Goal: Task Accomplishment & Management: Manage account settings

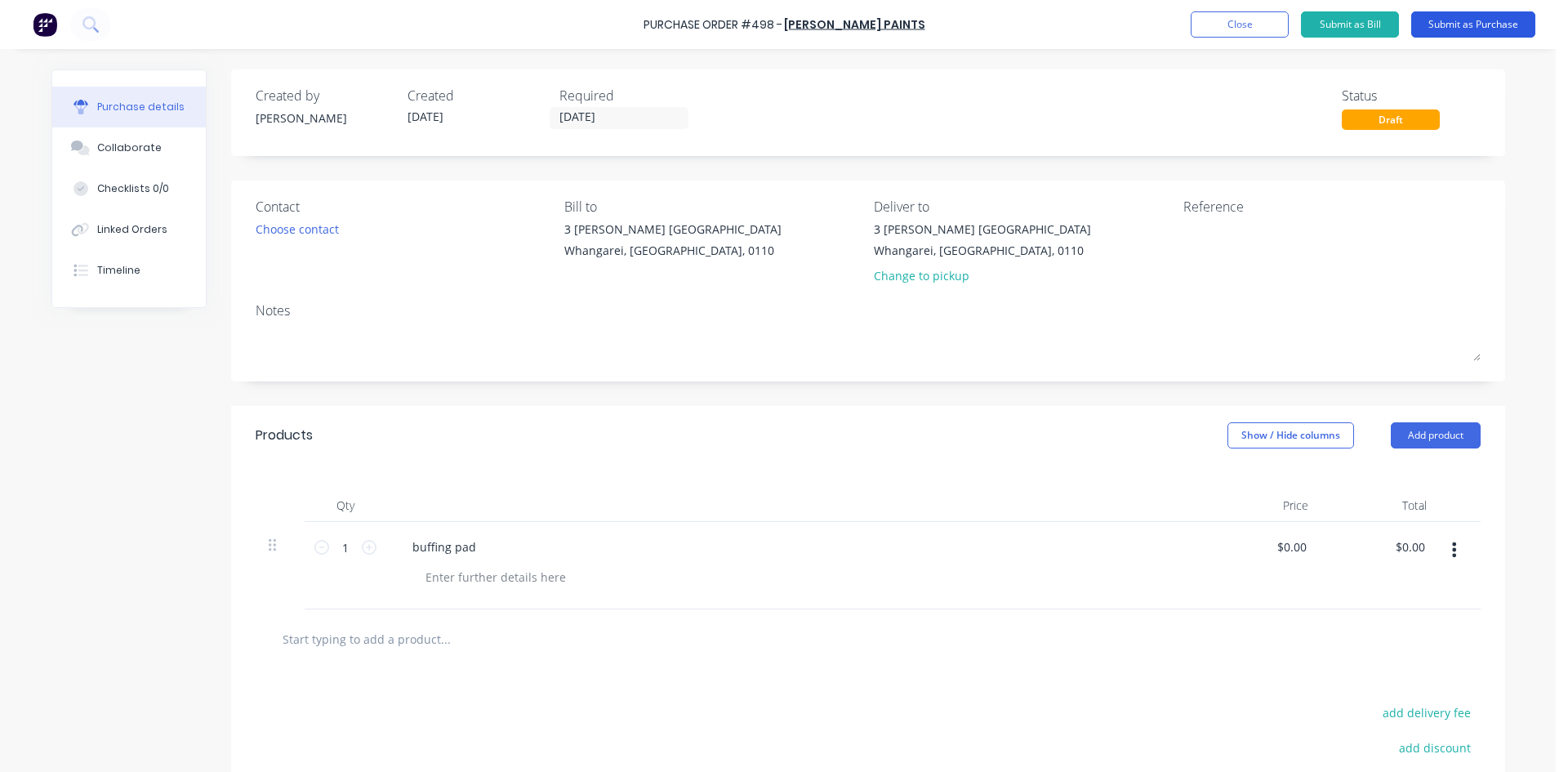
click at [1459, 19] on button "Submit as Purchase" at bounding box center [1473, 25] width 124 height 26
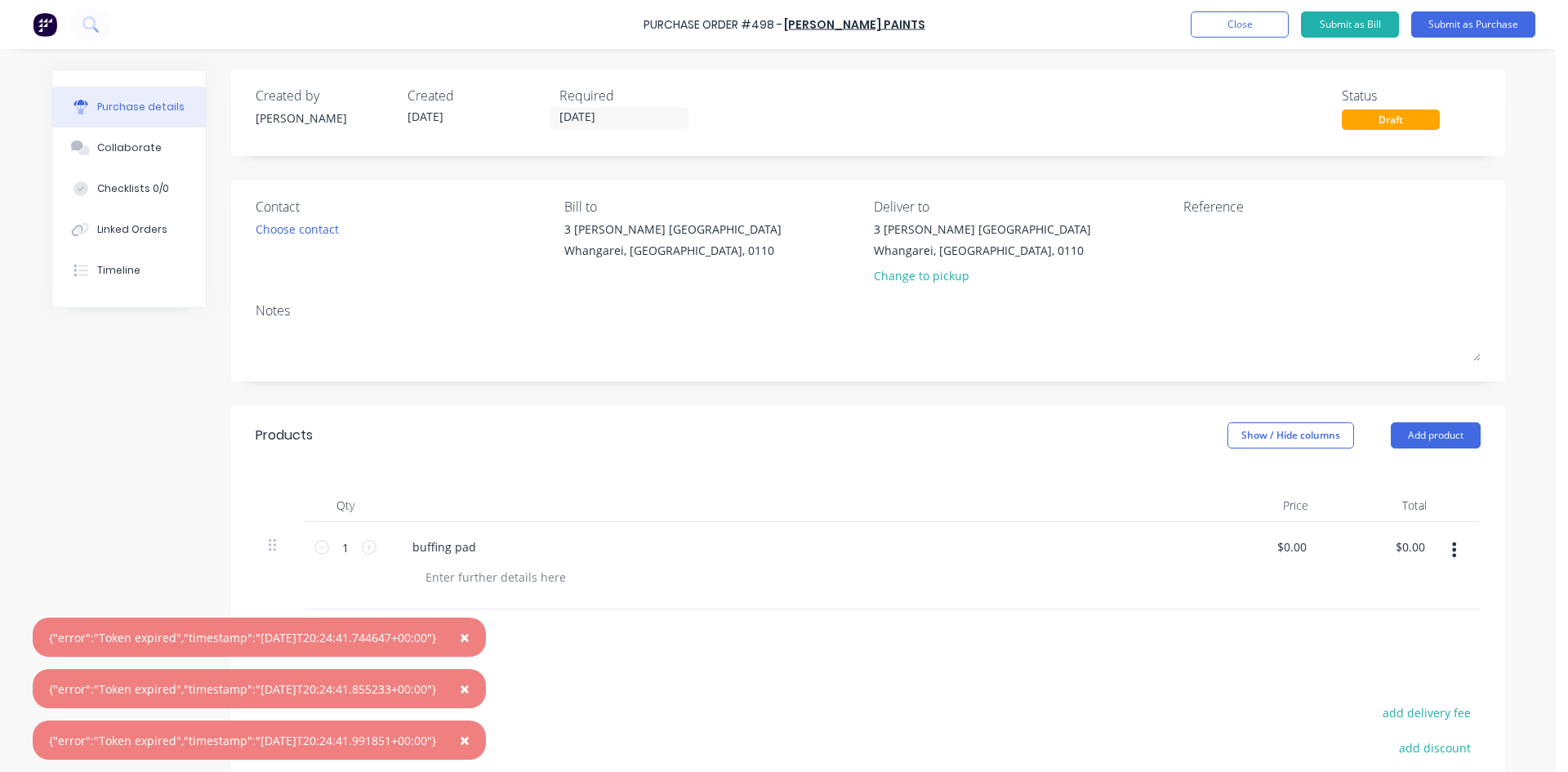
click at [810, 442] on div "Products Show / Hide columns Add product" at bounding box center [868, 435] width 1274 height 59
click at [1262, 17] on button "Close" at bounding box center [1239, 25] width 98 height 26
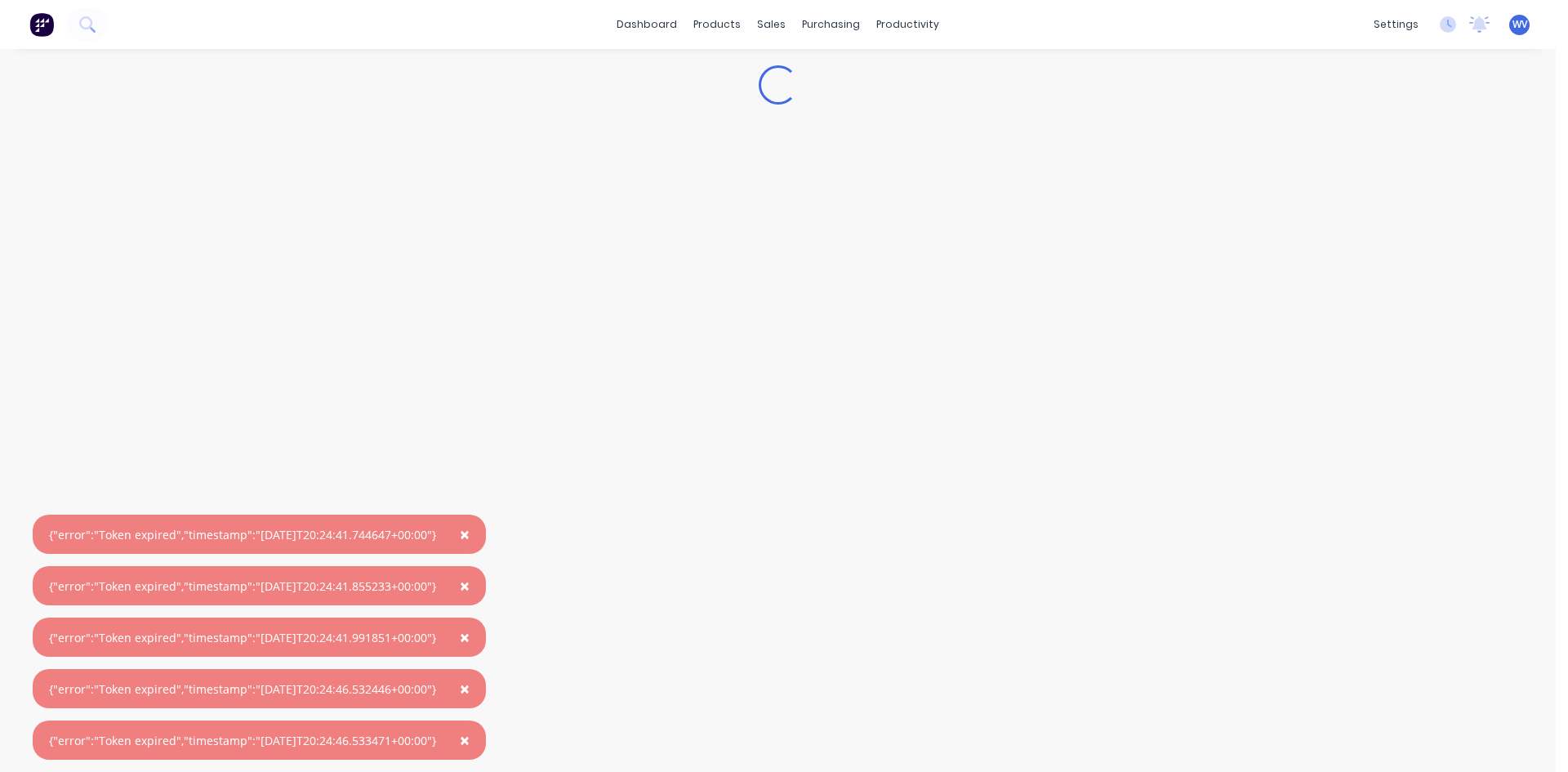
click at [486, 536] on button "×" at bounding box center [464, 533] width 43 height 39
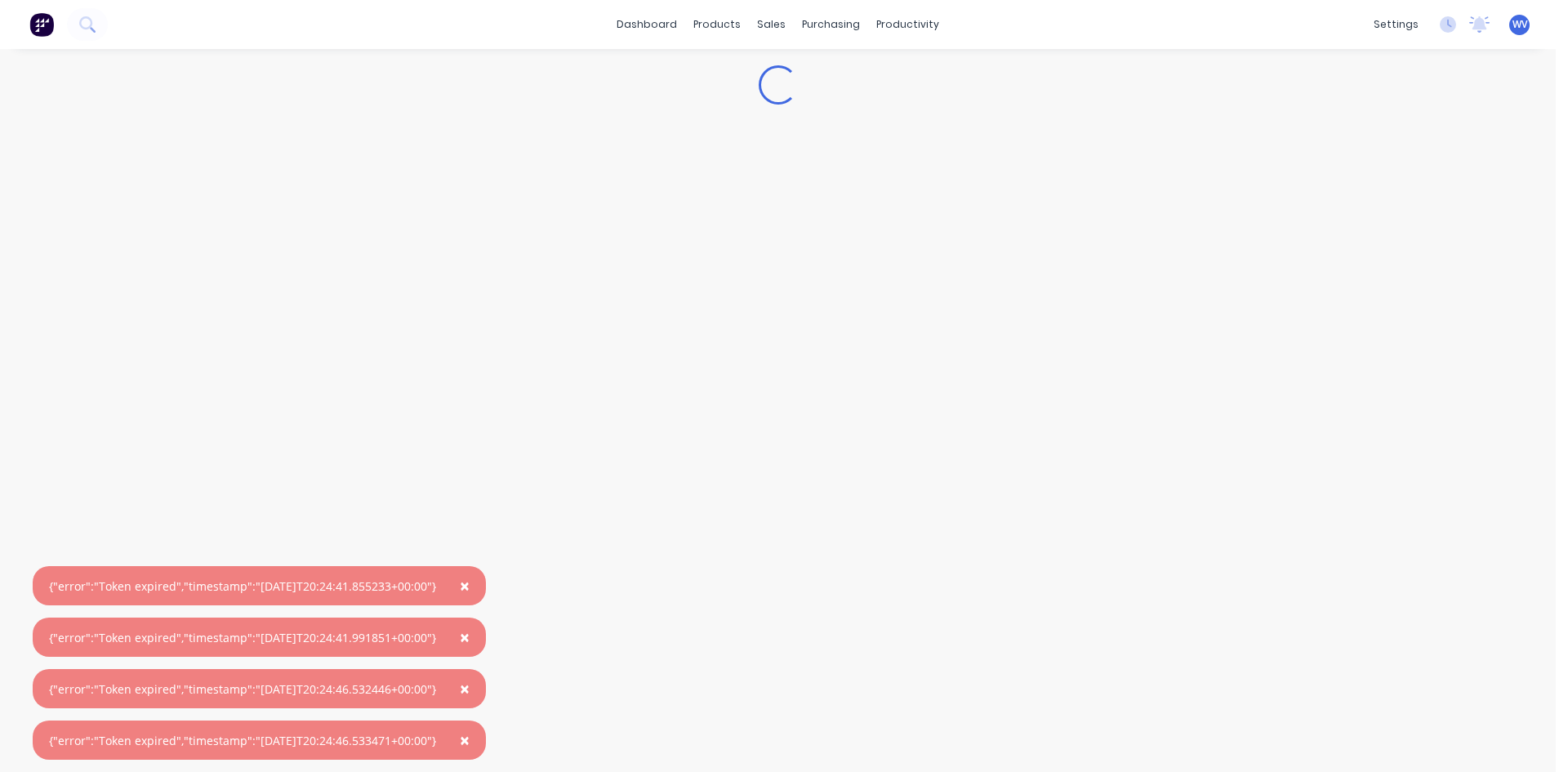
click at [470, 585] on span "×" at bounding box center [464, 585] width 10 height 23
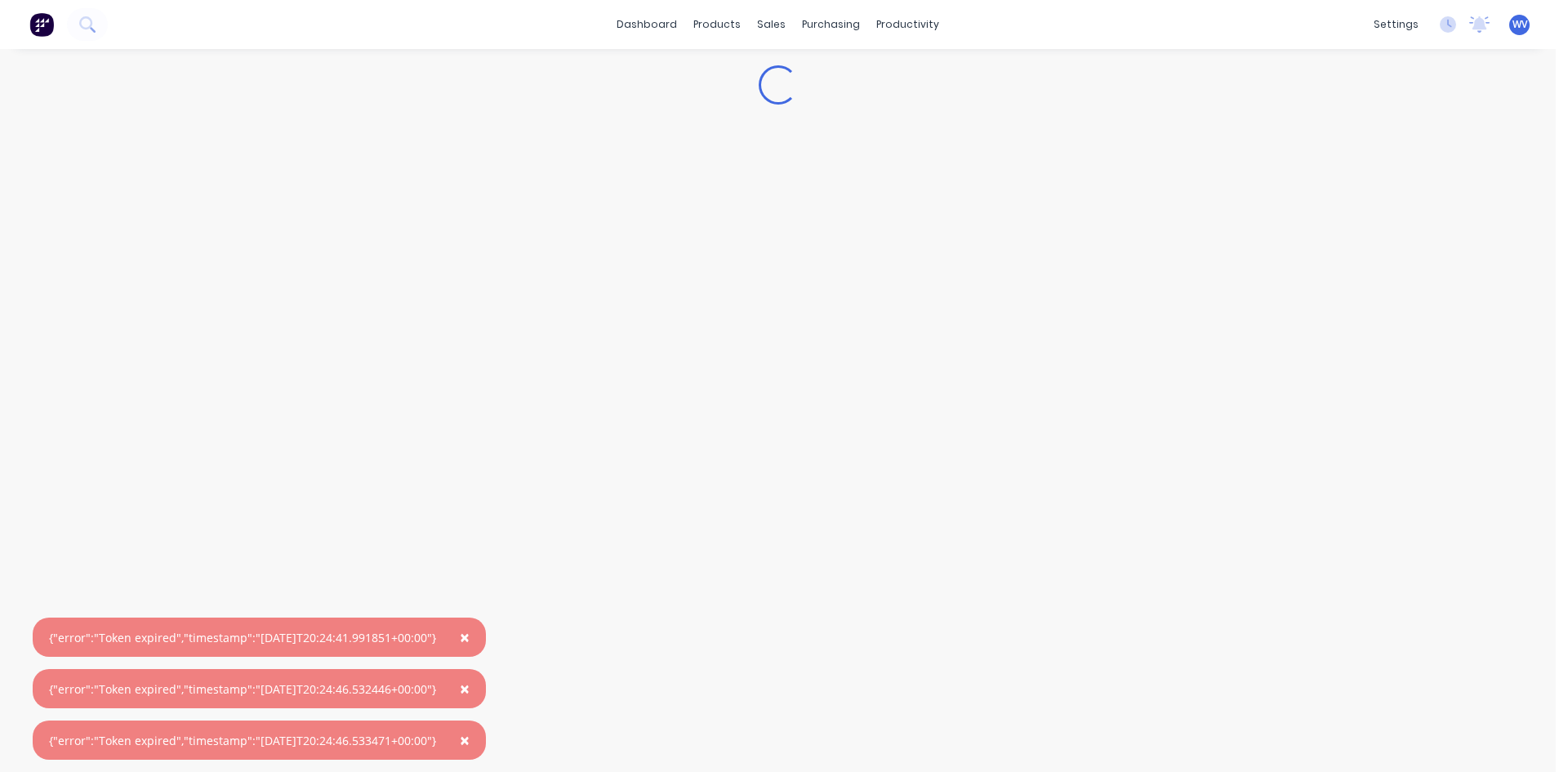
drag, startPoint x: 478, startPoint y: 637, endPoint x: 481, endPoint y: 661, distance: 24.2
click at [470, 638] on span "×" at bounding box center [464, 636] width 10 height 23
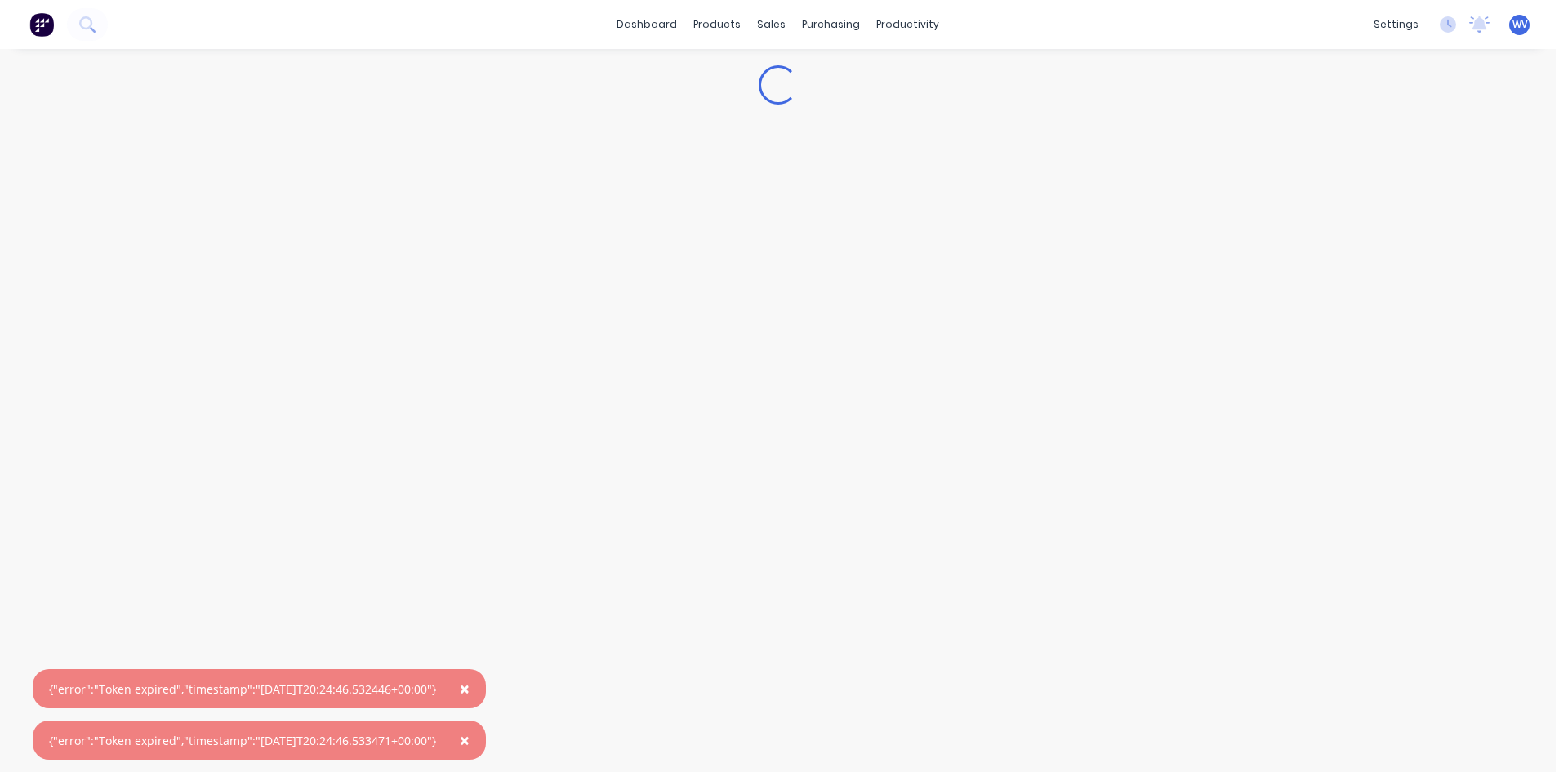
click at [470, 687] on span "×" at bounding box center [464, 688] width 10 height 23
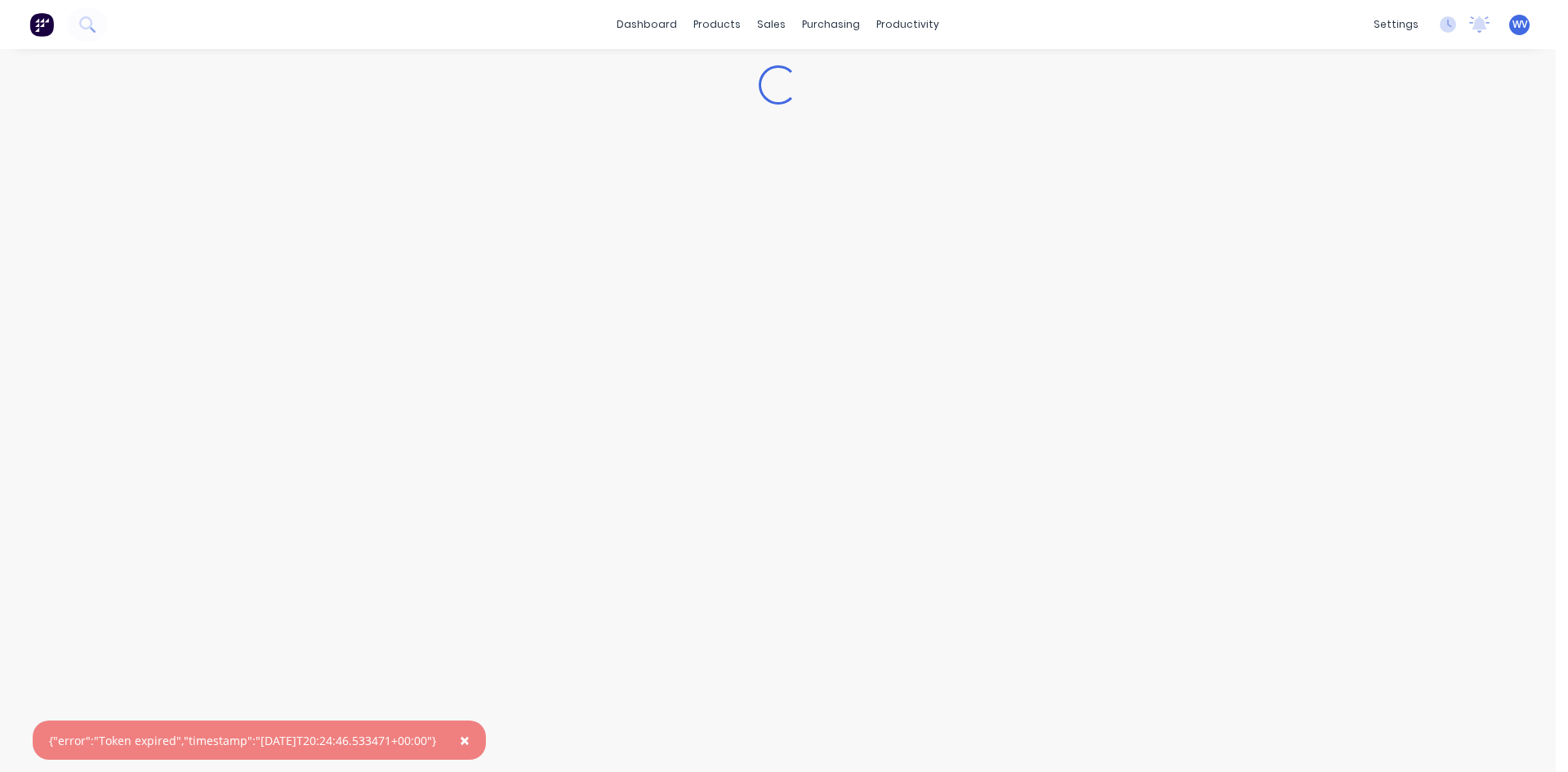
click at [470, 737] on span "×" at bounding box center [464, 740] width 10 height 23
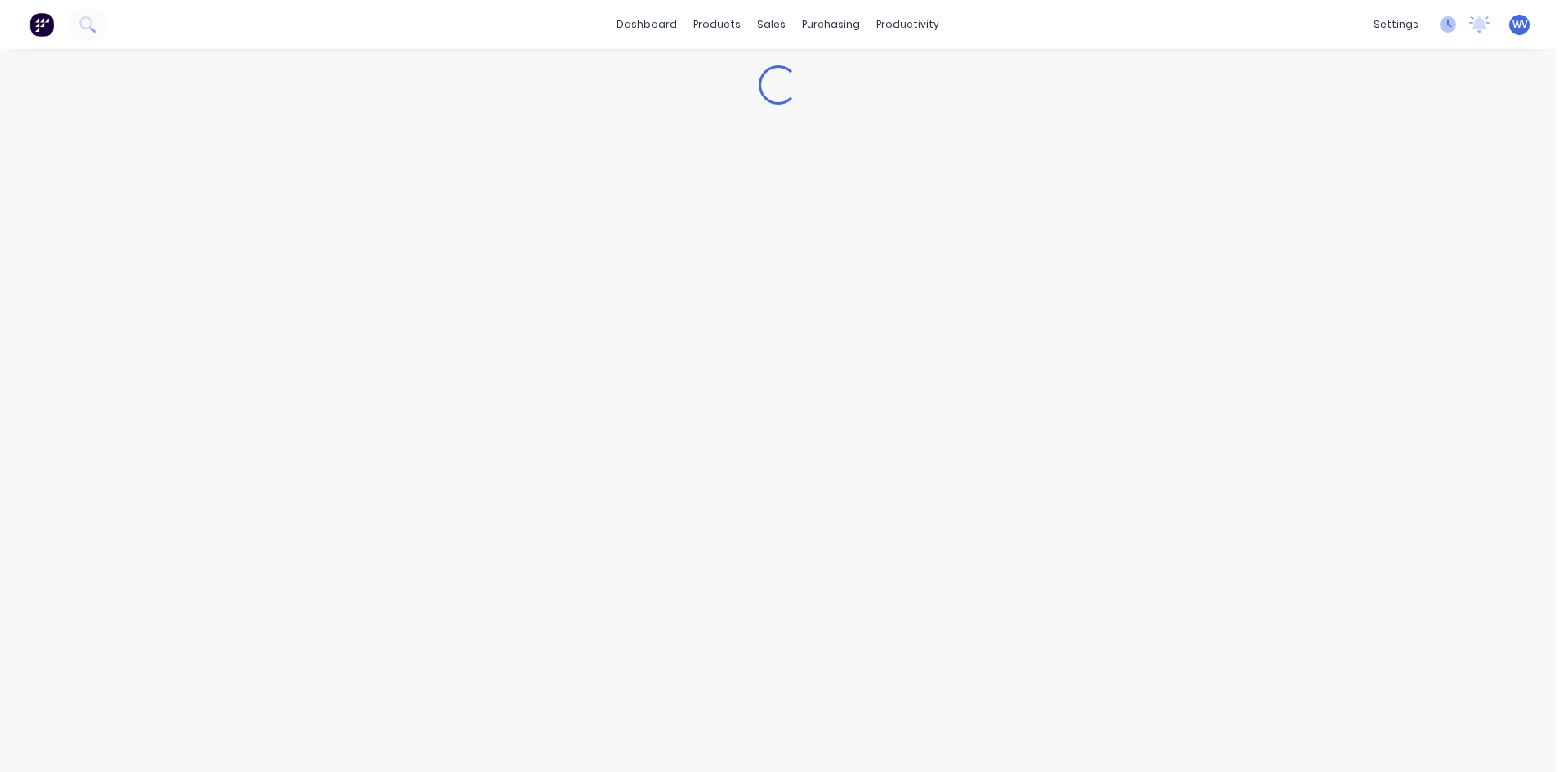
click at [1442, 27] on icon at bounding box center [1448, 25] width 16 height 16
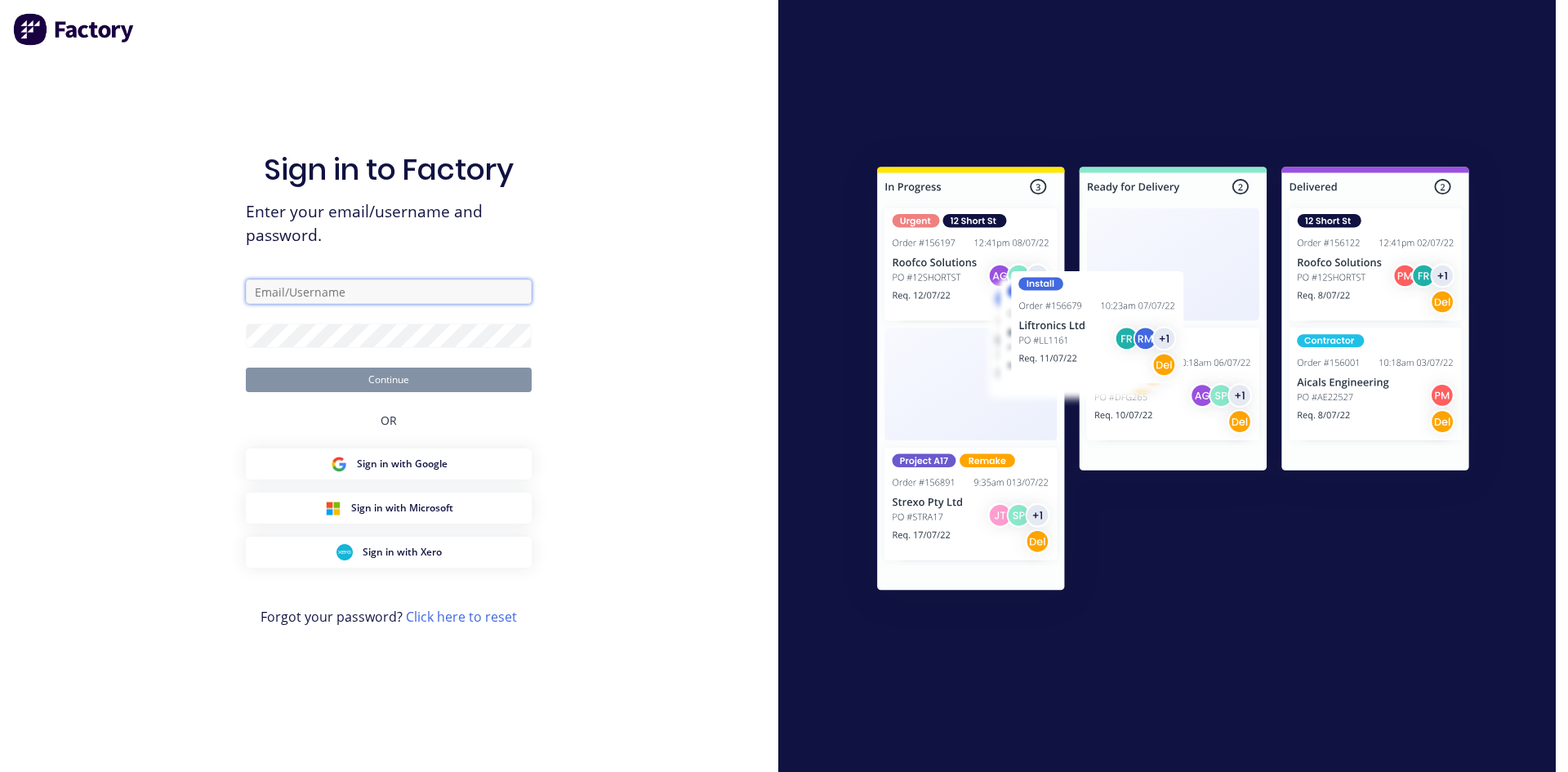
type input "[PERSON_NAME][EMAIL_ADDRESS][DOMAIN_NAME]"
click at [402, 379] on button "Continue" at bounding box center [389, 380] width 286 height 25
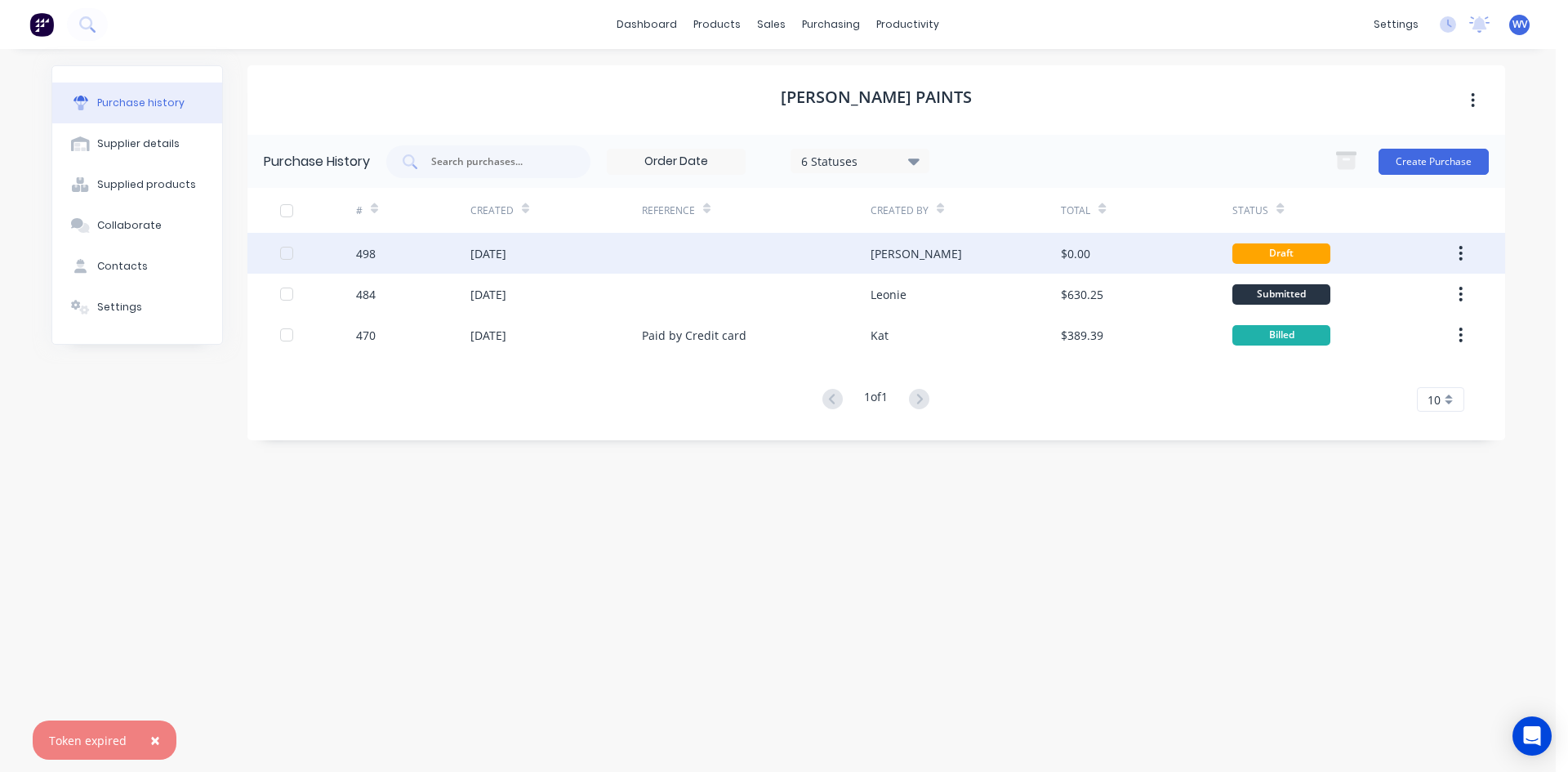
click at [543, 259] on div "[DATE]" at bounding box center [556, 253] width 171 height 41
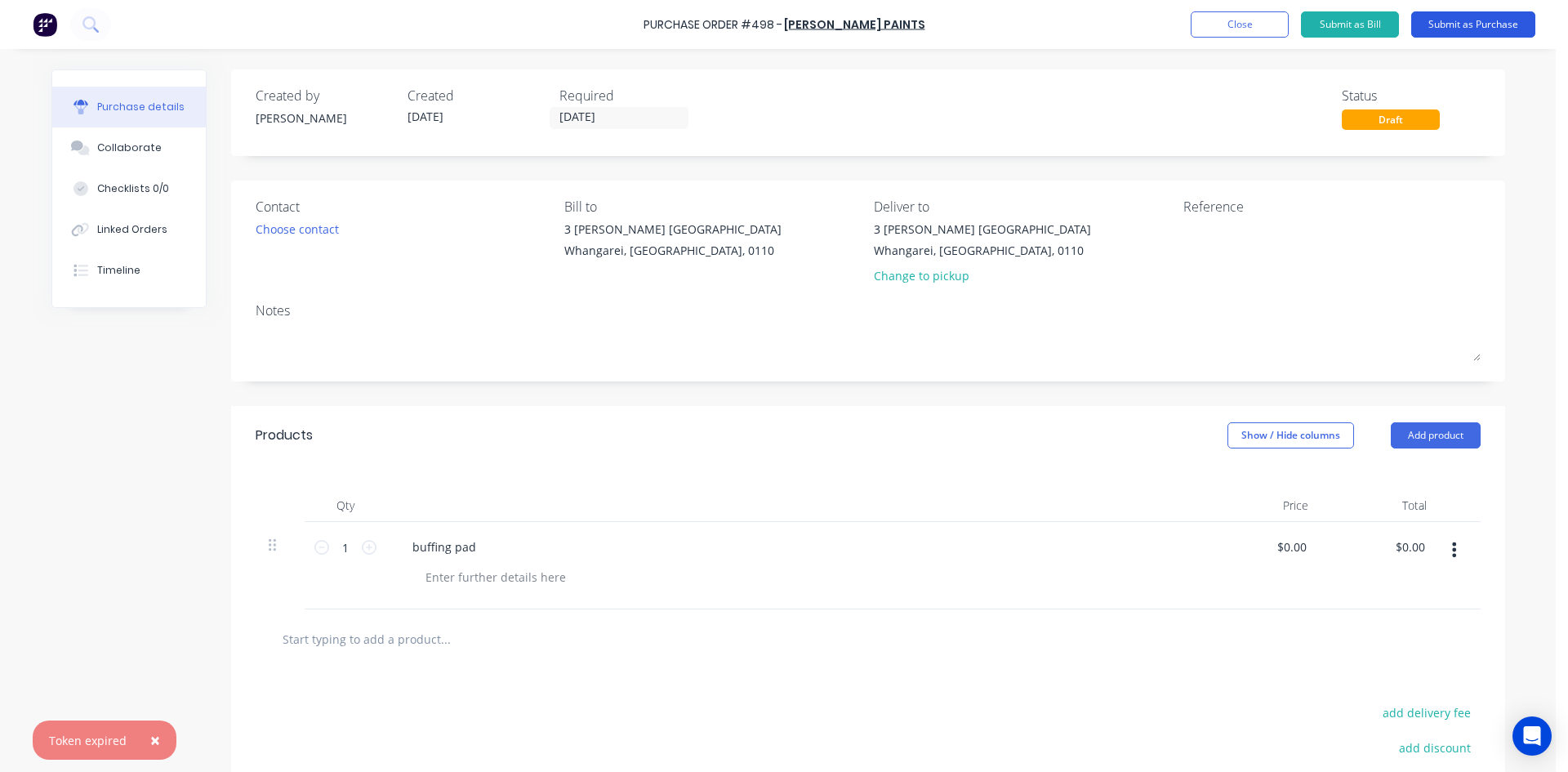
click at [1472, 33] on button "Submit as Purchase" at bounding box center [1473, 25] width 124 height 26
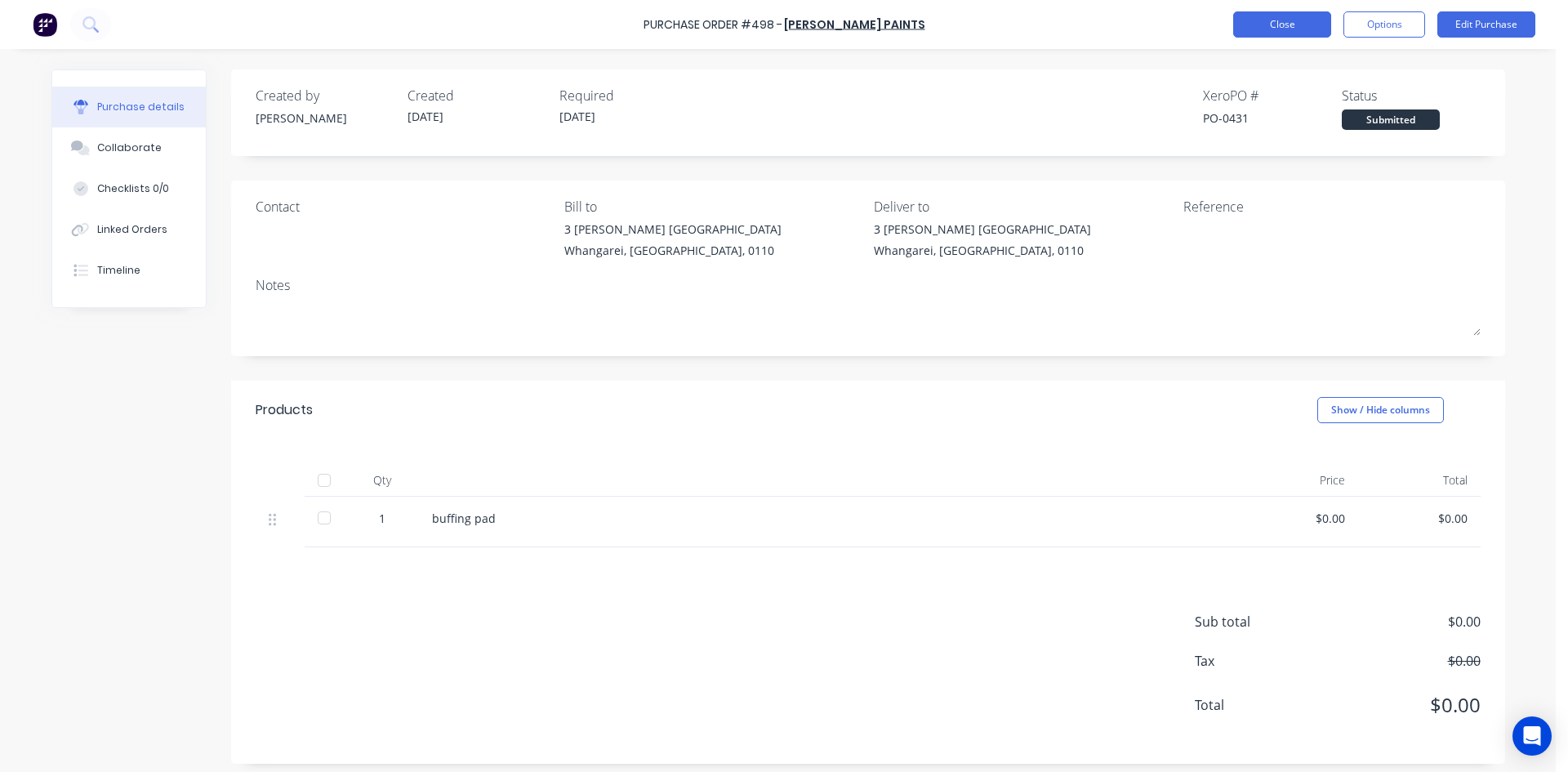
click at [1307, 24] on button "Close" at bounding box center [1282, 25] width 98 height 26
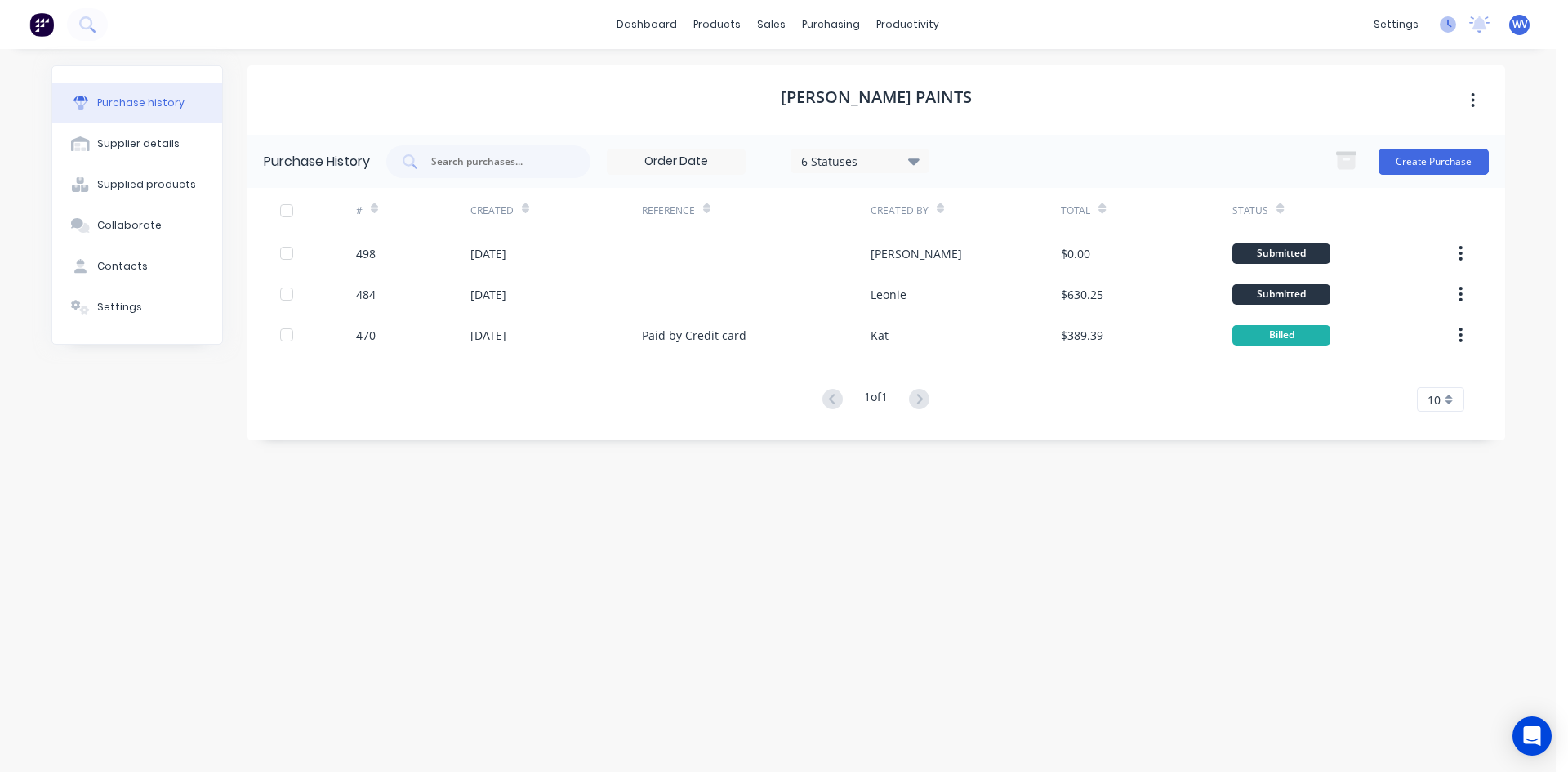
click at [1454, 21] on icon at bounding box center [1448, 25] width 16 height 16
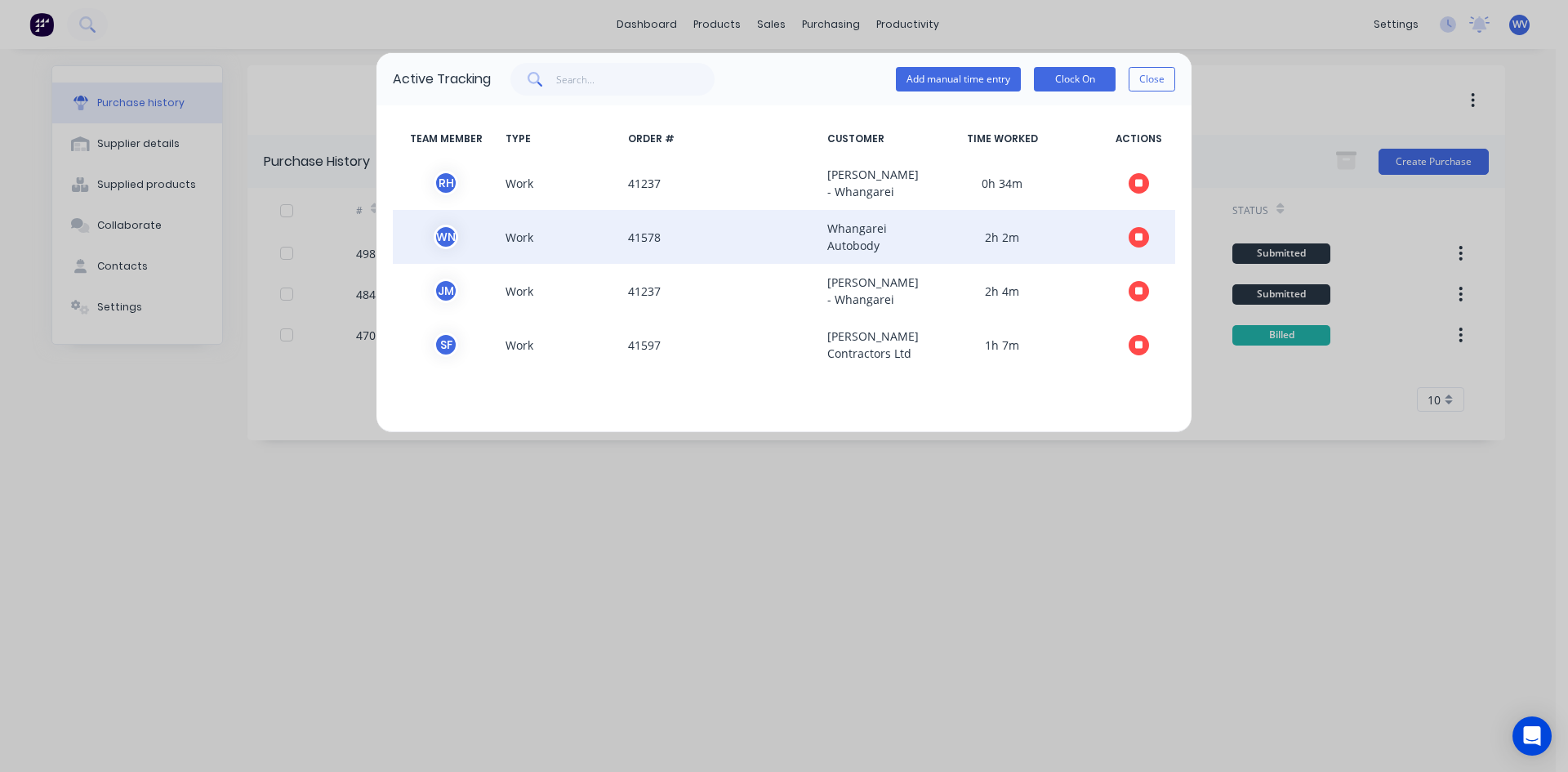
click at [1135, 241] on icon "button" at bounding box center [1138, 237] width 8 height 8
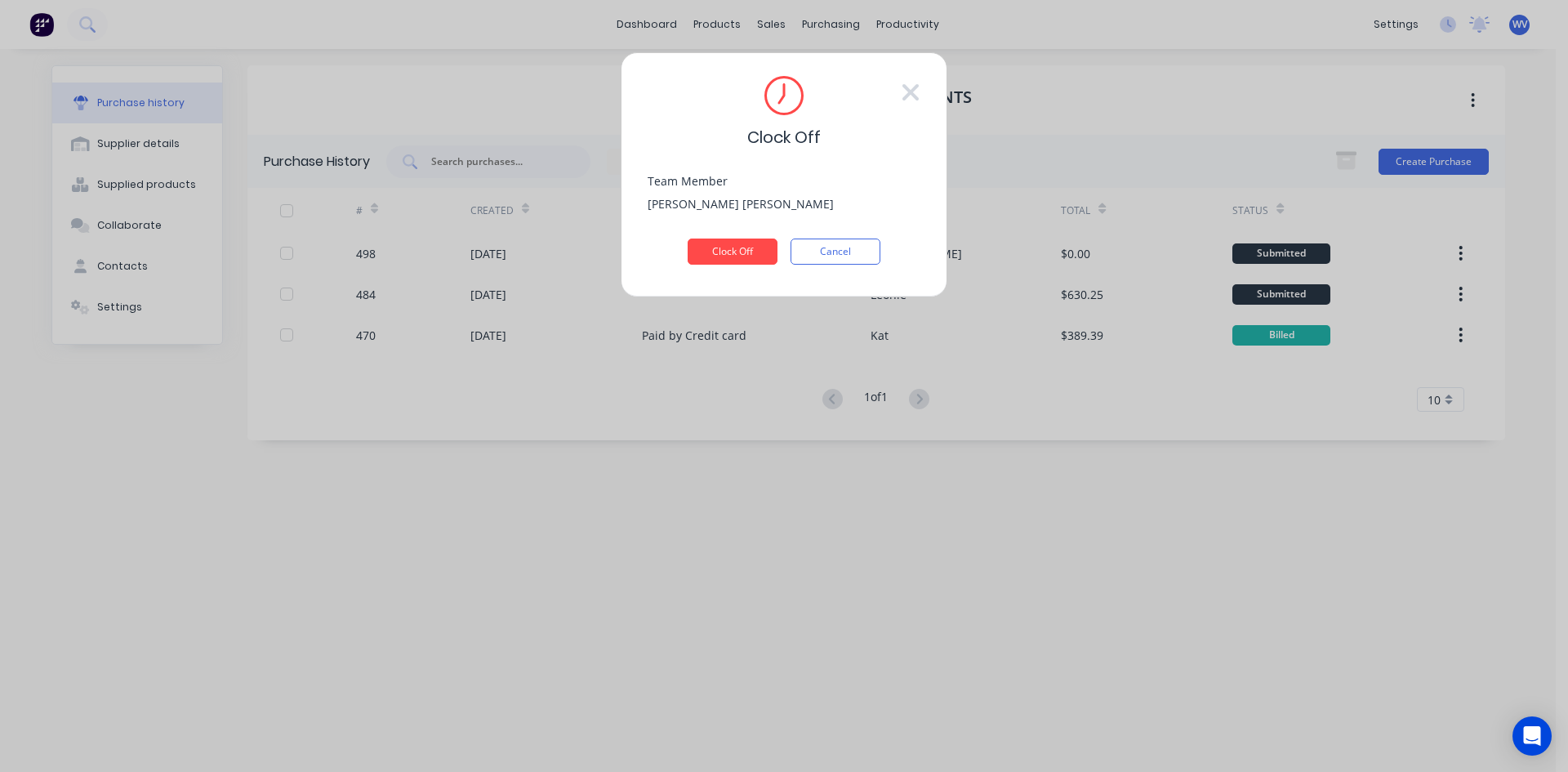
click at [728, 238] on div "Team Member [PERSON_NAME]" at bounding box center [784, 207] width 273 height 63
click at [726, 244] on button "Clock Off" at bounding box center [733, 251] width 90 height 26
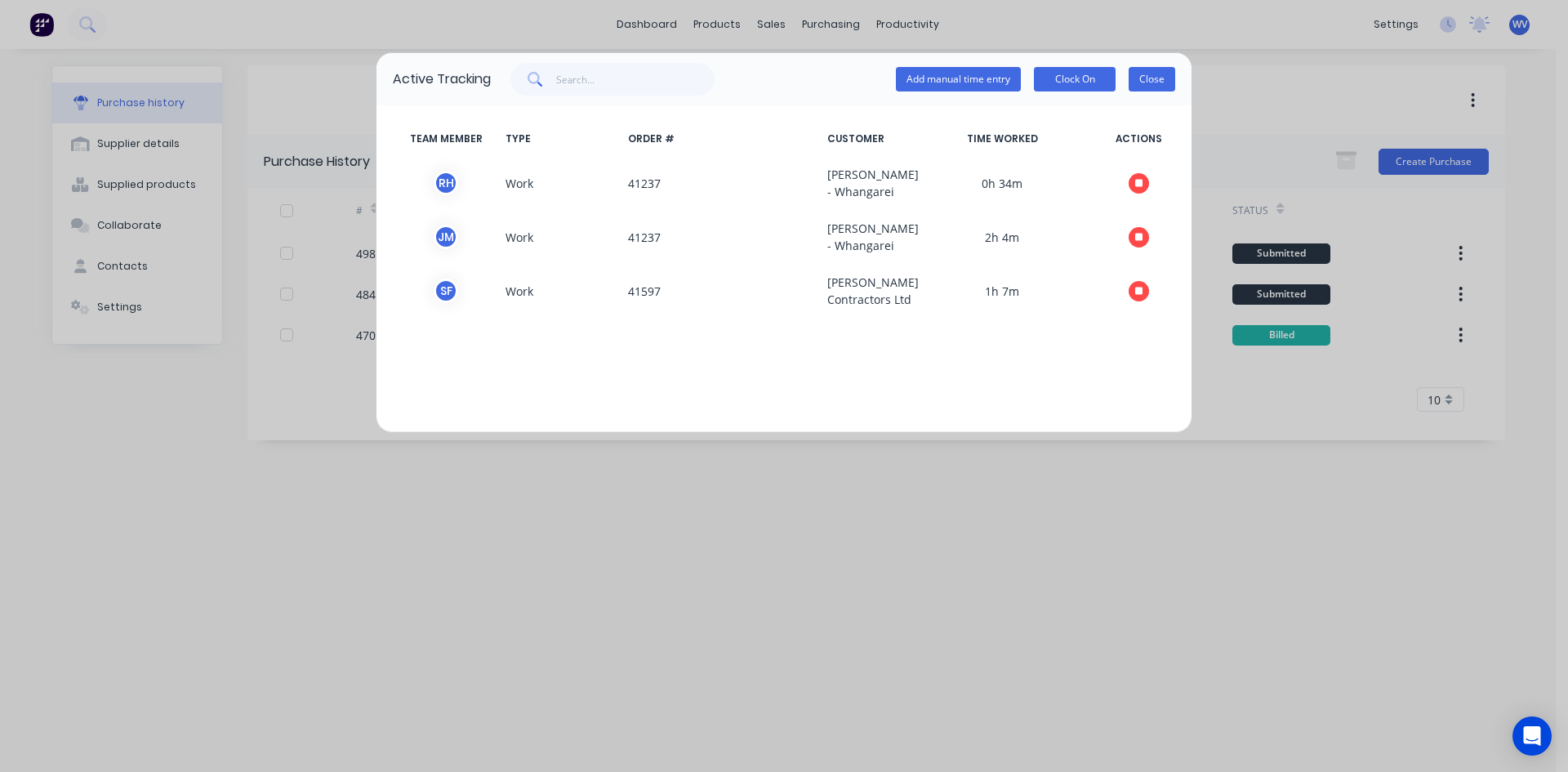
click at [1148, 82] on button "Close" at bounding box center [1151, 79] width 46 height 25
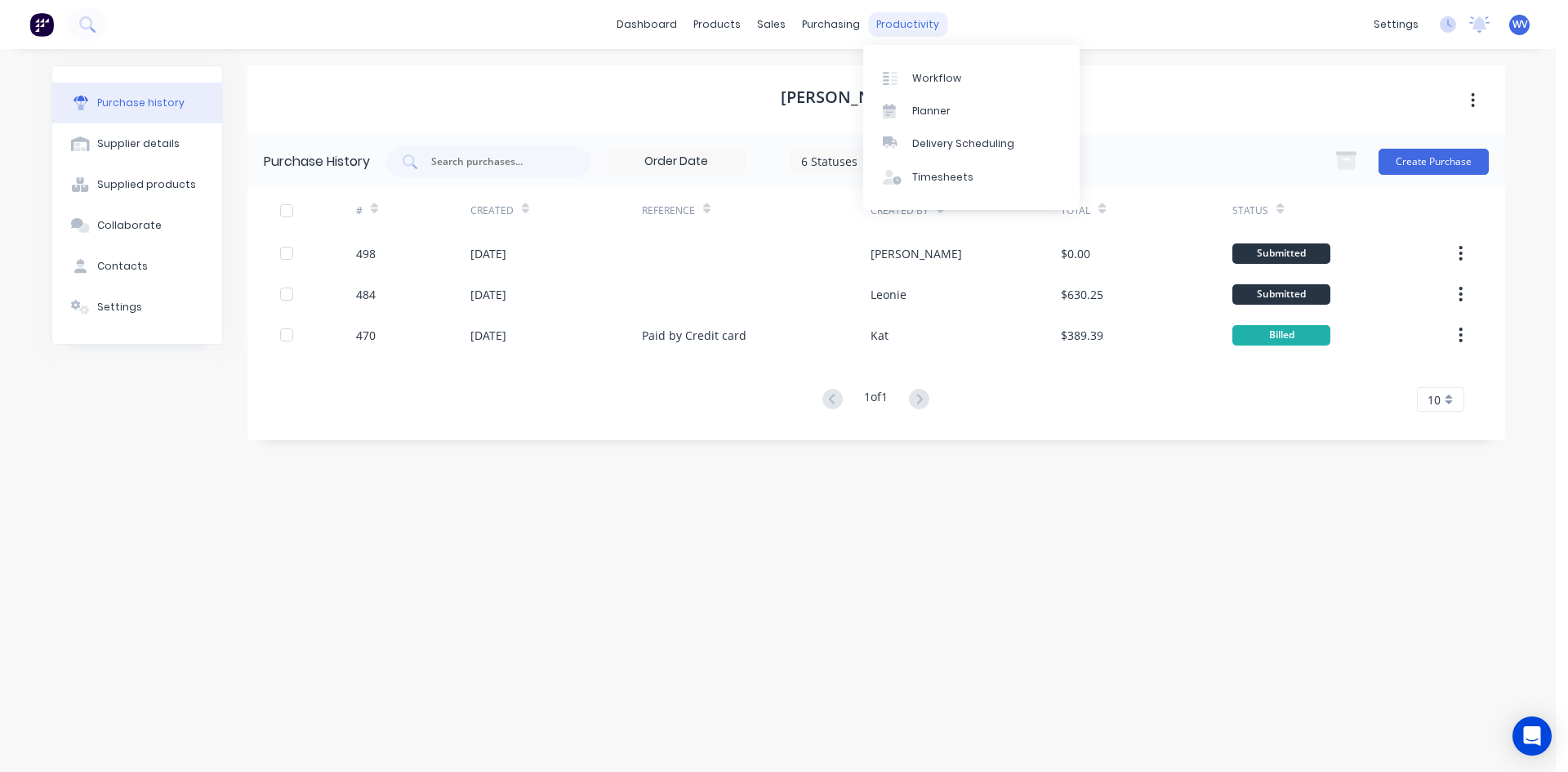
click at [893, 20] on div "productivity" at bounding box center [907, 24] width 79 height 25
click at [928, 182] on div "Timesheets" at bounding box center [942, 178] width 61 height 15
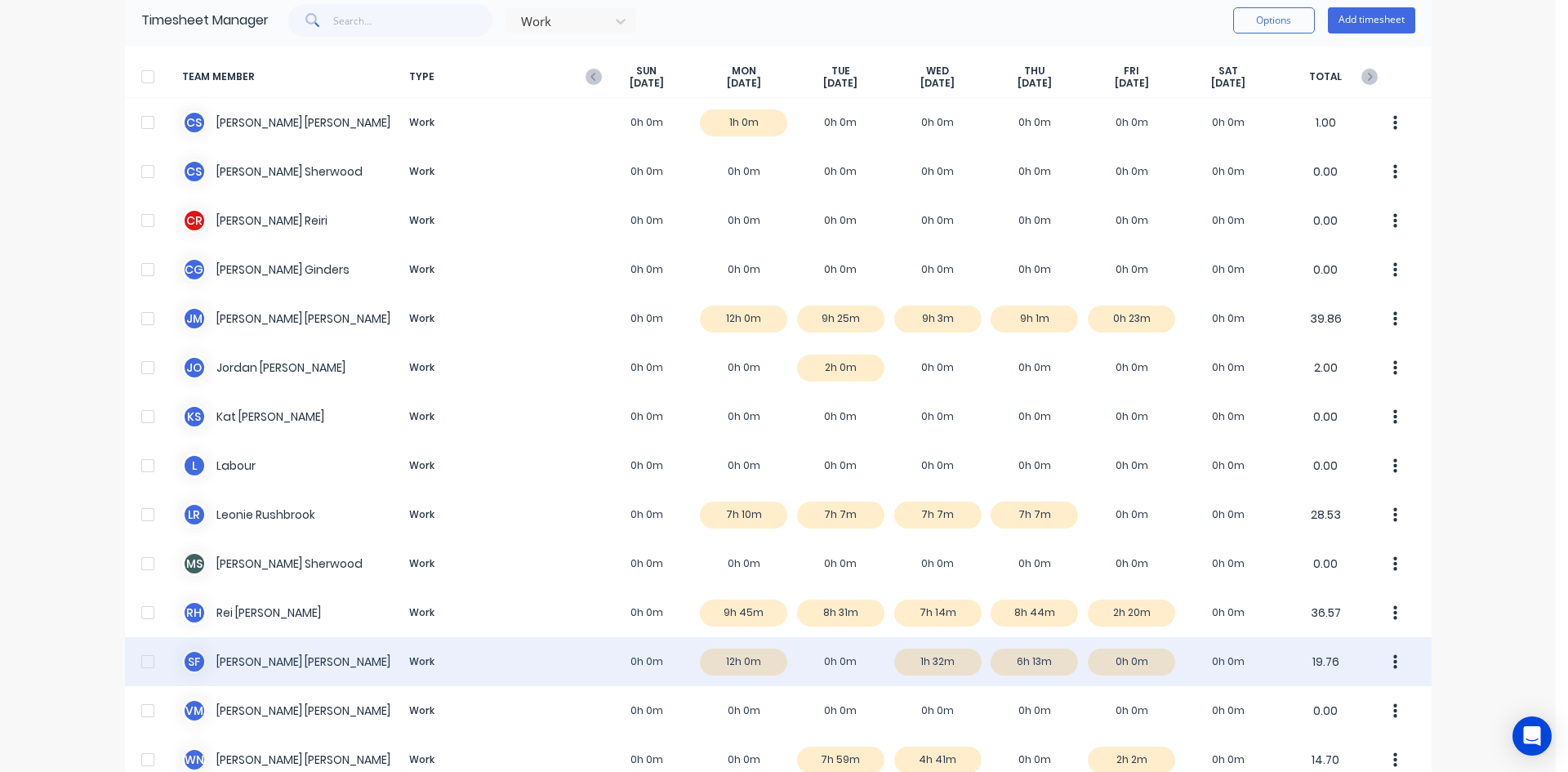
scroll to position [208, 0]
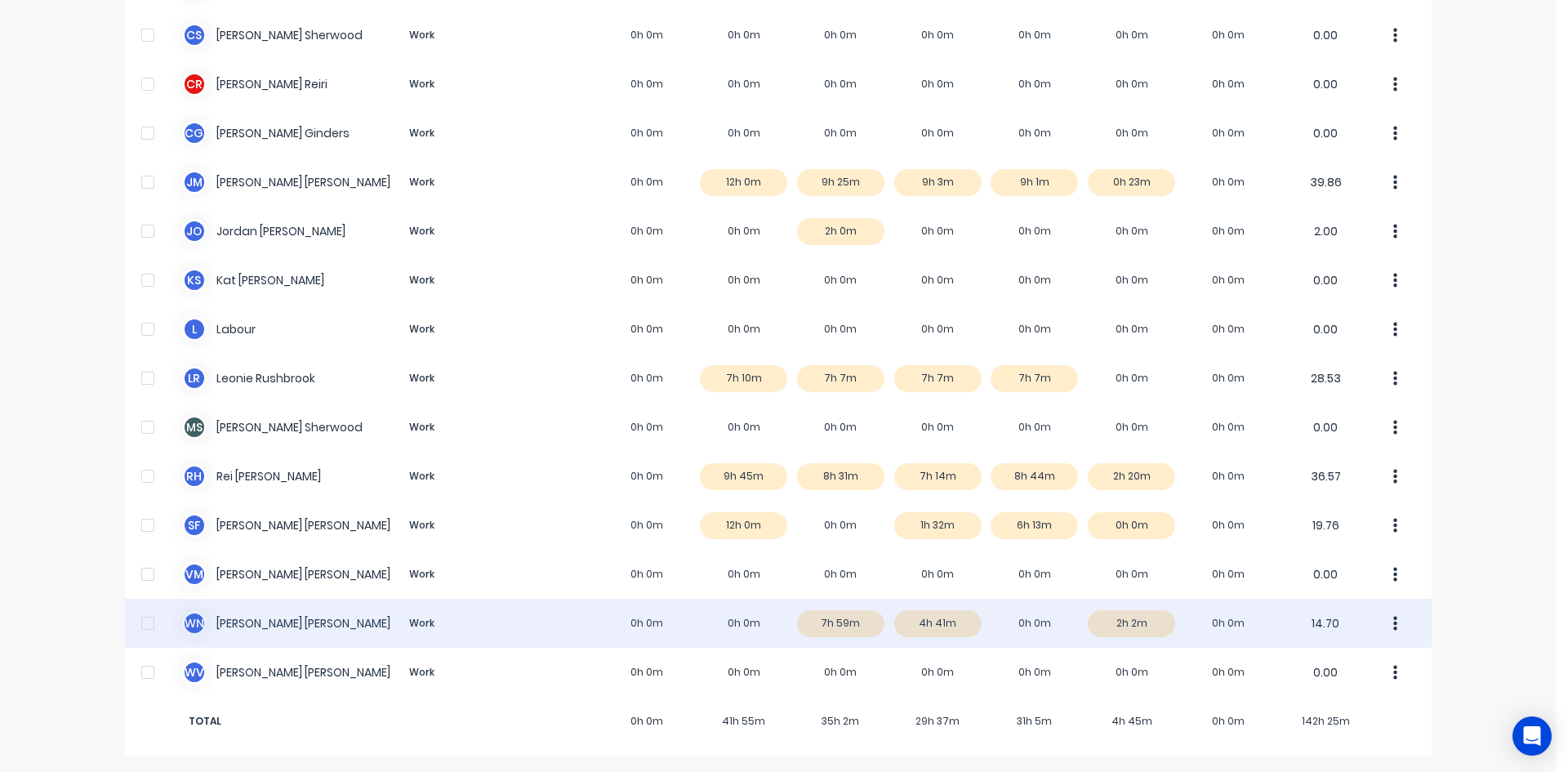
click at [1119, 631] on div "W N [PERSON_NAME] Work 0h 0m 0h 0m 7h 59m 4h 41m 0h 0m 2h 2m 0h 0m 14.70" at bounding box center [778, 624] width 1307 height 49
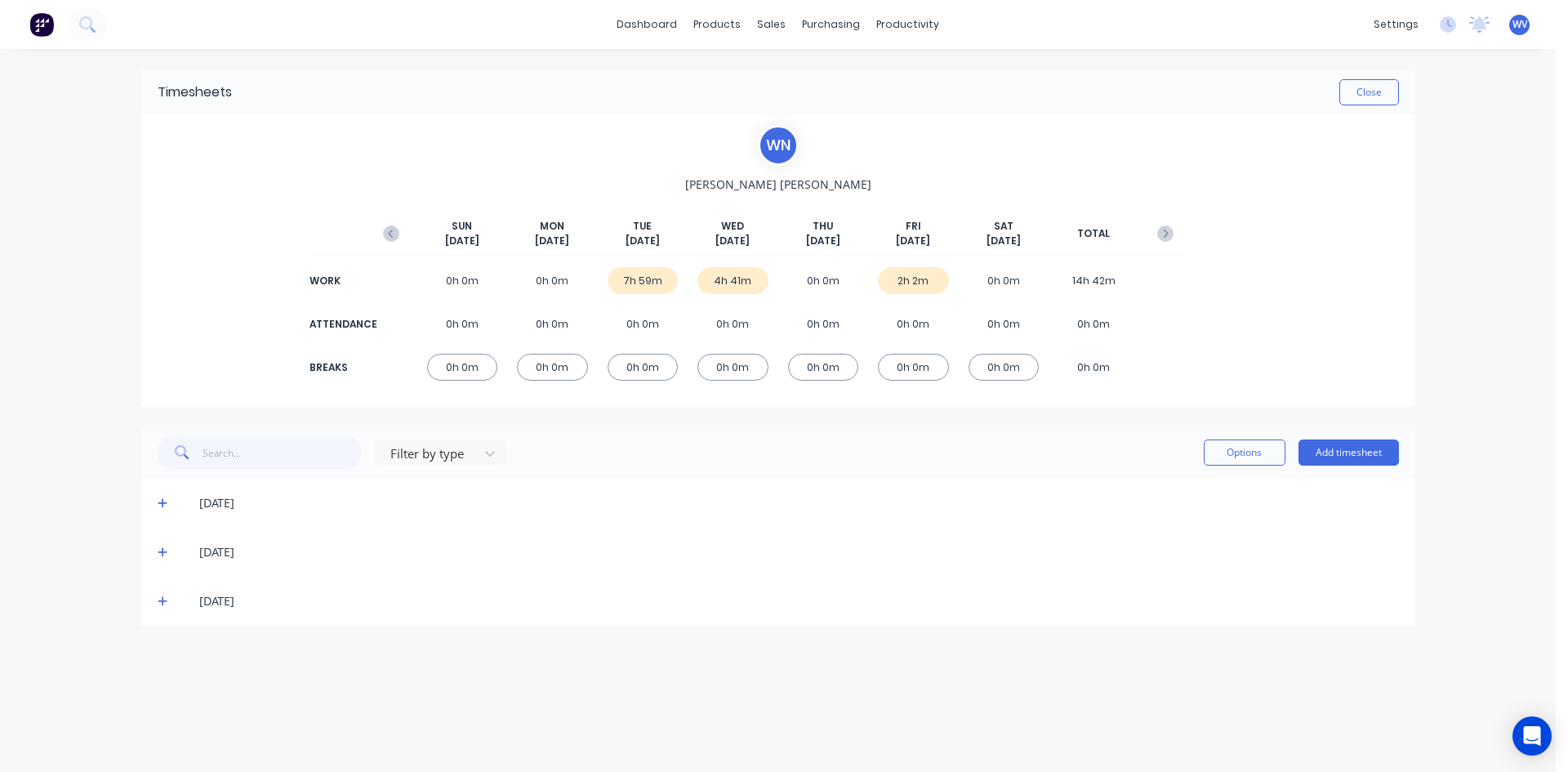
click at [163, 606] on icon at bounding box center [162, 602] width 10 height 10
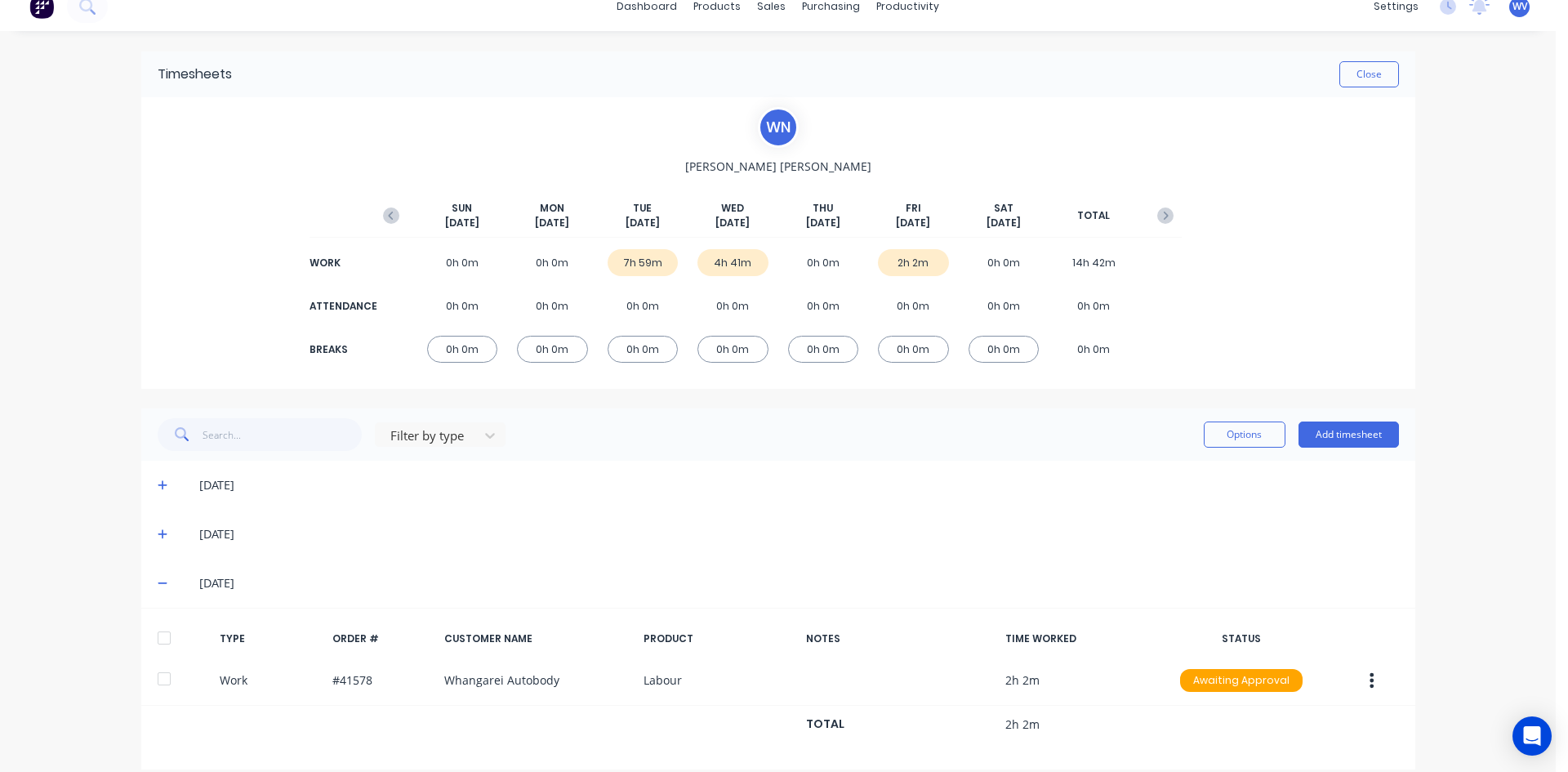
scroll to position [36, 0]
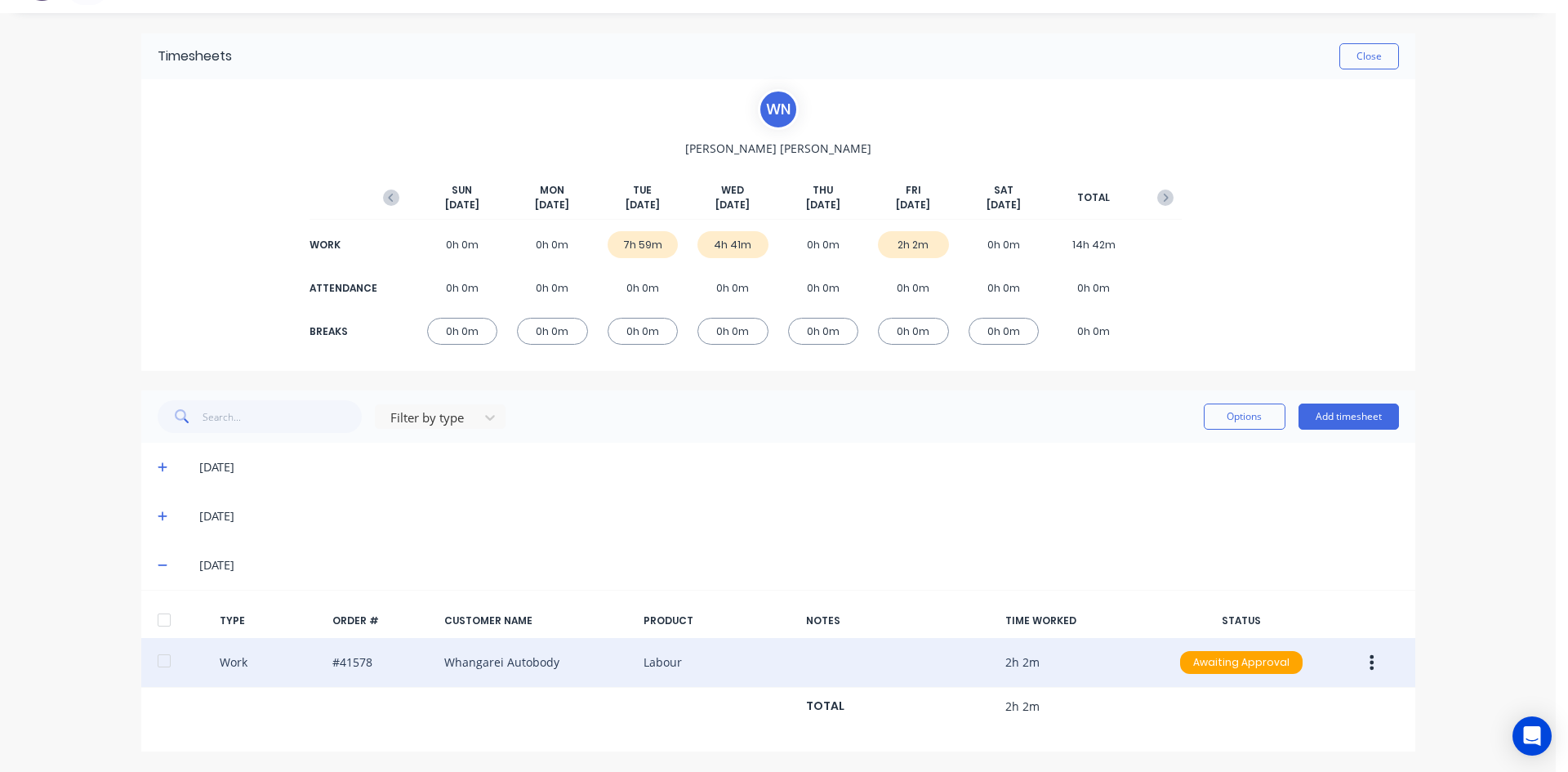
click at [1370, 665] on icon "button" at bounding box center [1371, 663] width 4 height 18
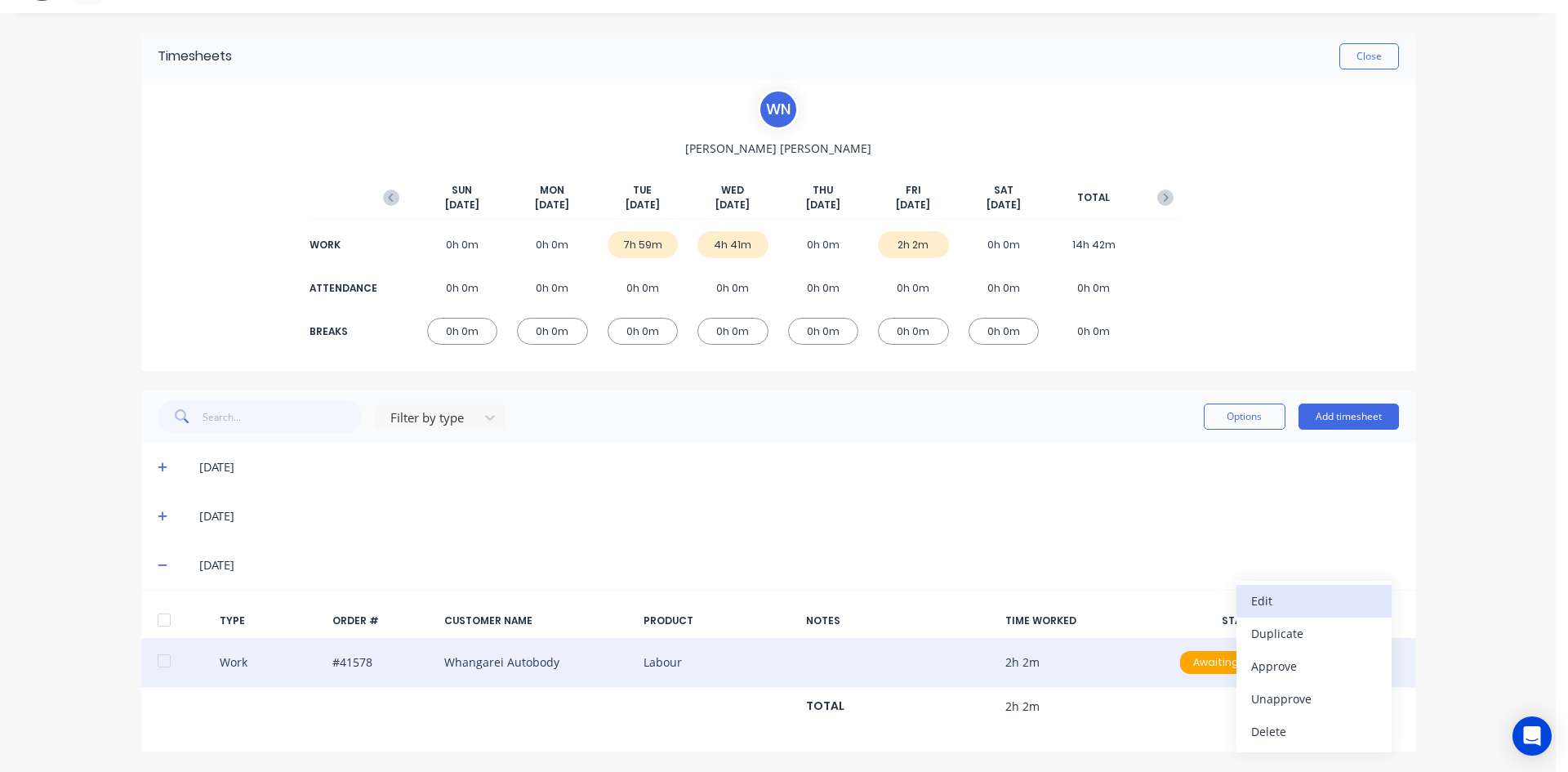
click at [1276, 608] on div "Edit" at bounding box center [1314, 601] width 126 height 24
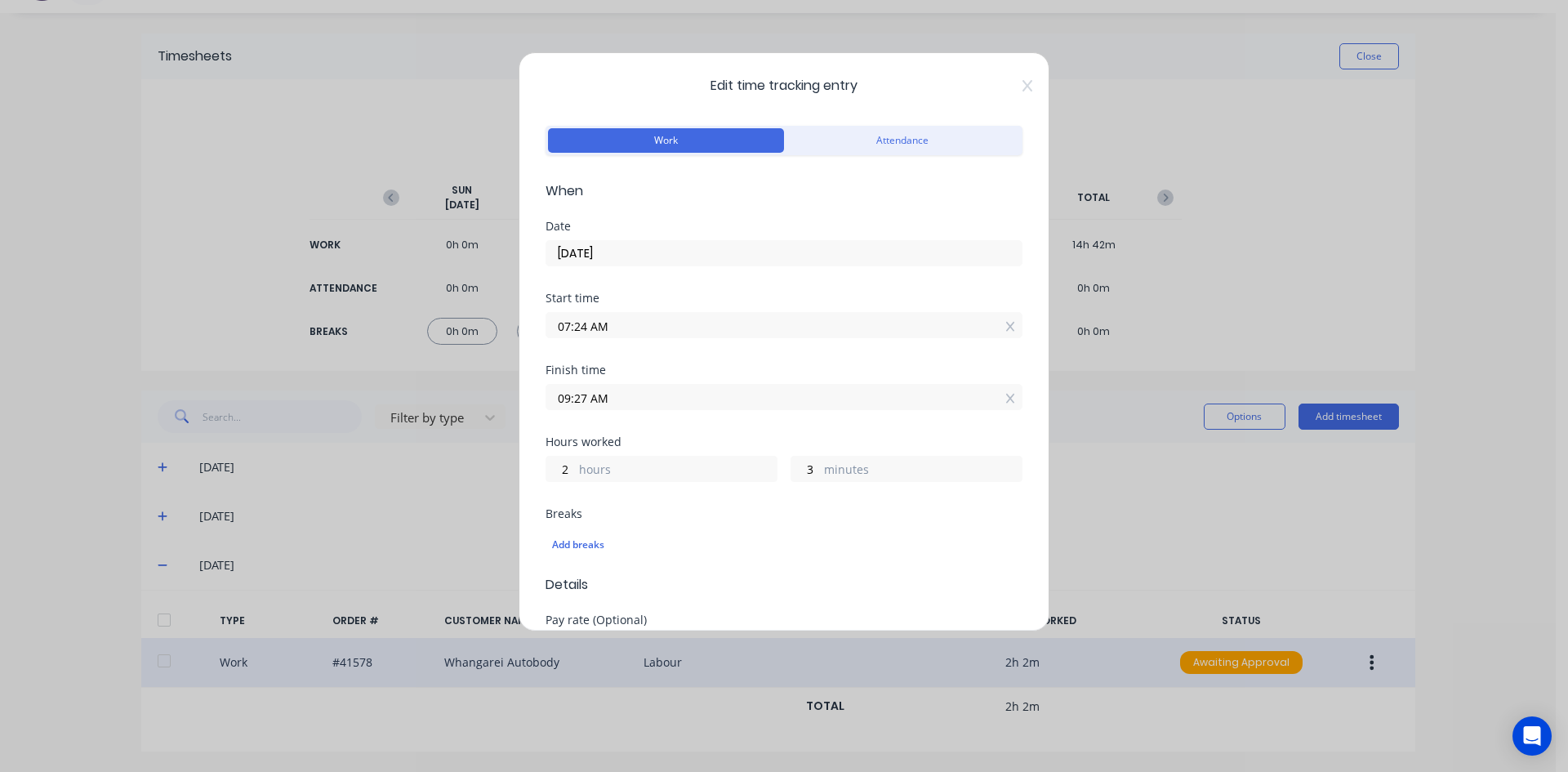
click at [643, 396] on input "09:27 AM" at bounding box center [784, 397] width 475 height 25
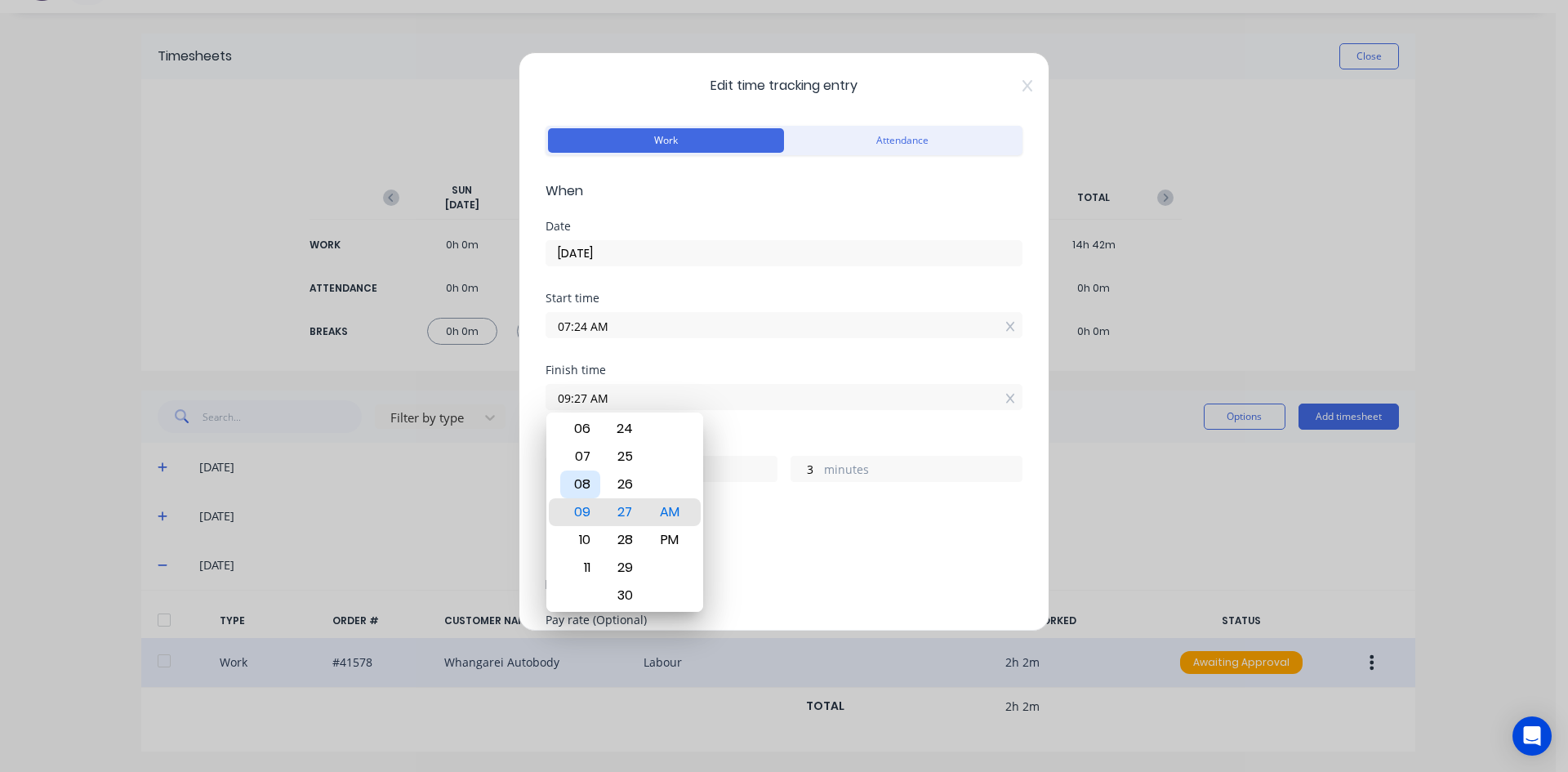
click at [579, 483] on div "08" at bounding box center [581, 484] width 40 height 28
type input "08:27 AM"
type input "1"
type input "11:27 AM"
type input "4"
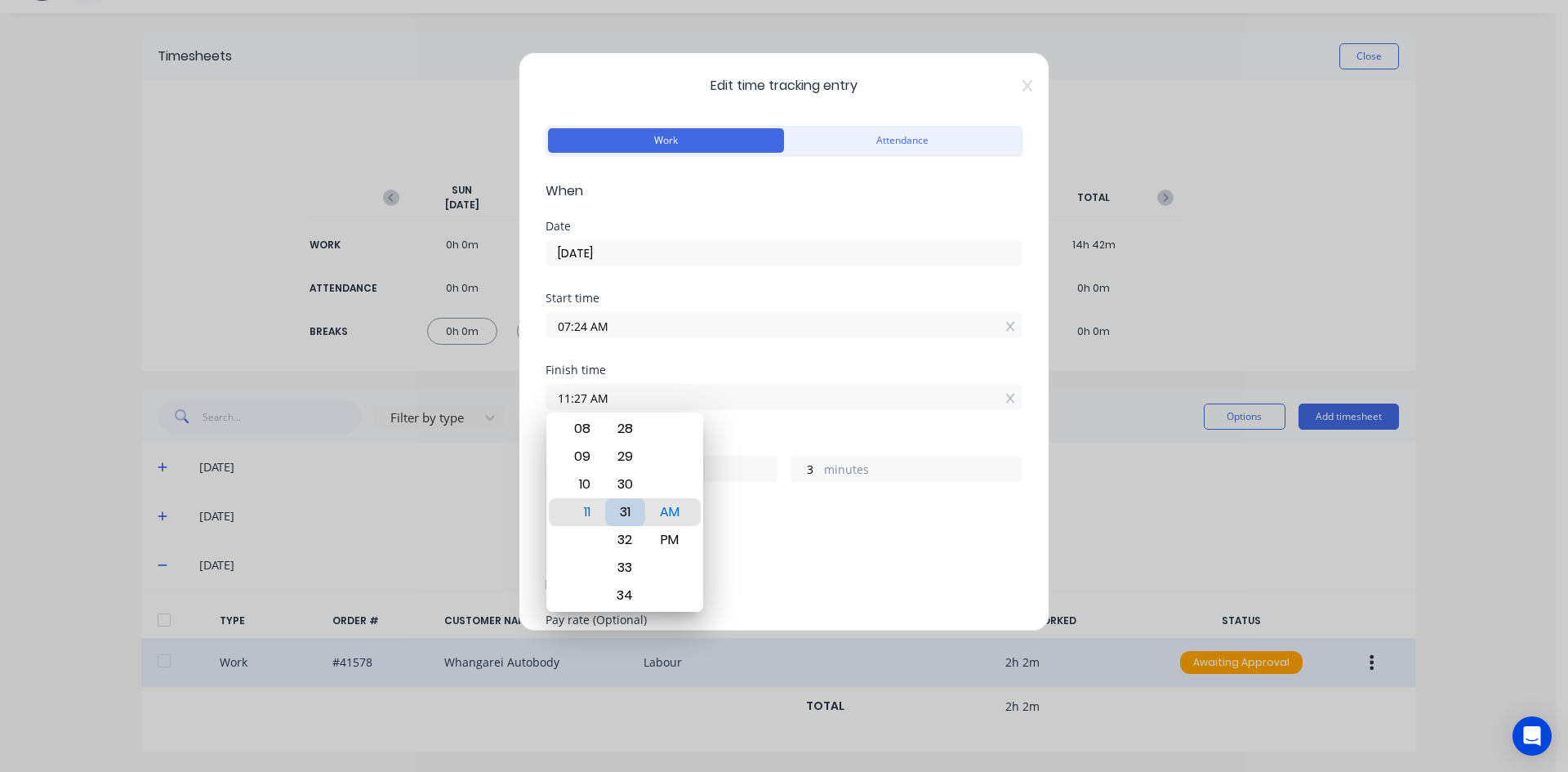
type input "11:31 AM"
type input "7"
click at [576, 431] on div "08" at bounding box center [581, 429] width 40 height 28
type input "08:31 AM"
type input "1"
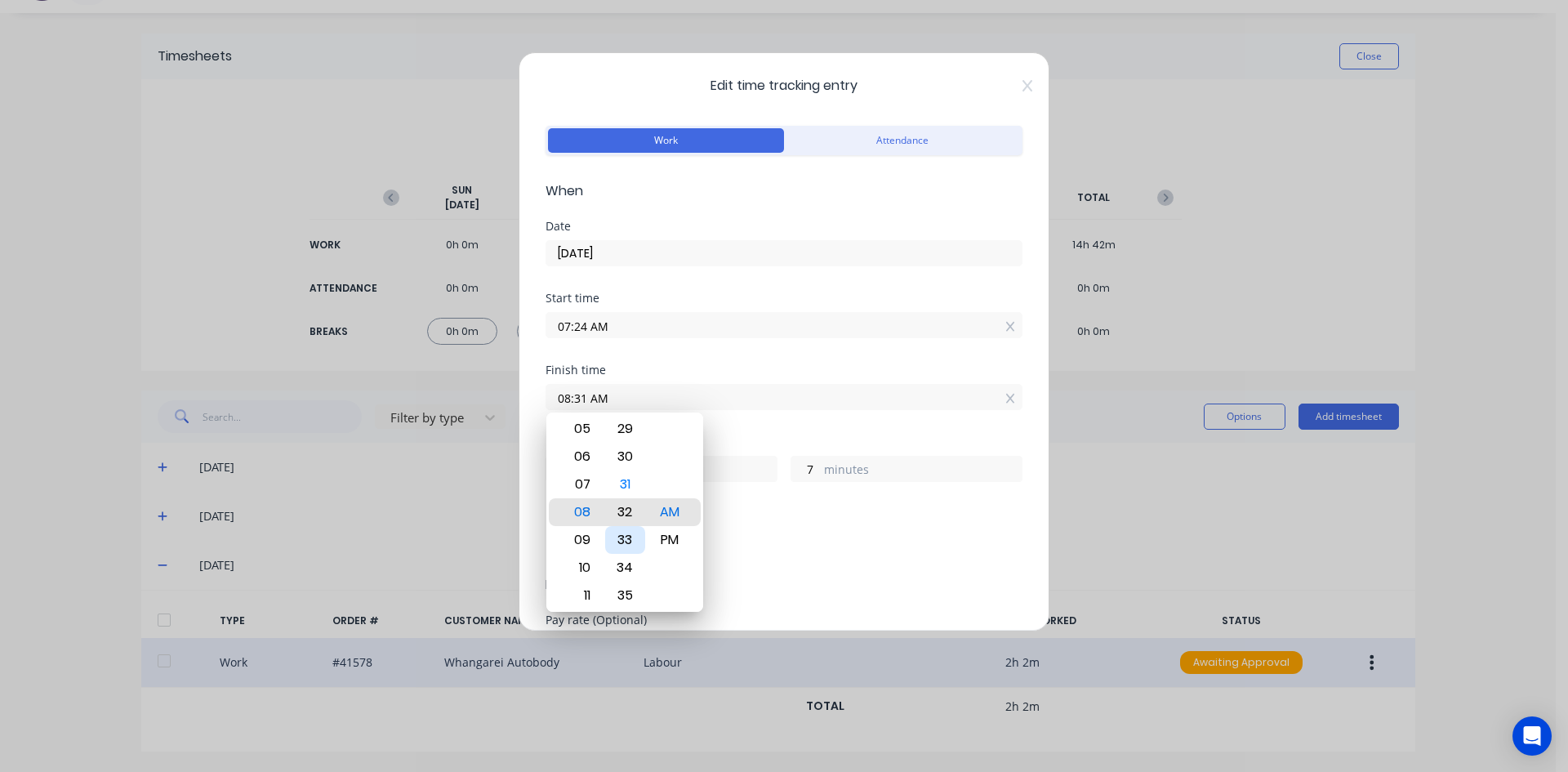
type input "08:32 AM"
type input "8"
type input "08:35 AM"
type input "11"
type input "08:40 AM"
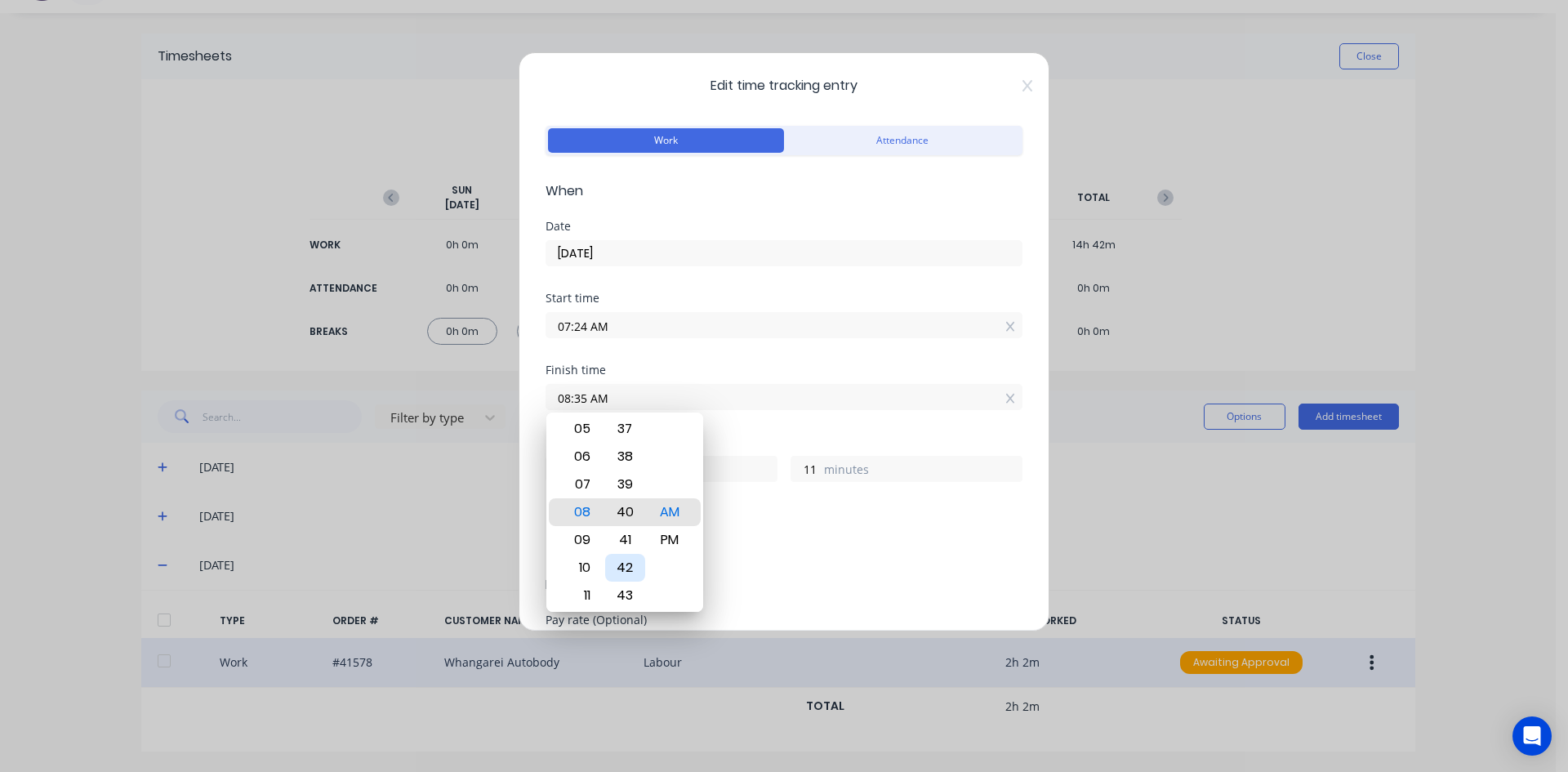
type input "16"
type input "08:43 AM"
type input "19"
click at [628, 564] on div "45" at bounding box center [625, 567] width 40 height 28
type input "08:45 AM"
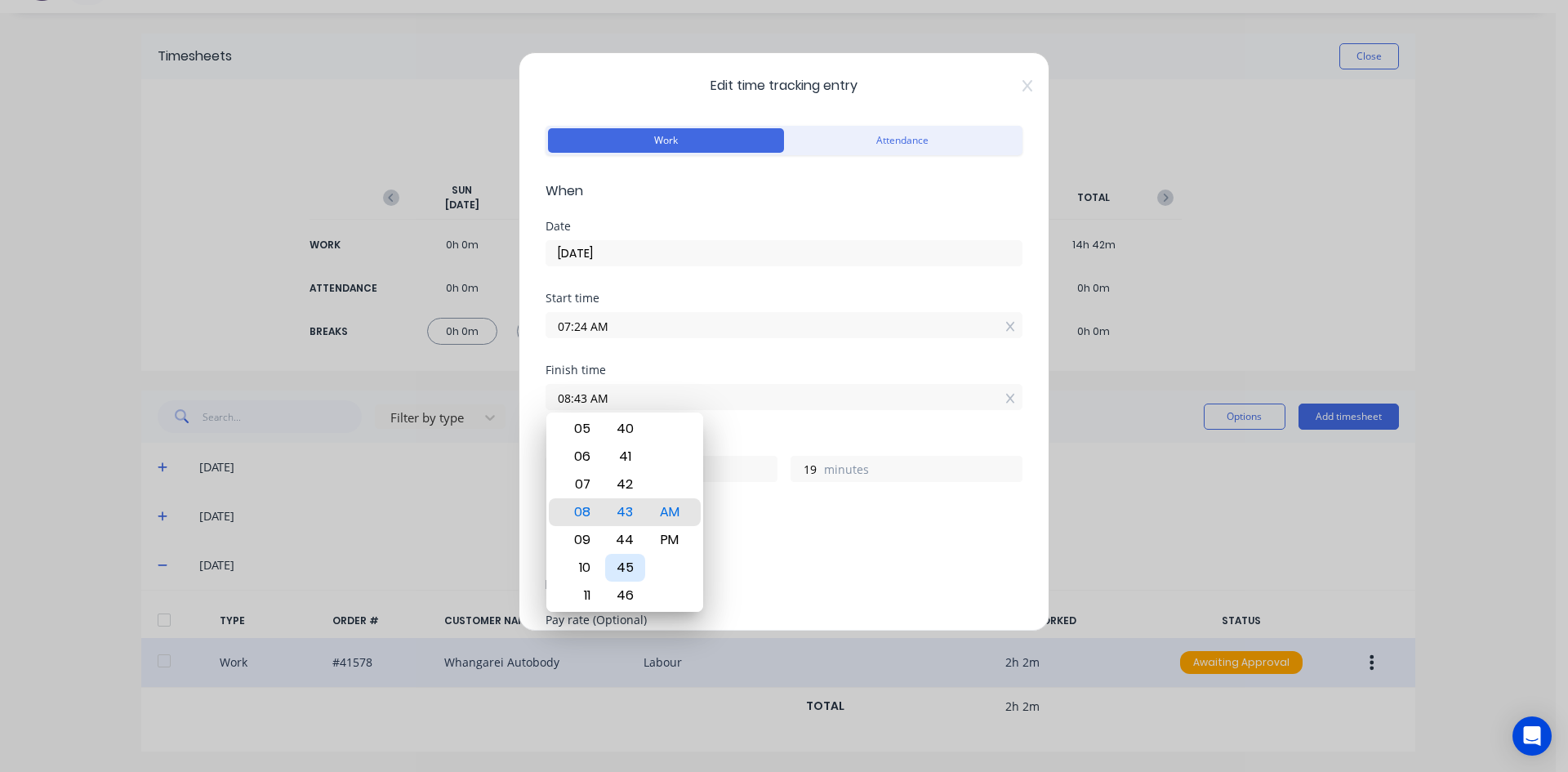
type input "21"
click at [888, 426] on div "Finish time 08:45 AM" at bounding box center [784, 400] width 477 height 72
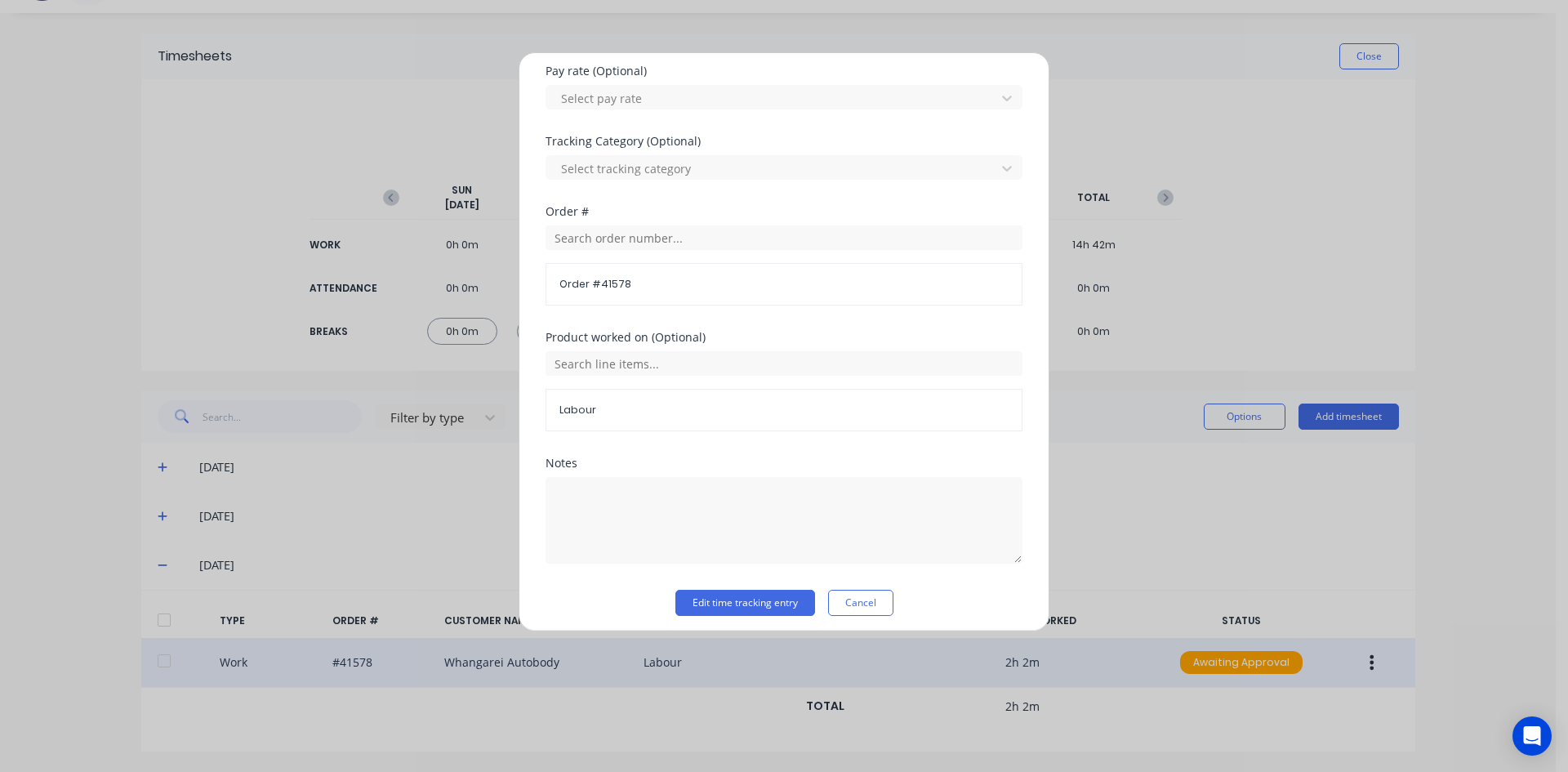
scroll to position [557, 0]
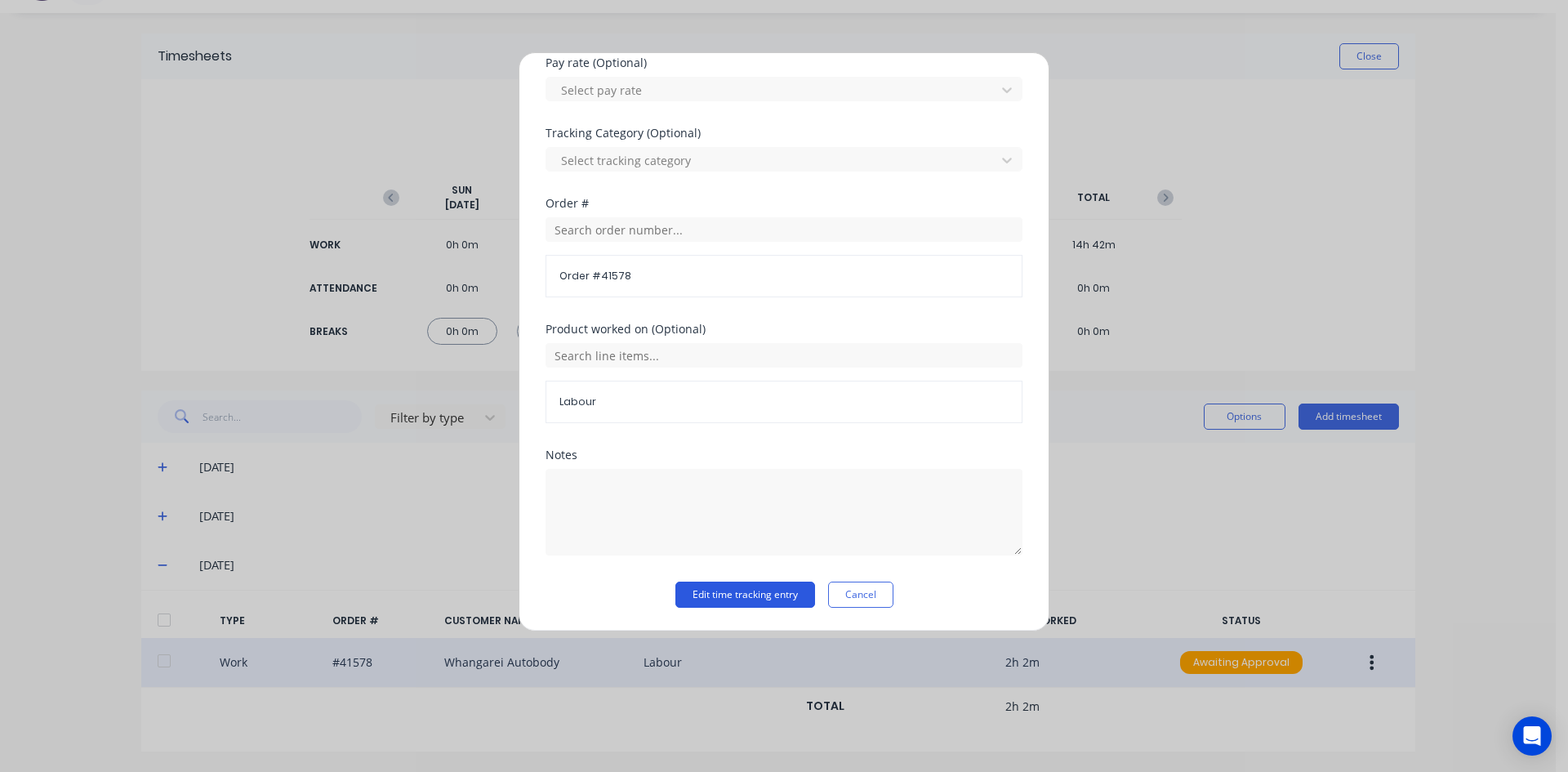
click at [737, 596] on button "Edit time tracking entry" at bounding box center [744, 594] width 139 height 26
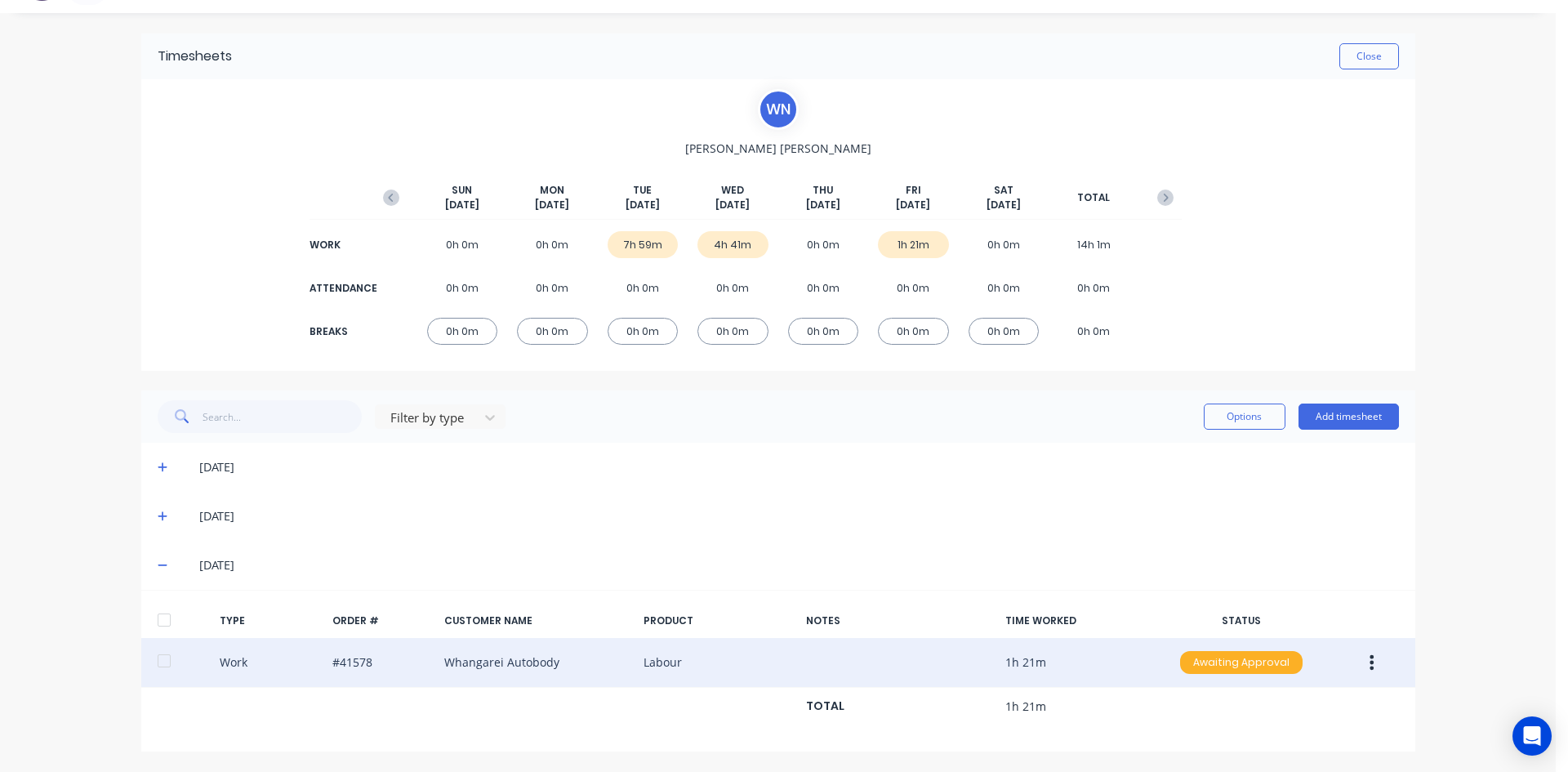
click at [1223, 663] on div "Awaiting Approval" at bounding box center [1241, 662] width 123 height 23
click at [1179, 744] on div "Approved" at bounding box center [1205, 745] width 134 height 23
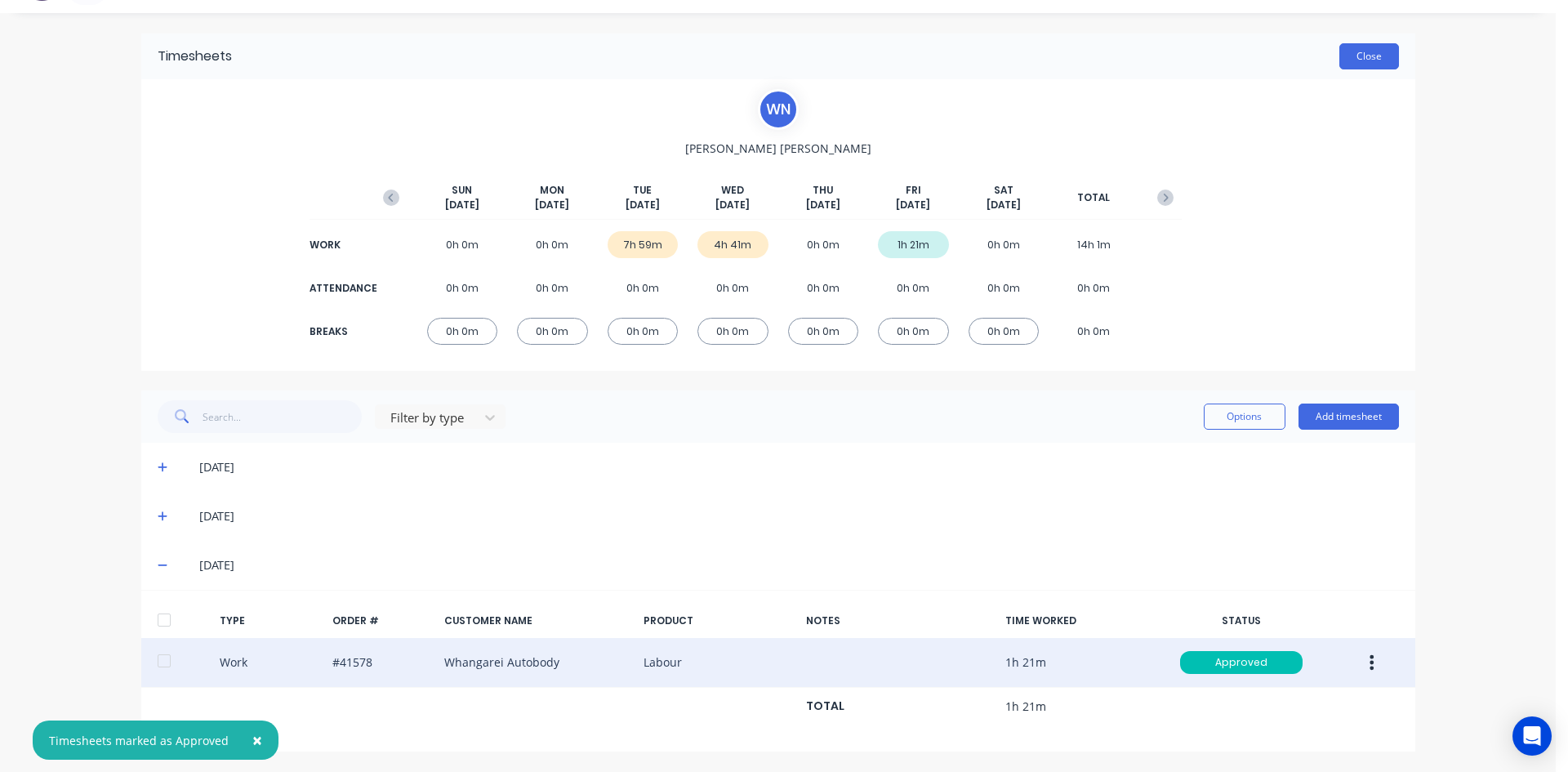
click at [1366, 47] on button "Close" at bounding box center [1370, 56] width 60 height 26
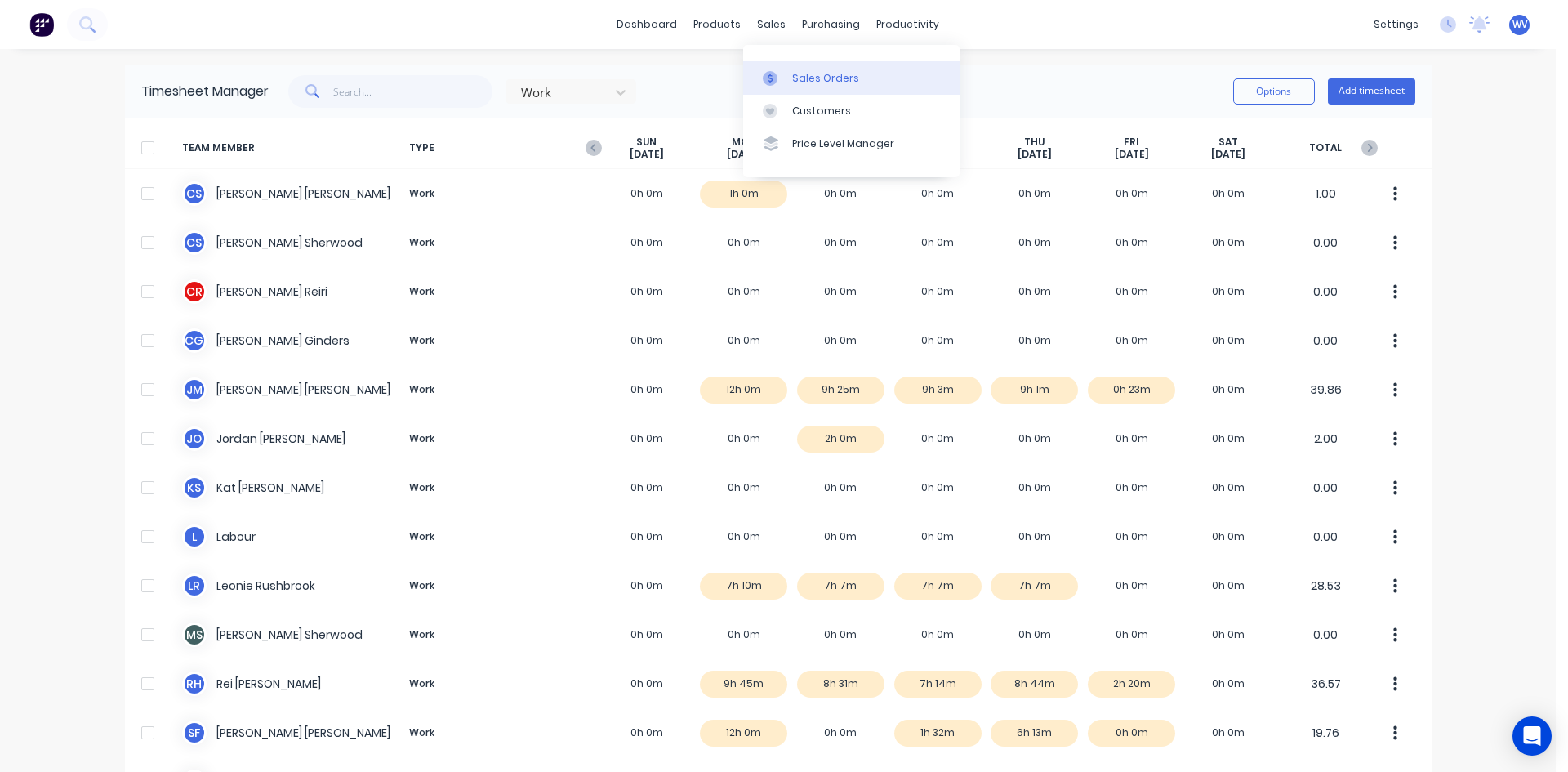
click at [810, 84] on div "Sales Orders" at bounding box center [826, 78] width 67 height 15
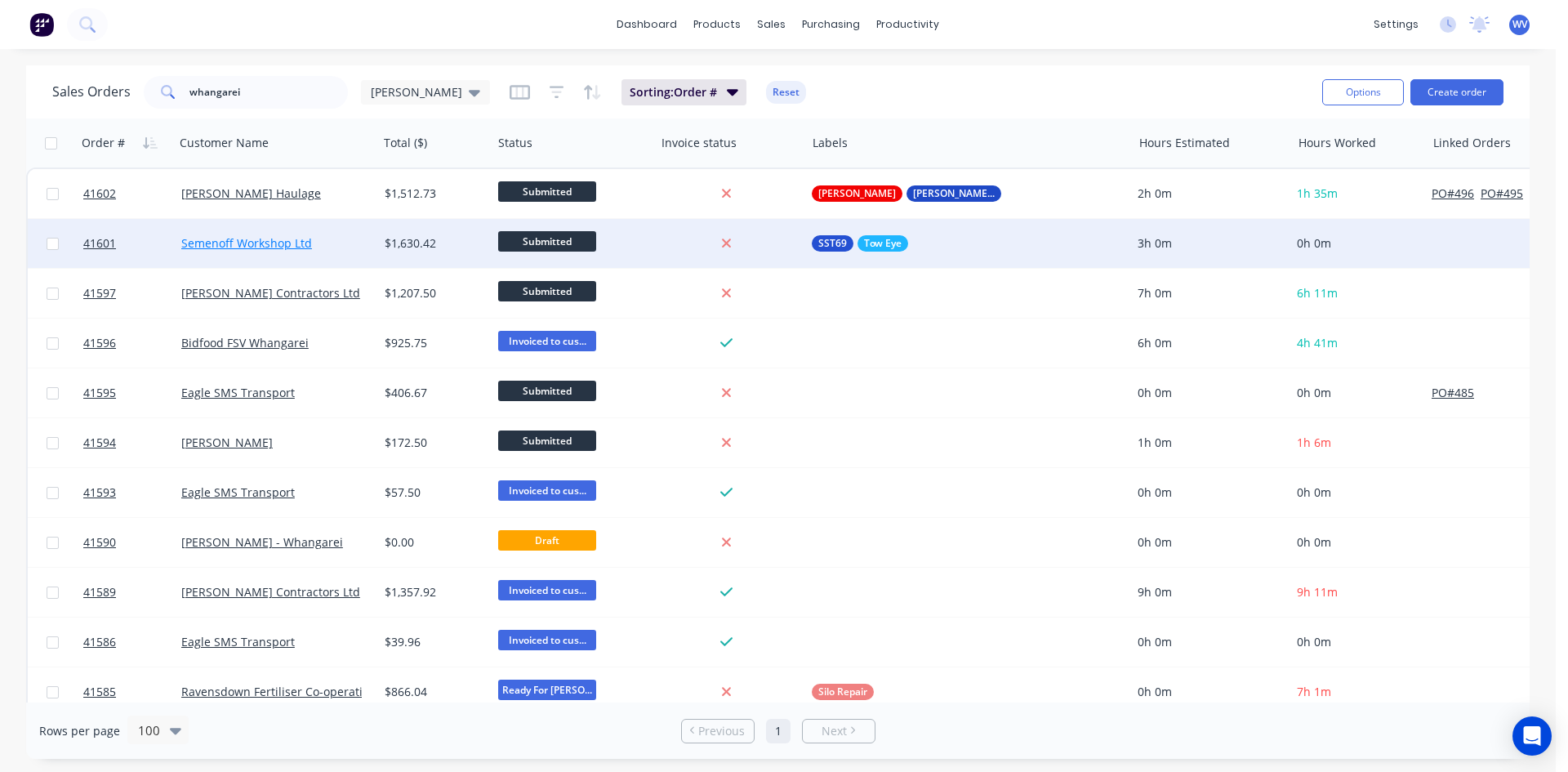
click at [214, 239] on link "Semenoff Workshop Ltd" at bounding box center [247, 242] width 131 height 15
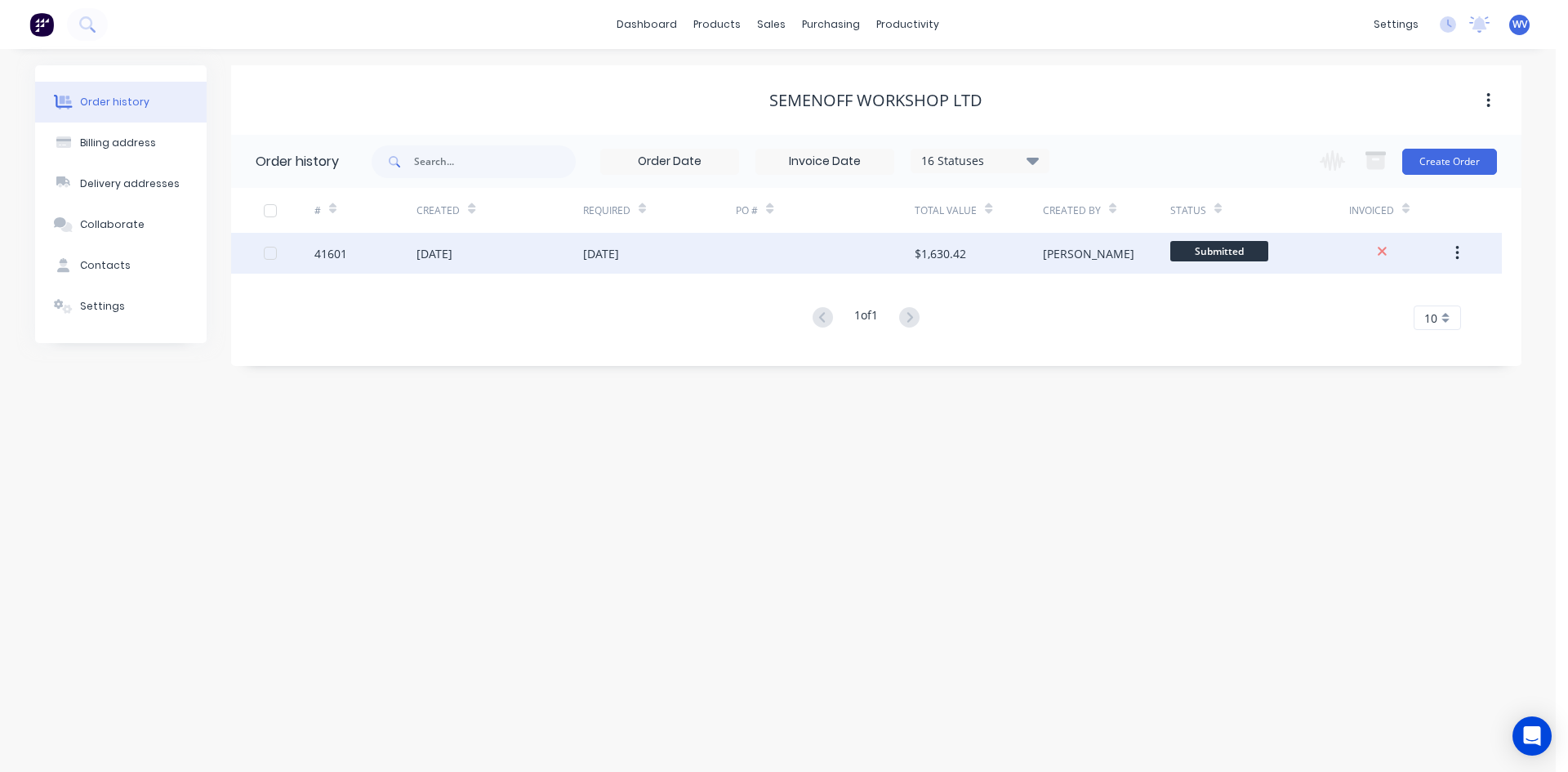
click at [450, 253] on div "[DATE]" at bounding box center [434, 253] width 35 height 17
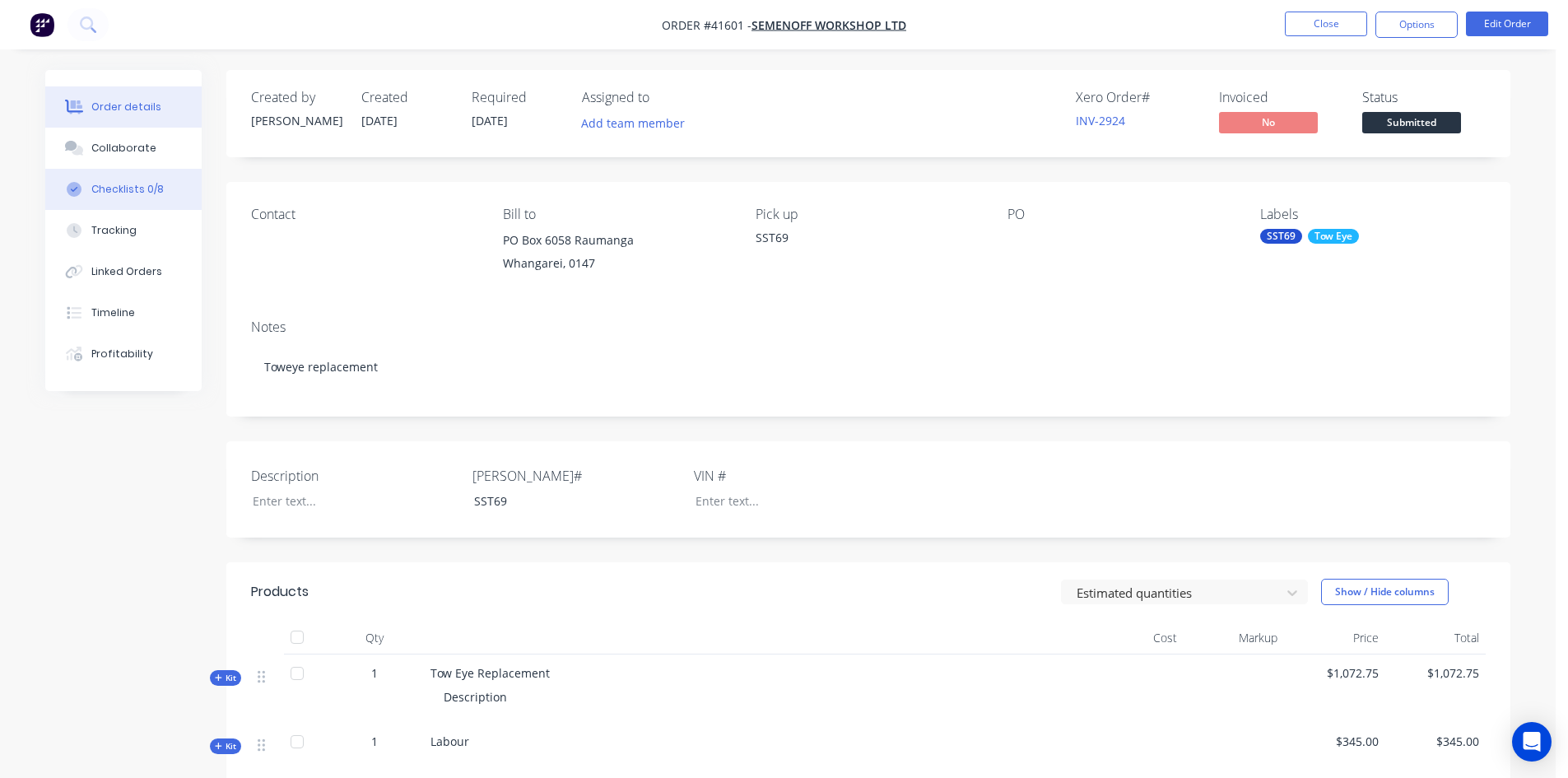
click at [114, 190] on div "Checklists 0/8" at bounding box center [127, 189] width 72 height 15
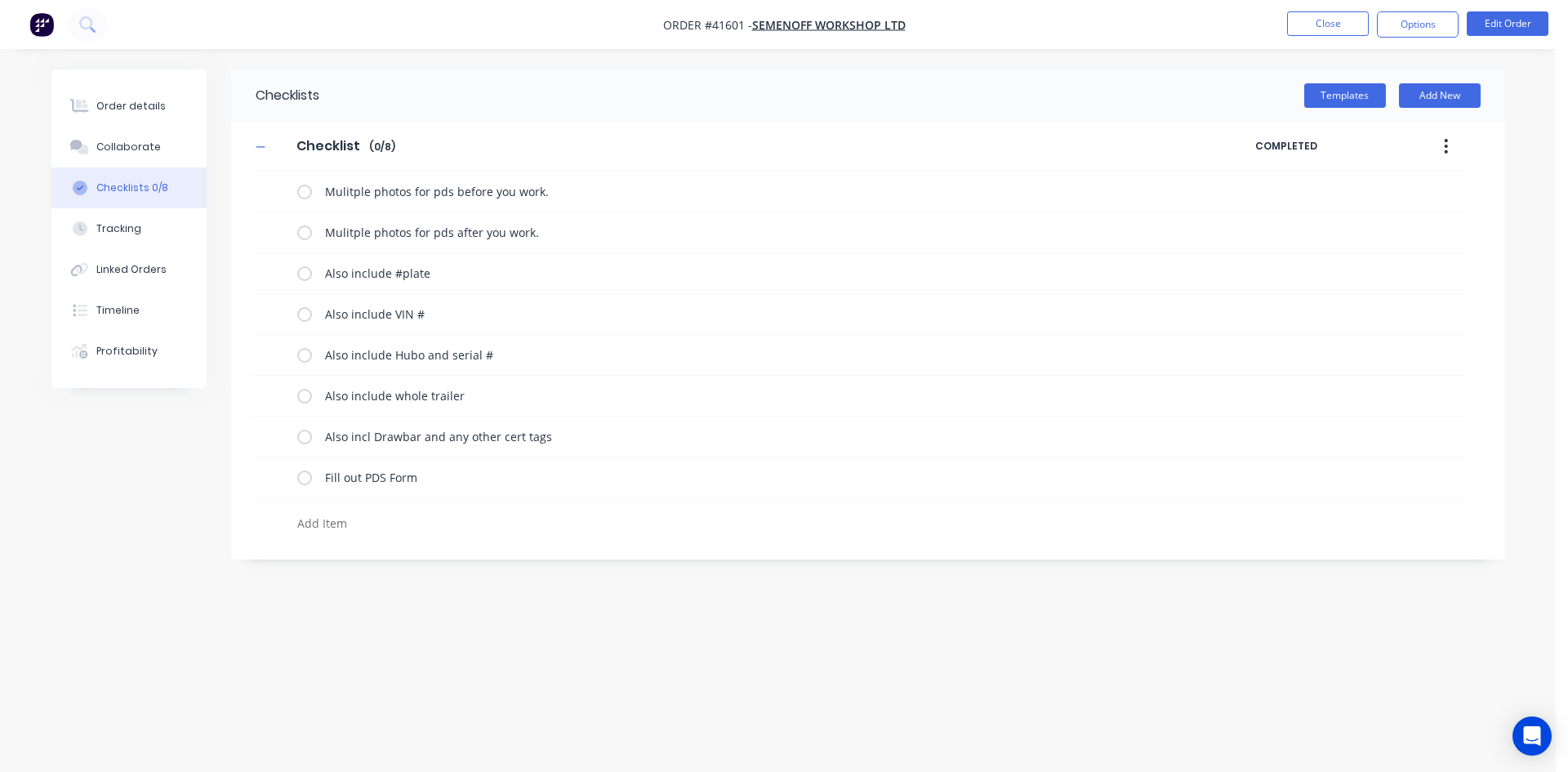
click at [346, 525] on textarea at bounding box center [683, 523] width 785 height 24
type textarea "x"
type textarea "M"
type textarea "x"
type textarea "Ma"
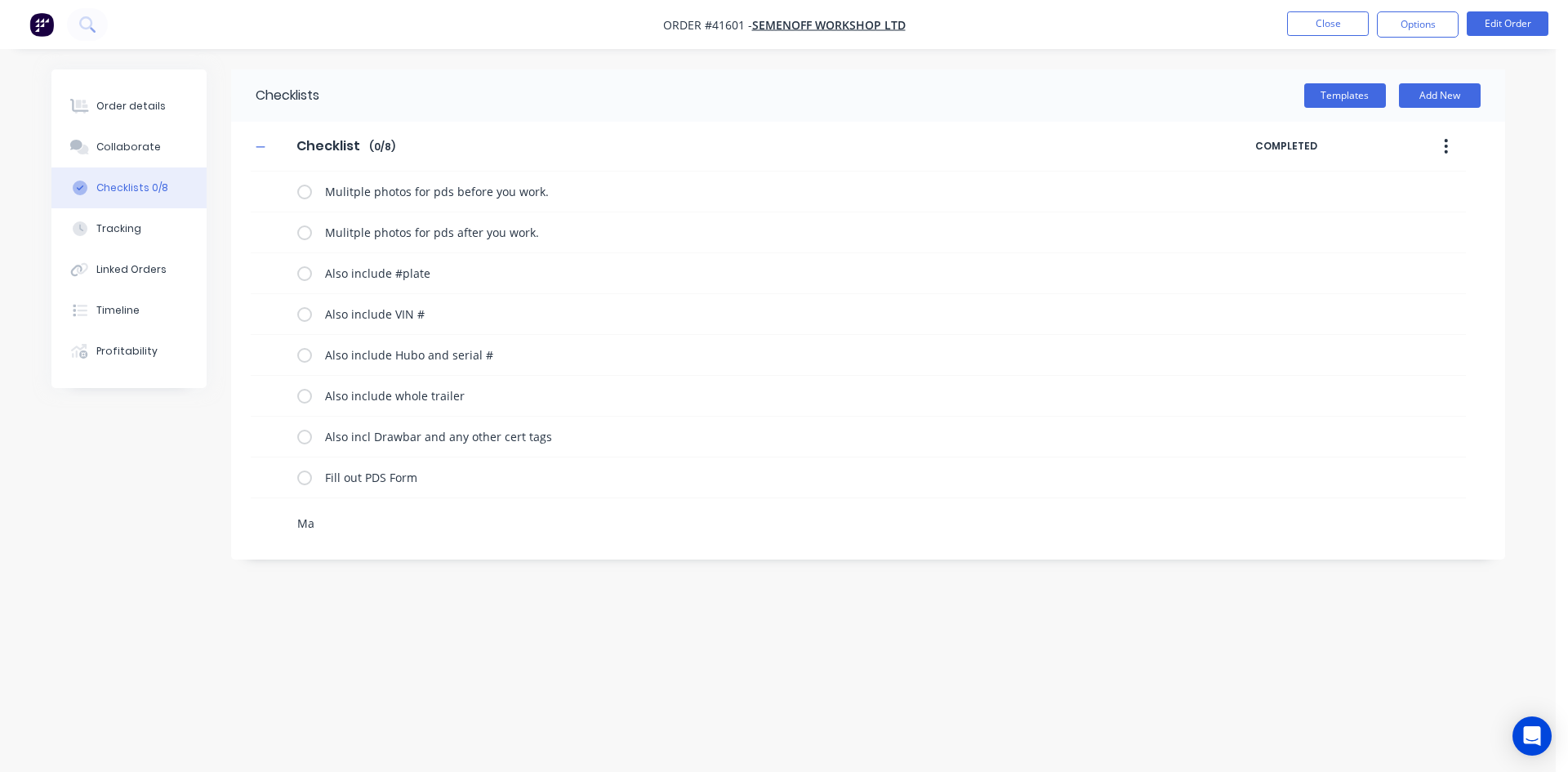
type textarea "x"
type textarea "Mak"
type textarea "x"
type textarea "Make"
type textarea "x"
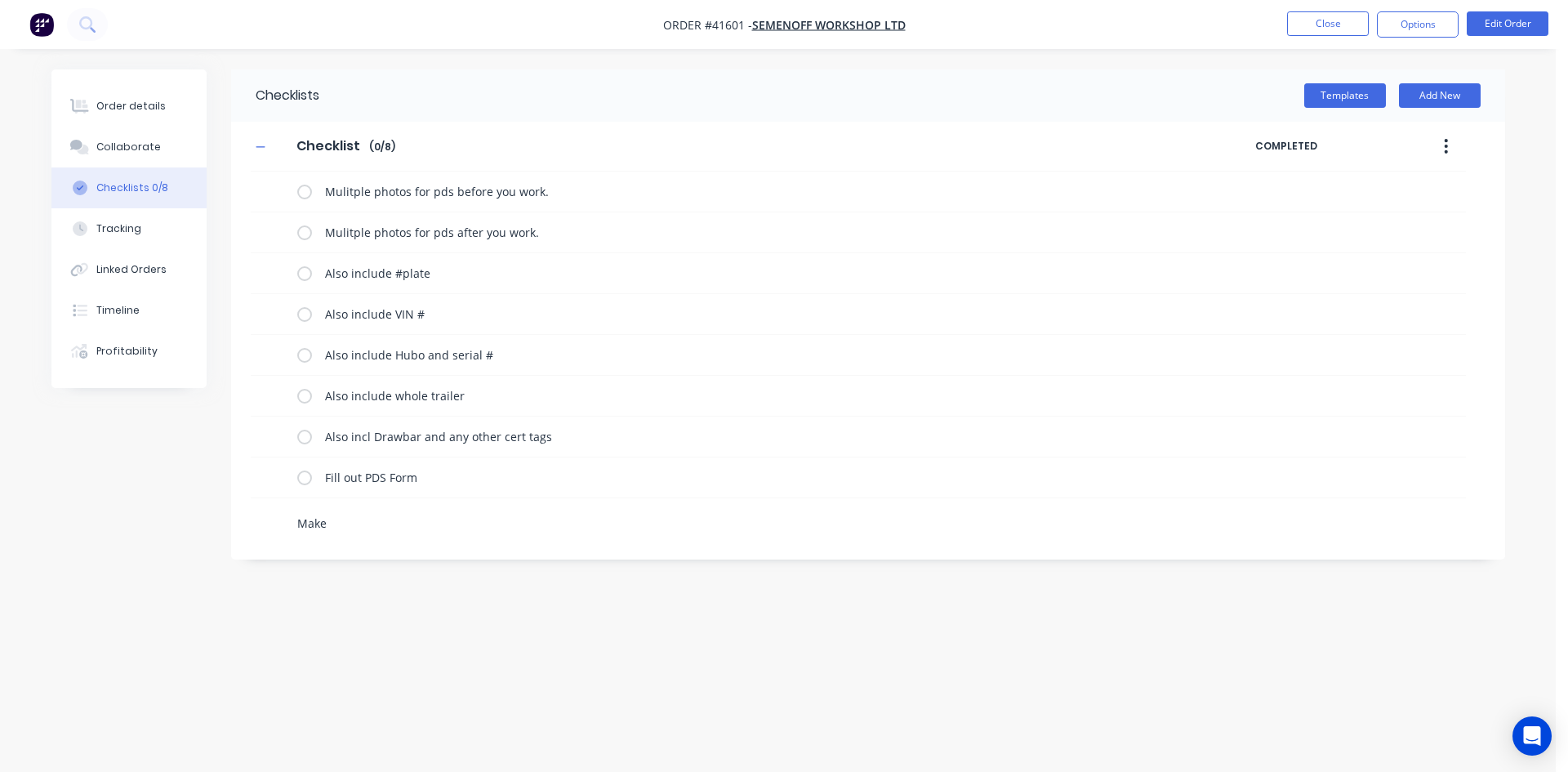
type textarea "Make"
type textarea "x"
type textarea "Make s"
type textarea "x"
type textarea "Make su"
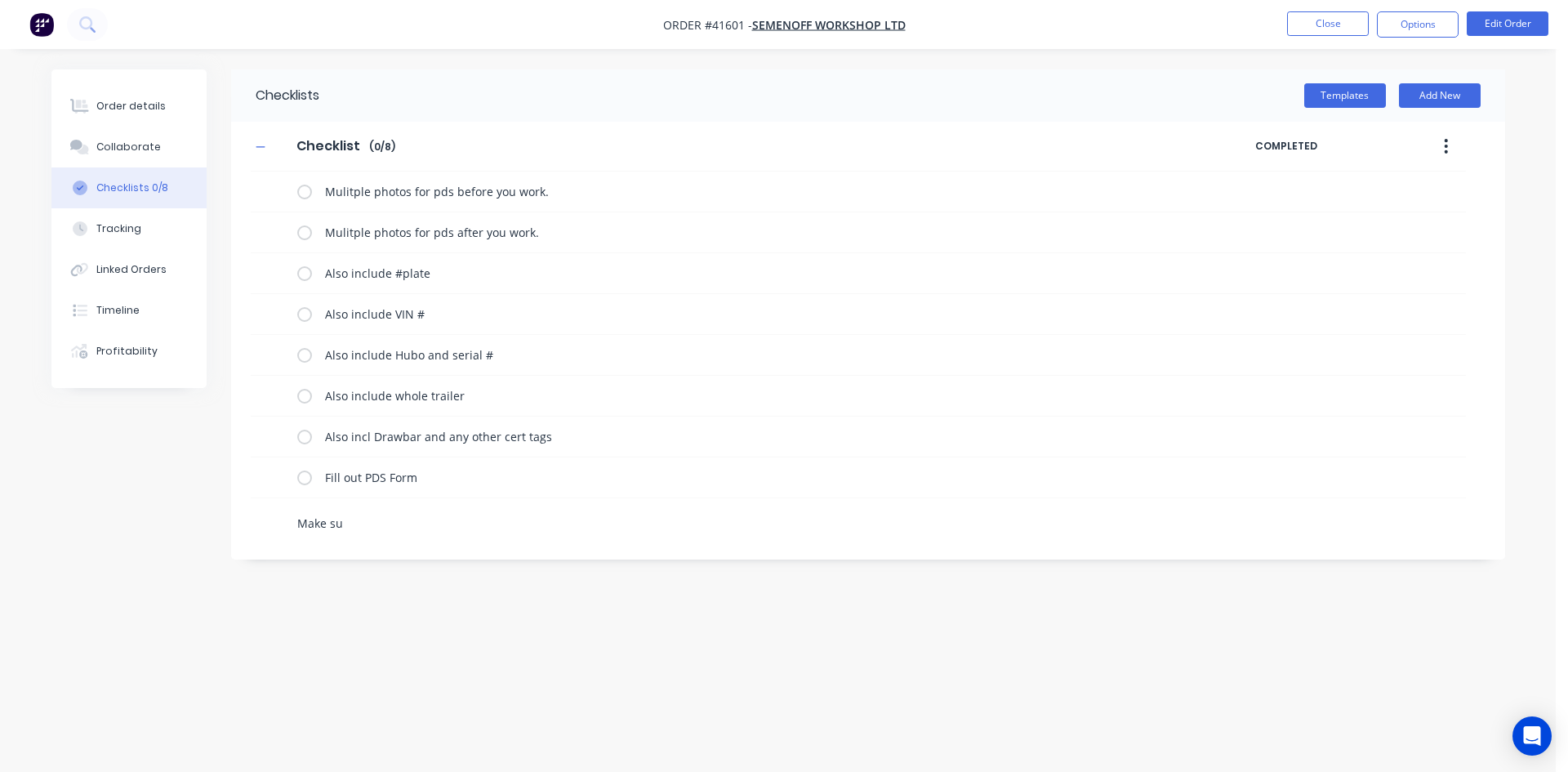
type textarea "x"
type textarea "Make sur"
type textarea "x"
type textarea "Make sure"
type textarea "x"
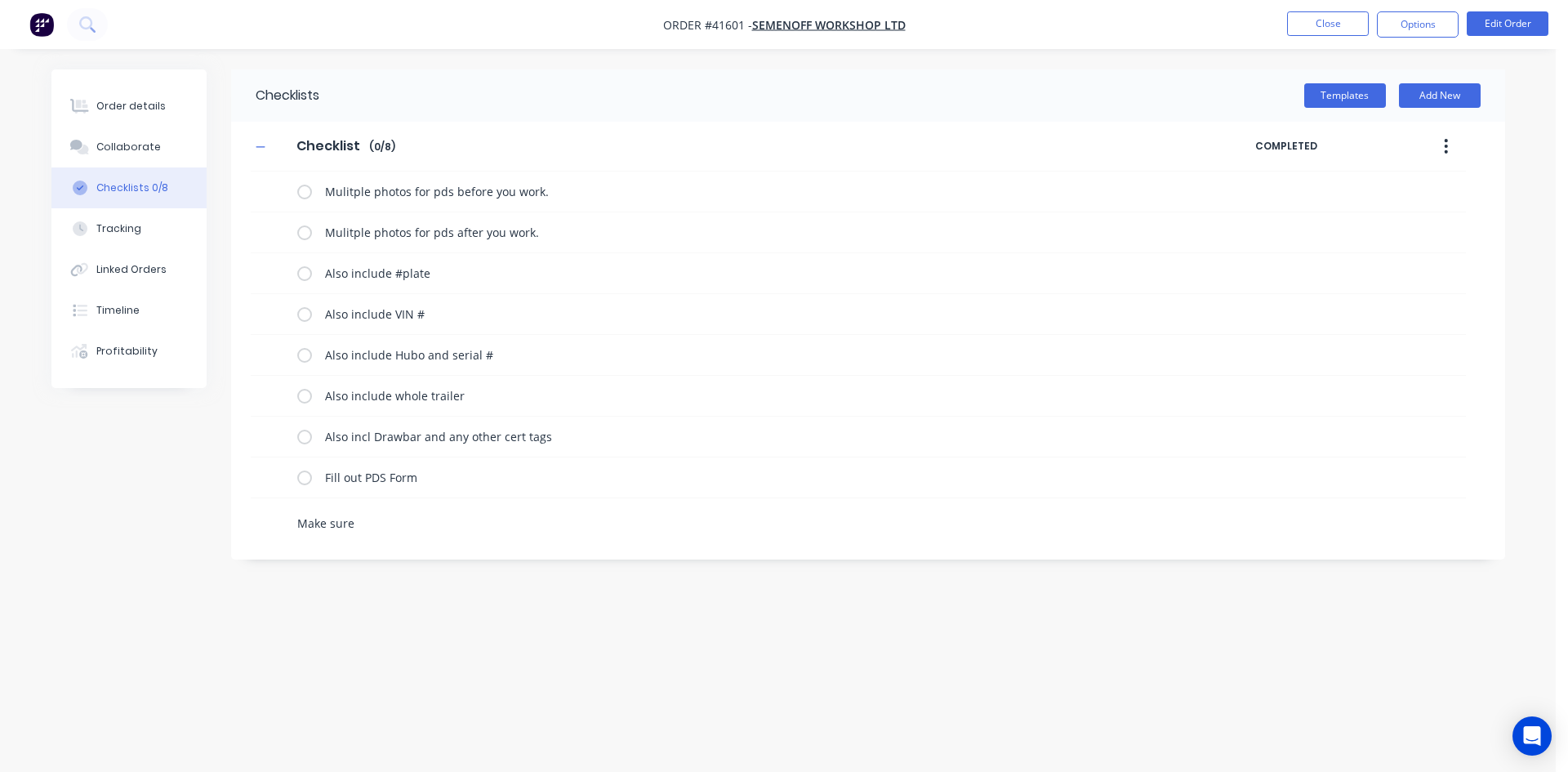
type textarea "Make sure"
type textarea "x"
type textarea "Make sure a"
type textarea "x"
type textarea "Make sure a"
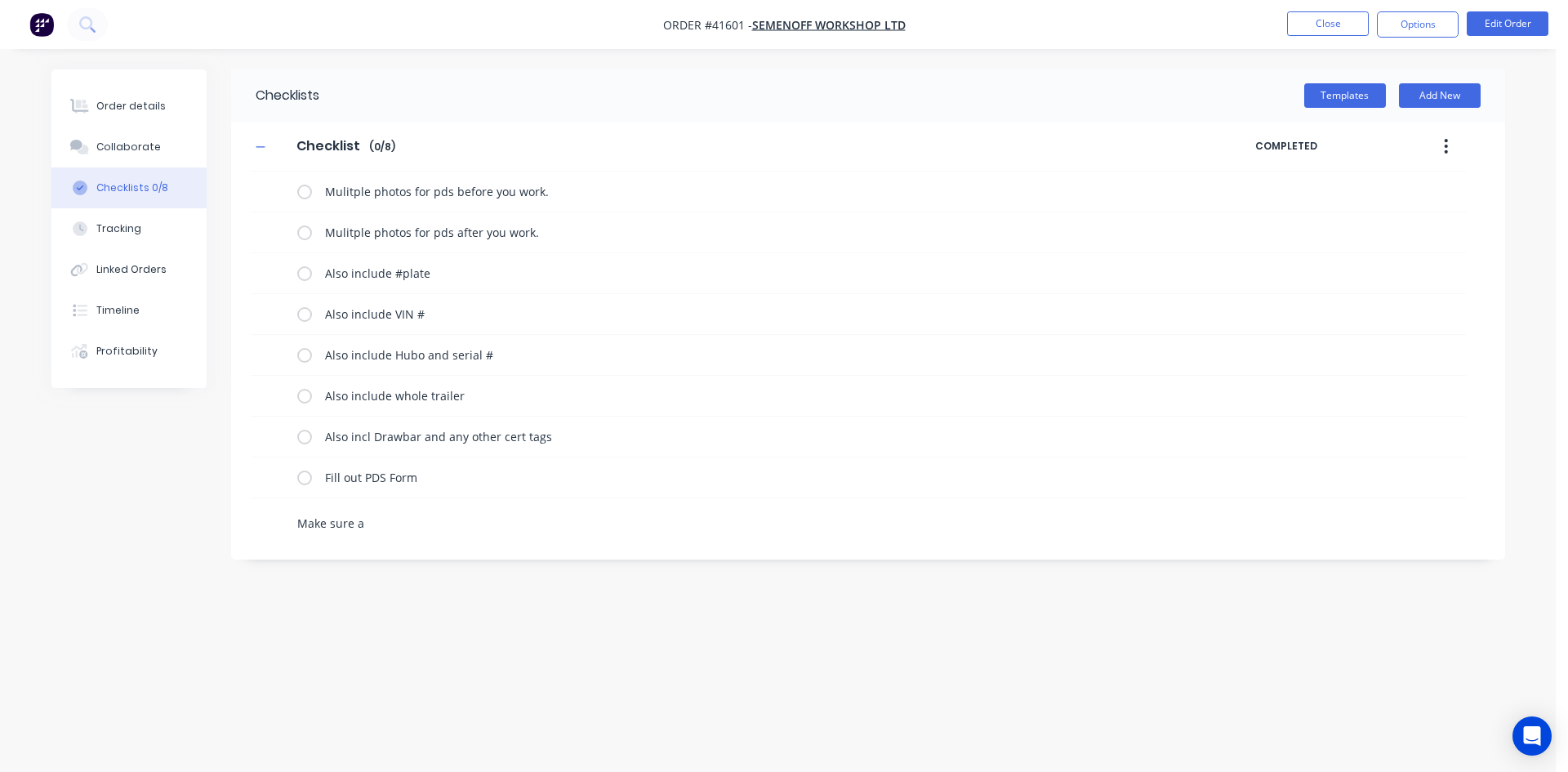
type textarea "x"
type textarea "Make sure a c"
type textarea "x"
type textarea "Make sure a co"
type textarea "x"
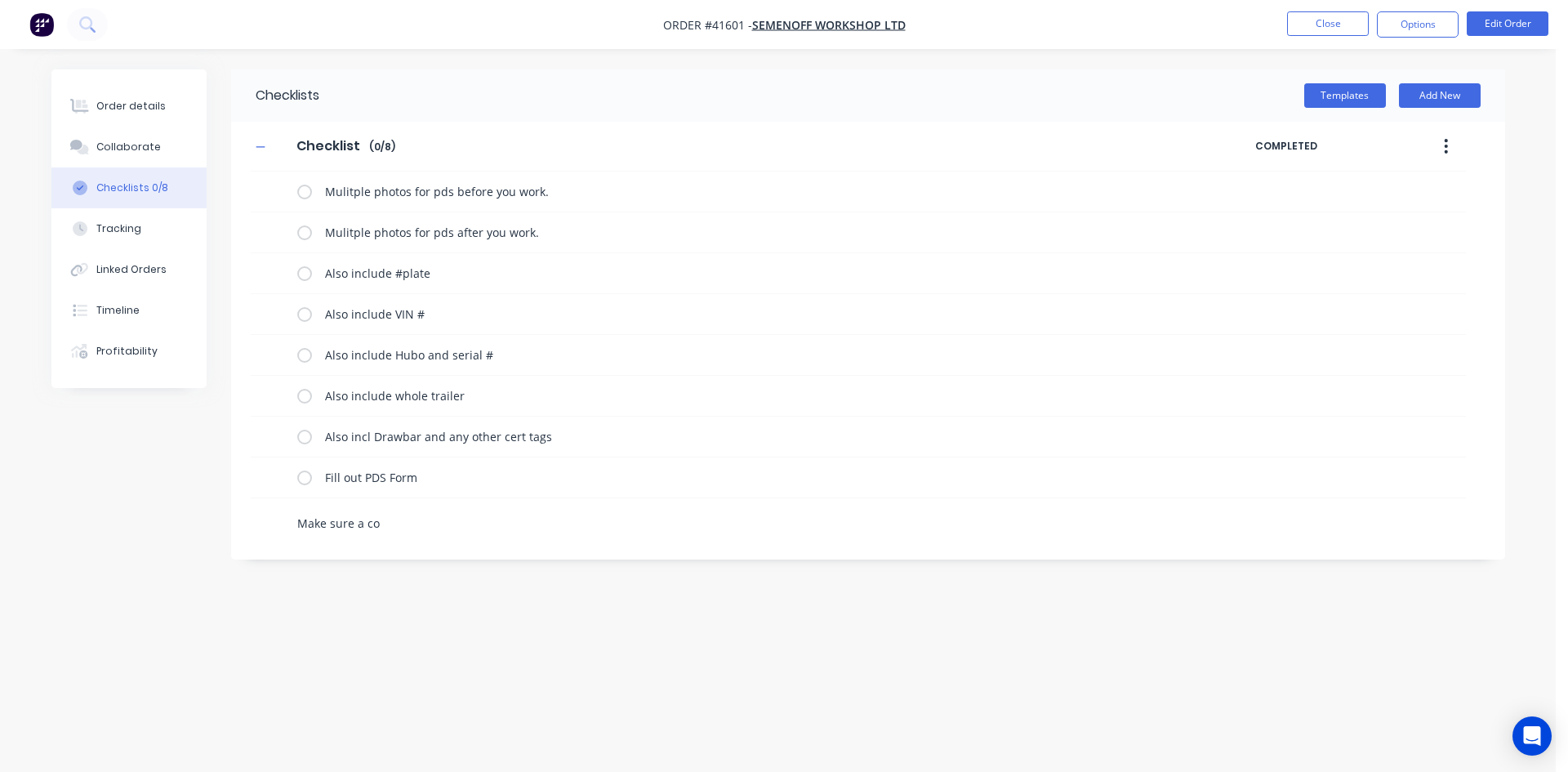
type textarea "Make sure a cop"
type textarea "x"
type textarea "Make sure a copy"
type textarea "x"
type textarea "Make sure a copy"
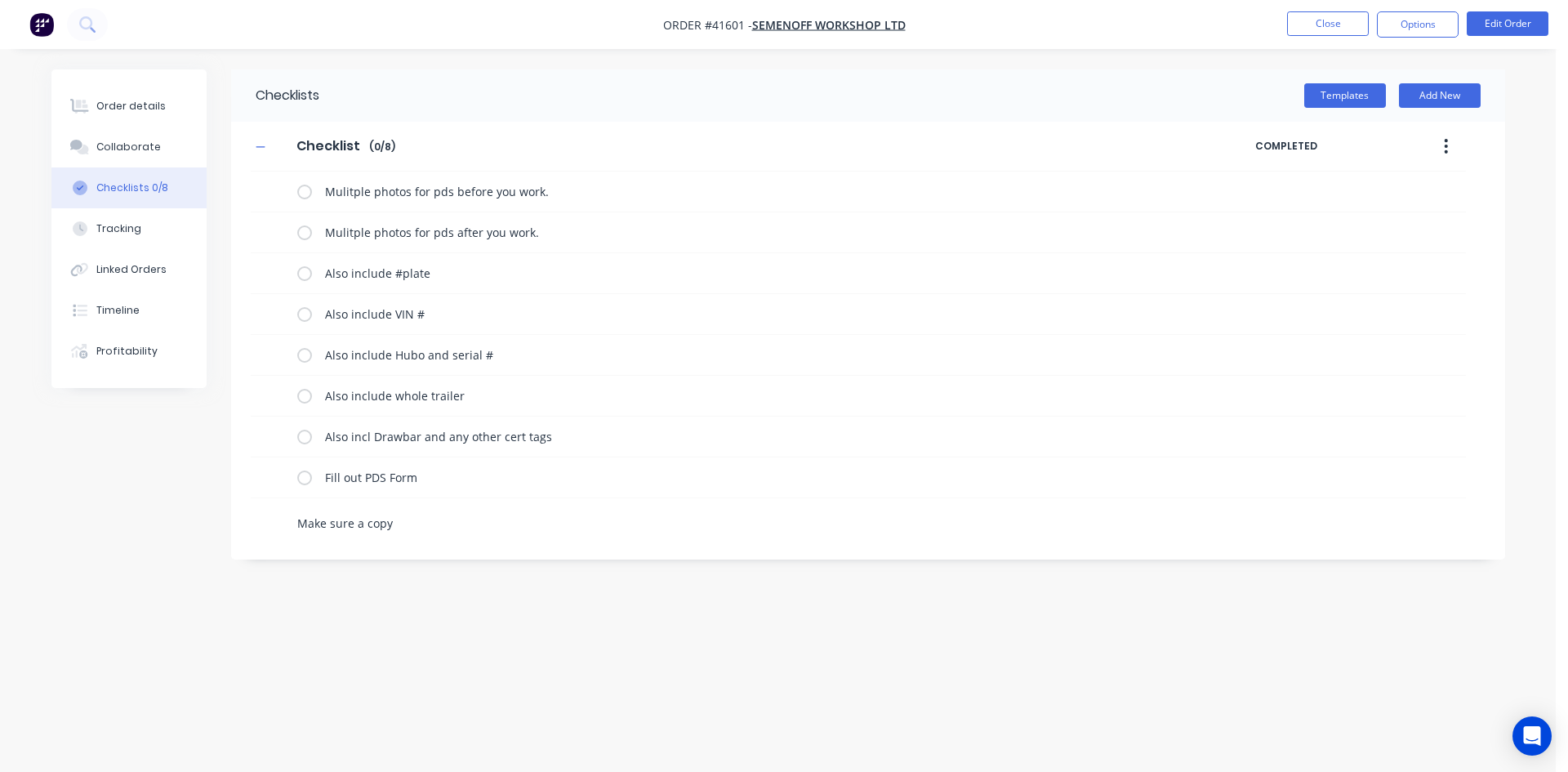
type textarea "x"
type textarea "Make sure a copy o"
type textarea "x"
type textarea "Make sure a copy of"
type textarea "x"
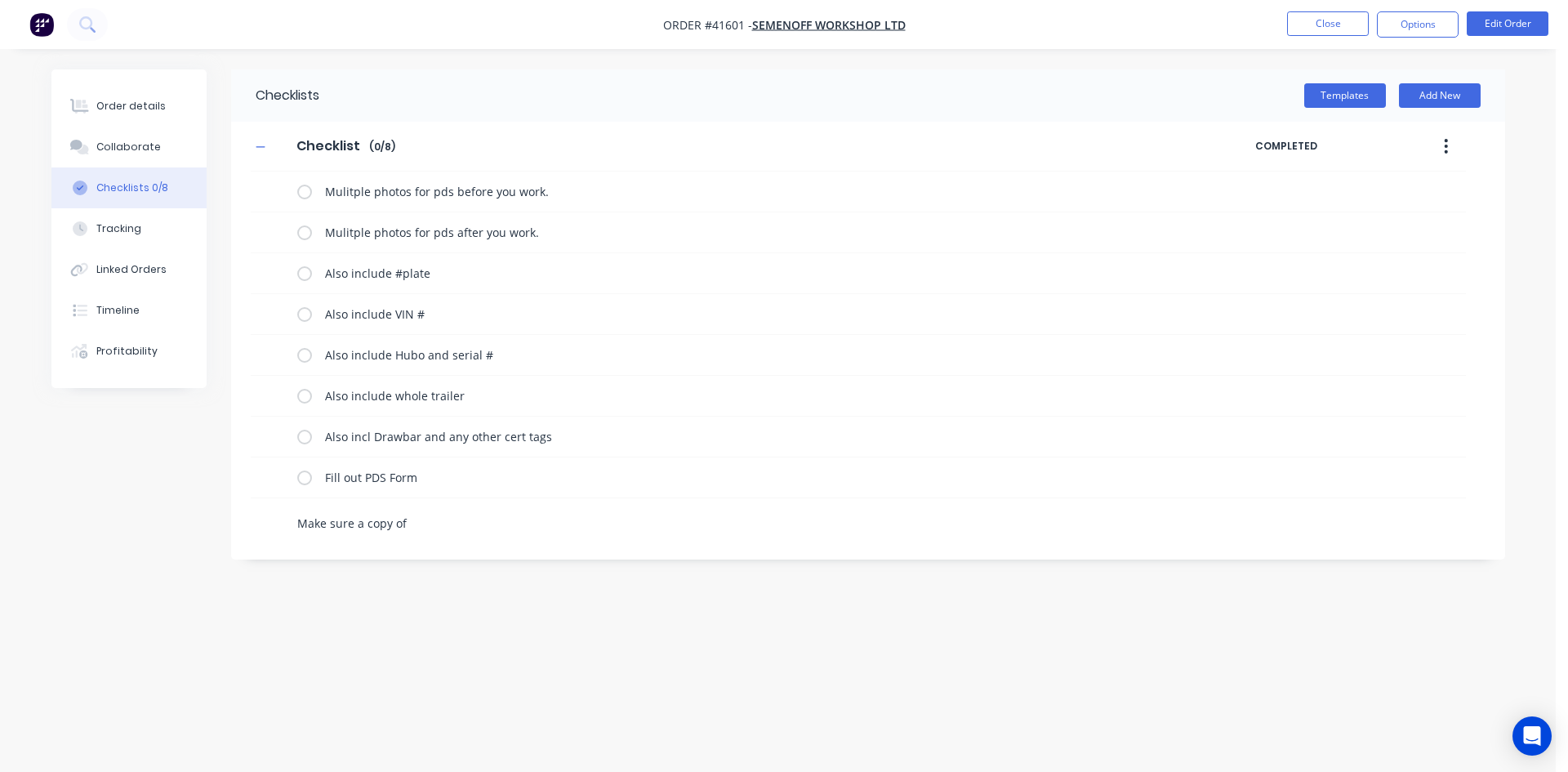
type textarea "Make sure a copy of"
type textarea "x"
type textarea "Make sure a copy of L"
type textarea "x"
type textarea "Make sure a copy of LT"
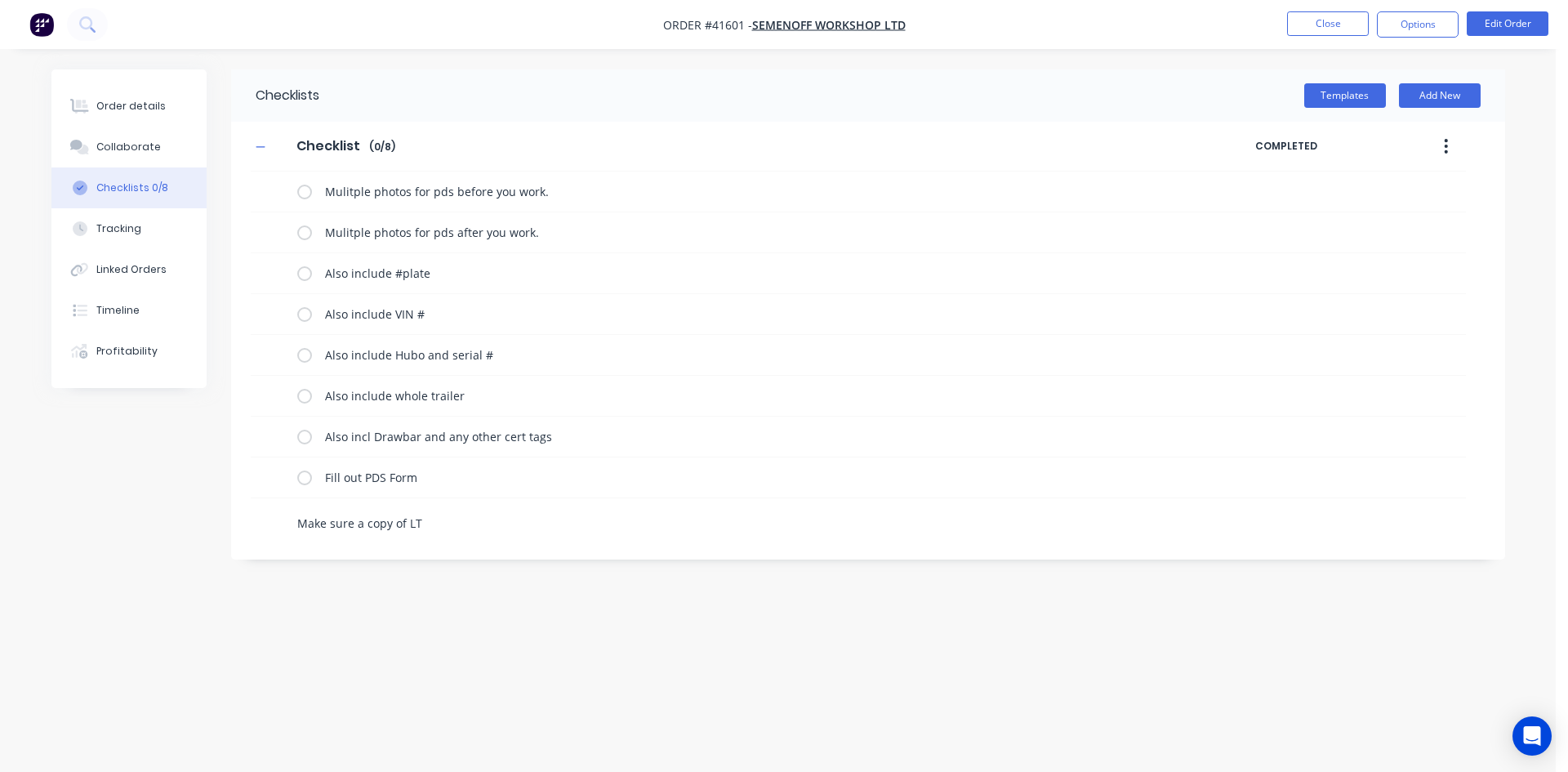
type textarea "x"
type textarea "Make sure a copy of LT4"
type textarea "x"
type textarea "Make sure a copy of LT40"
type textarea "x"
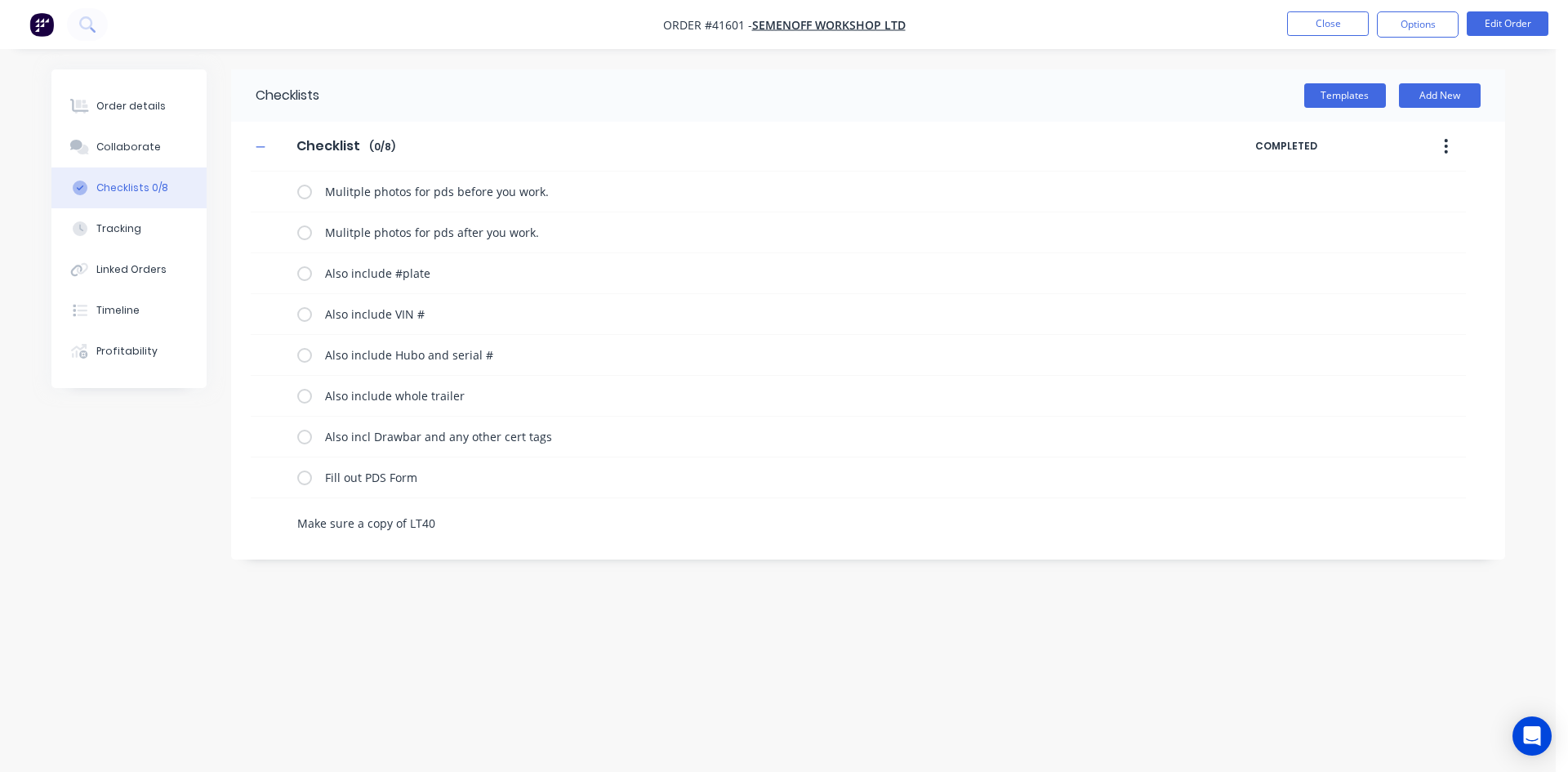
type textarea "Make sure a copy of LT400"
type textarea "x"
type textarea "Make sure a copy of LT400"
type textarea "x"
type textarea "Make sure a copy of LT400 g"
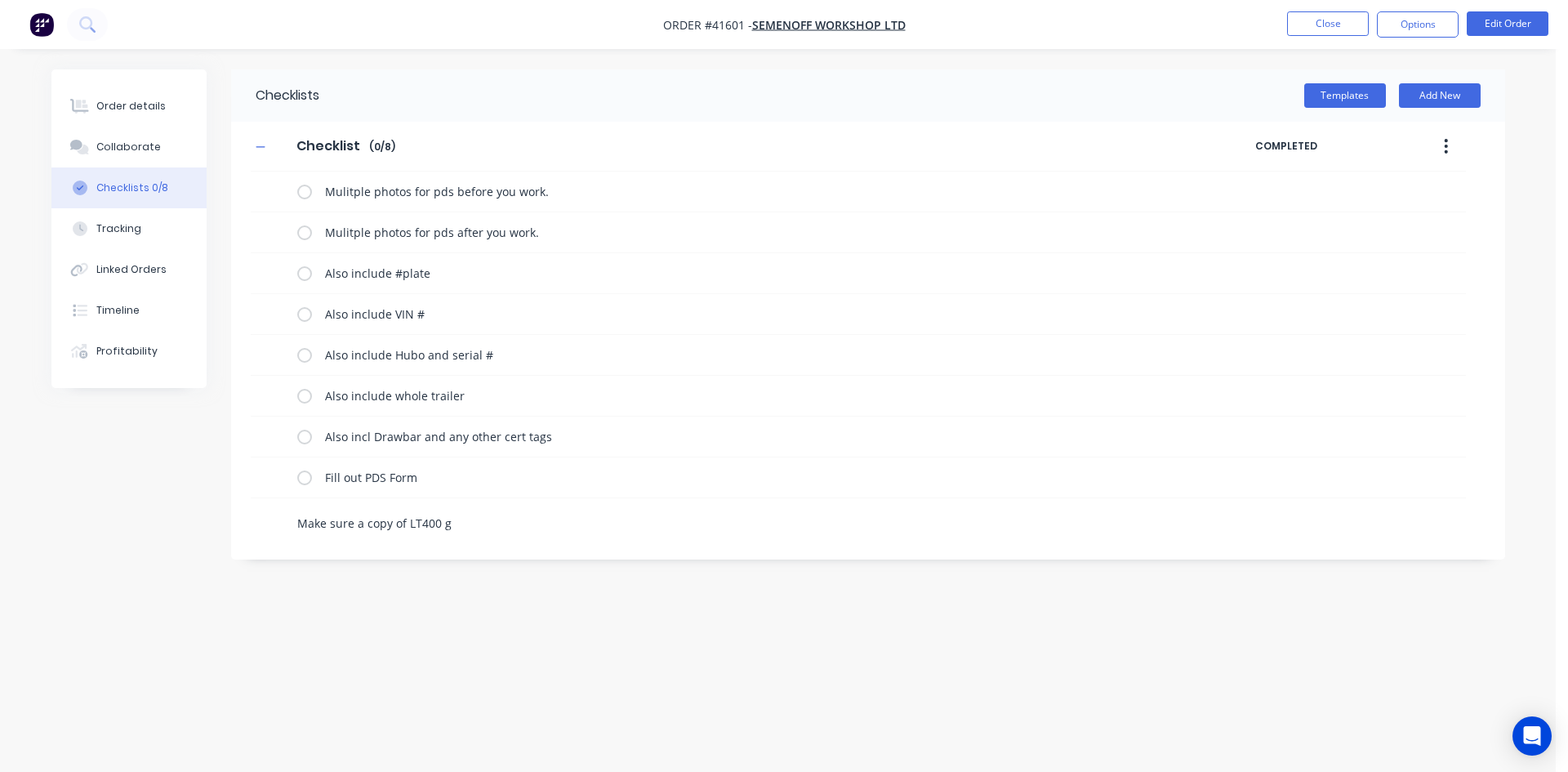
type textarea "x"
type textarea "Make sure a copy of LT400 go"
type textarea "x"
type textarea "Make sure a copy of LT400 goe"
type textarea "x"
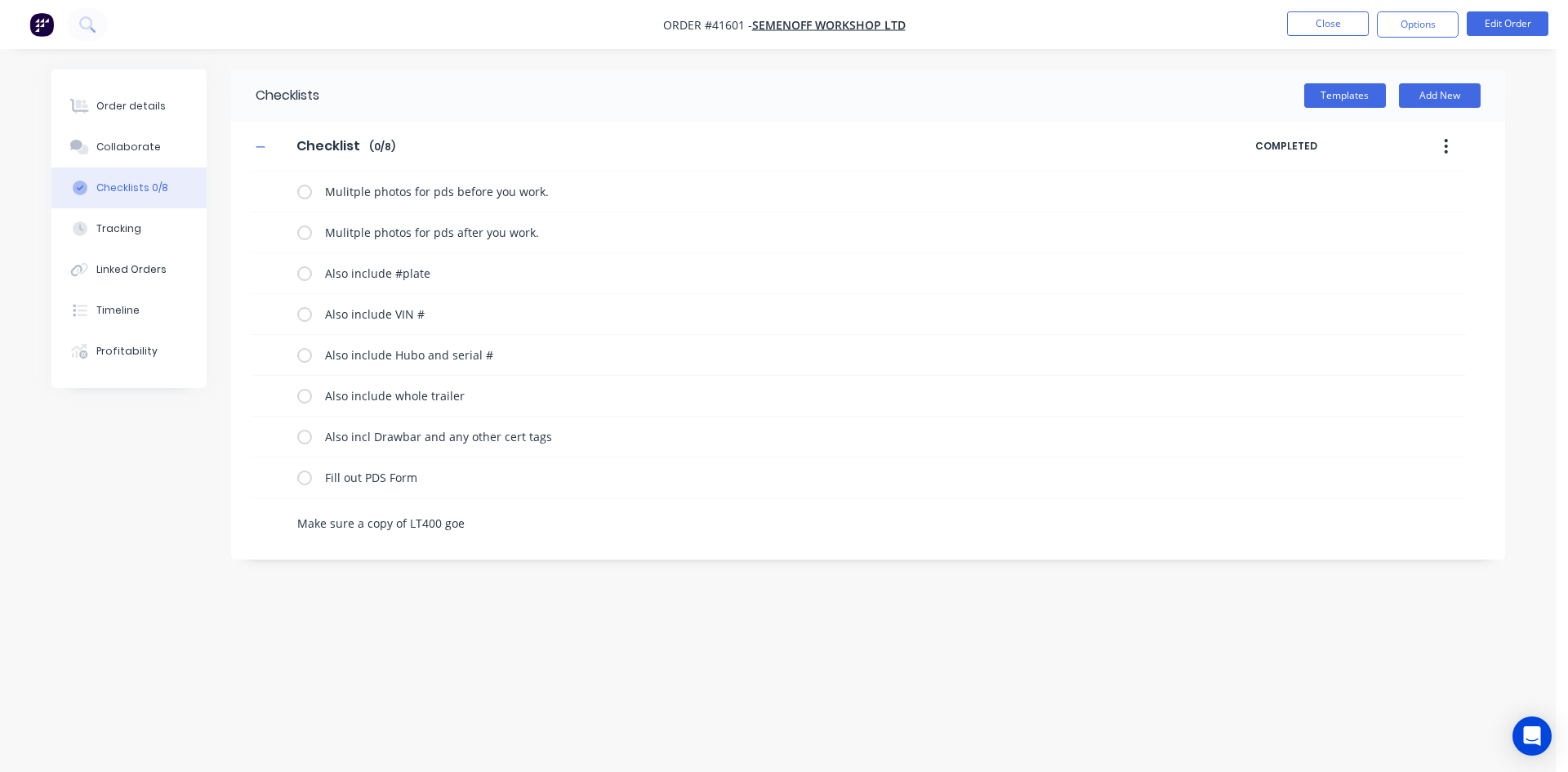
type textarea "Make sure a copy of LT400 goes"
type textarea "x"
type textarea "Make sure a copy of LT400 goes"
type textarea "x"
type textarea "Make sure a copy of LT400 goes t"
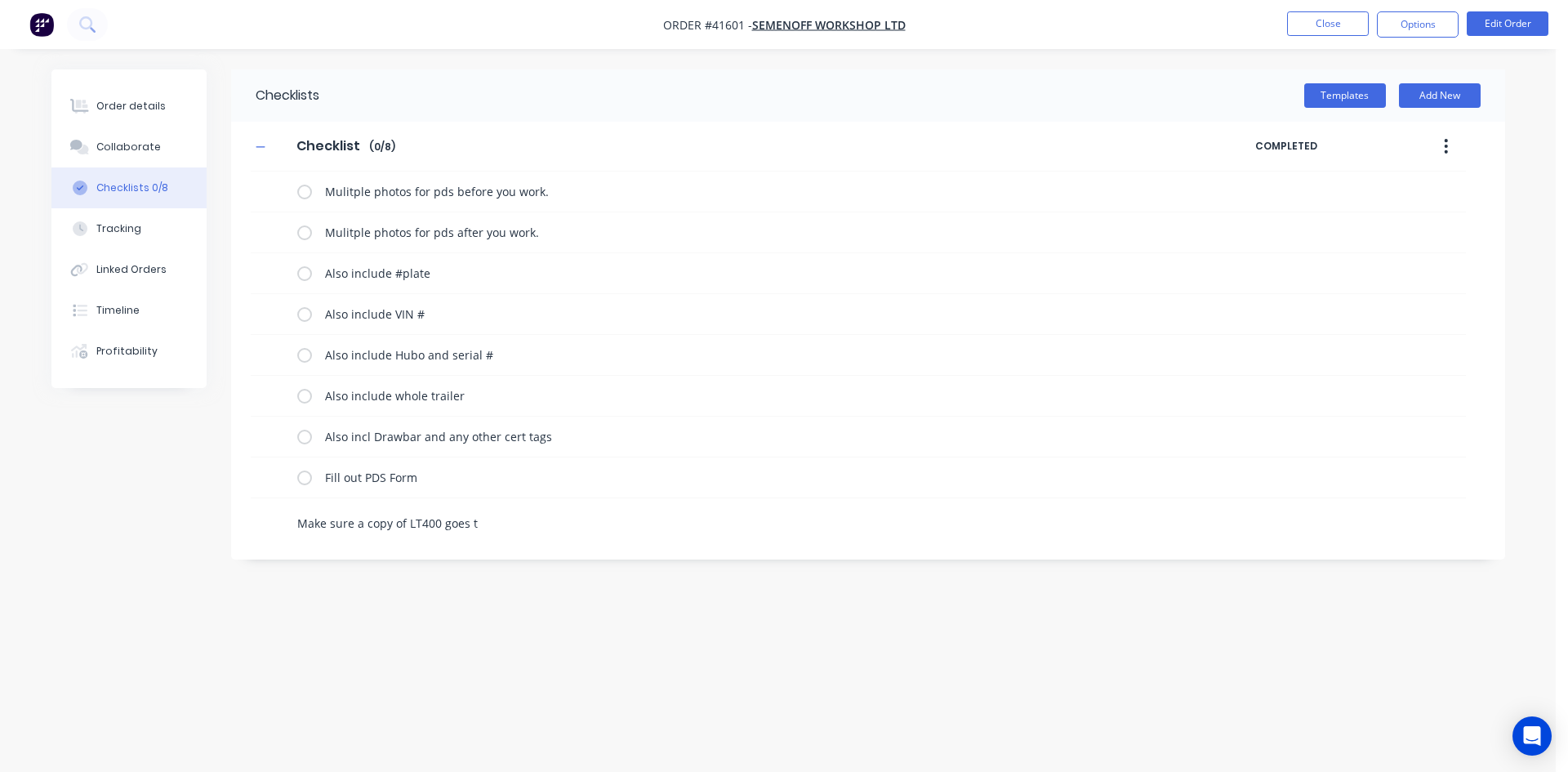
type textarea "x"
type textarea "Make sure a copy of LT400 goes to"
type textarea "x"
type textarea "Make sure a copy of LT400 goes to"
type textarea "x"
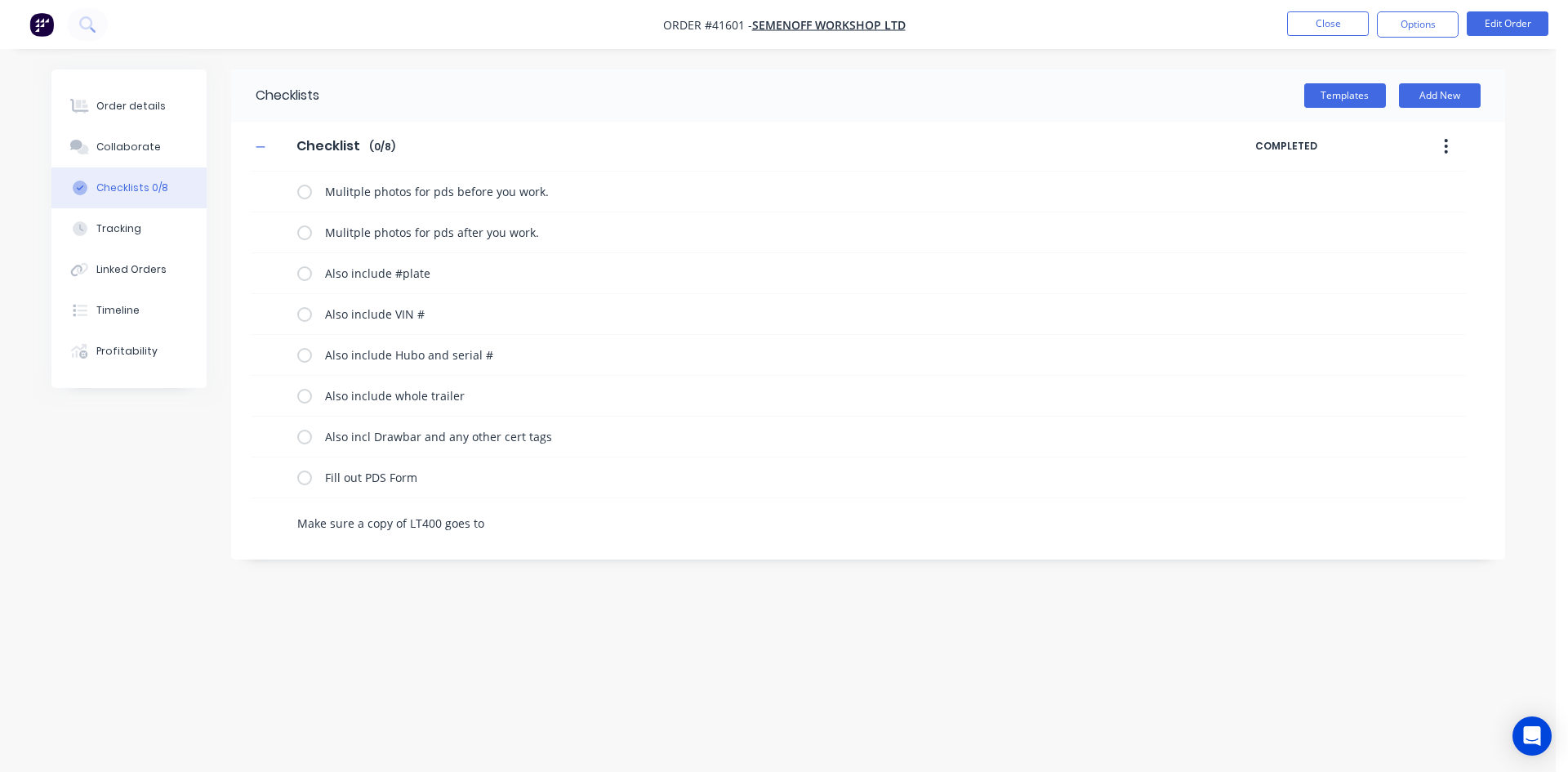
type textarea "Make sure a copy of LT400 goes to a"
type textarea "x"
type textarea "Make sure a copy of LT400 goes to al"
type textarea "x"
type textarea "Make sure a copy of LT400 goes to all"
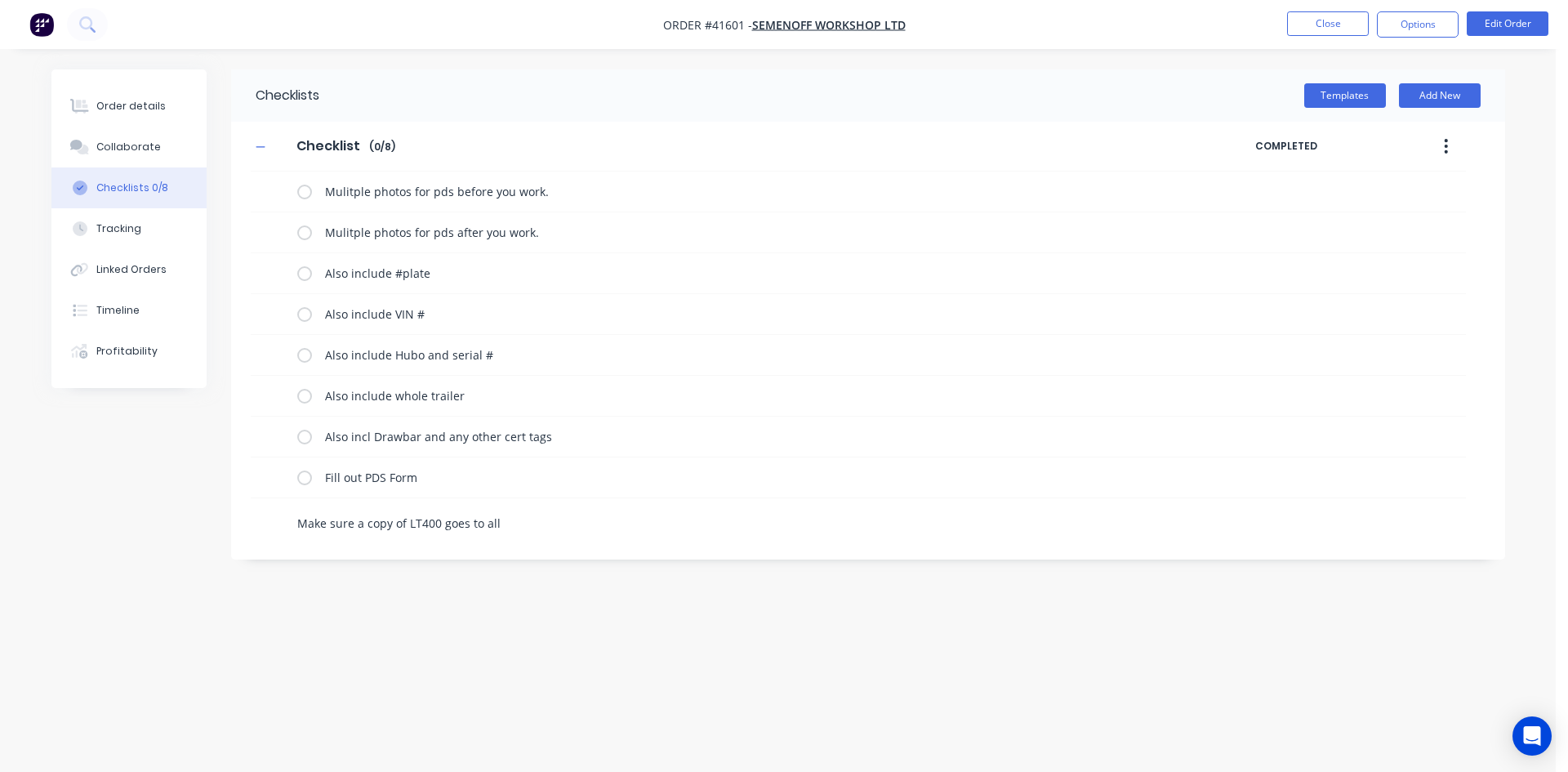
type textarea "x"
type textarea "Make sure a copy of LT400 goes to all"
type textarea "x"
type textarea "Make sure a copy of LT400 goes to all"
type textarea "x"
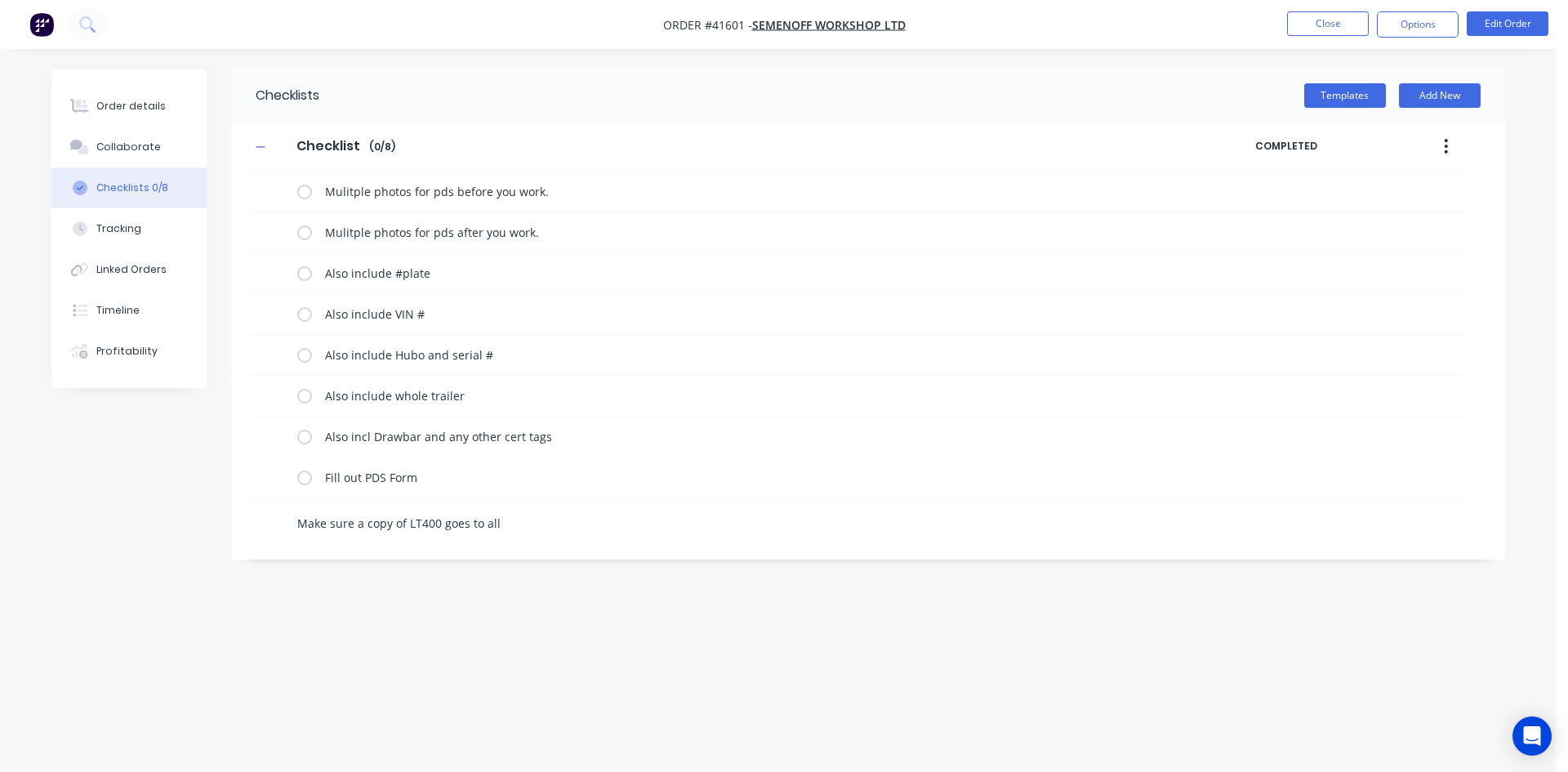
type textarea "Make sure a copy of LT400 goes to al"
type textarea "x"
type textarea "Make sure a copy of LT400 goes to a"
type textarea "x"
type textarea "Make sure a copy of LT400 goes to"
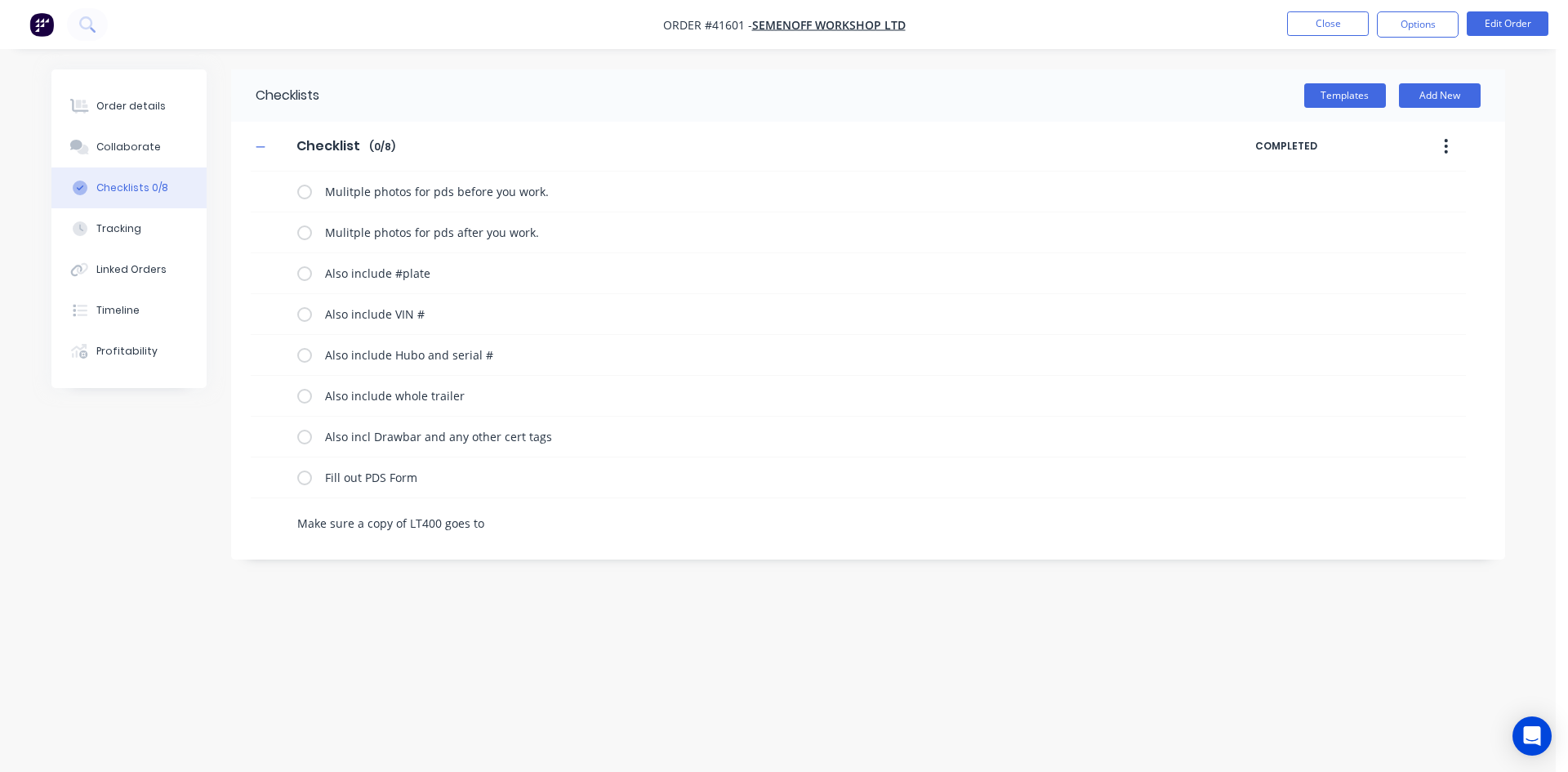
type textarea "x"
type textarea "Make sure a copy of LT400 goes to A"
type textarea "x"
type textarea "Make sure a copy of LT400 goes to Al"
type textarea "x"
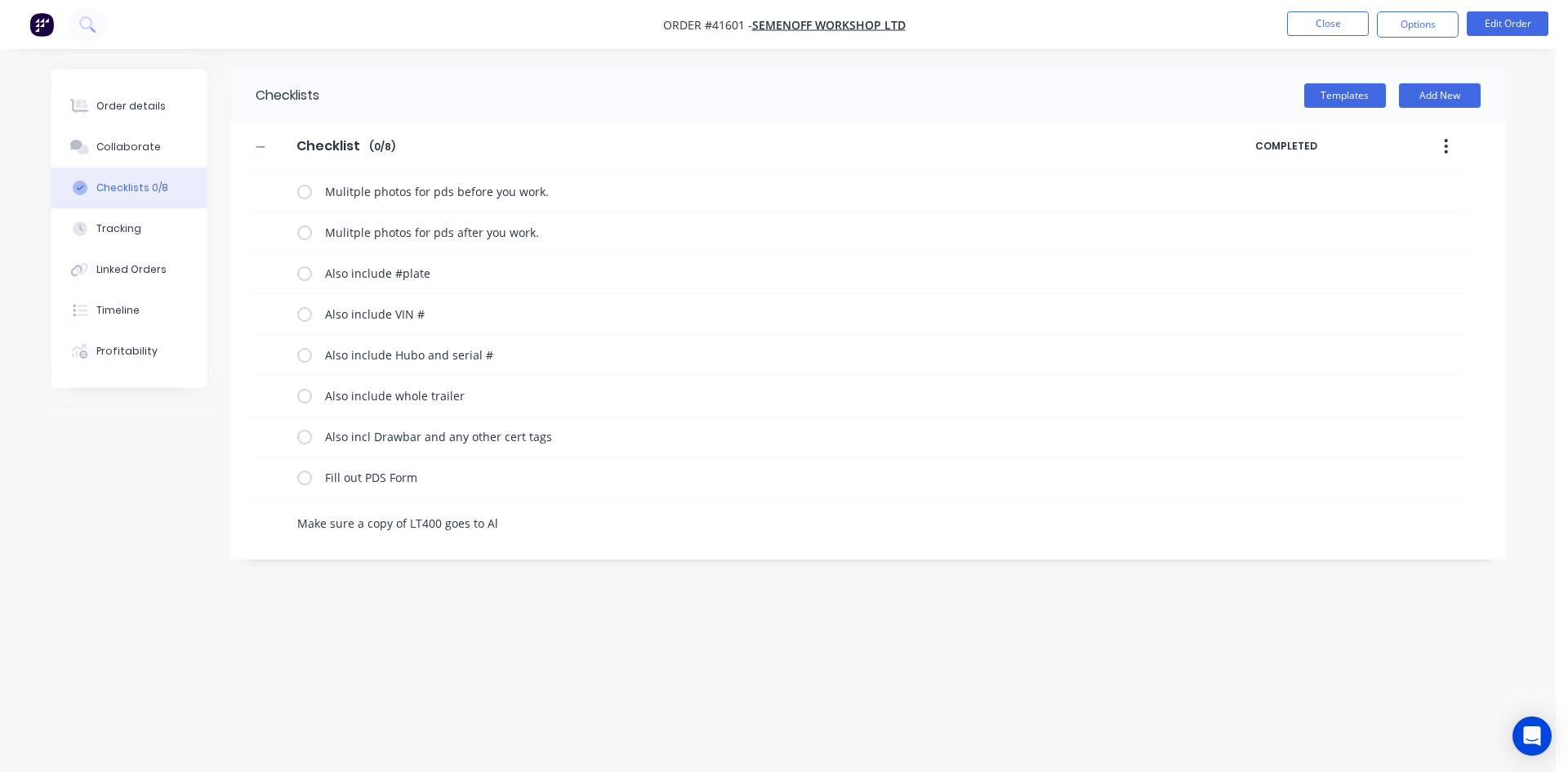
type textarea "Make sure a copy of LT400 goes to All"
type textarea "x"
type textarea "Make sure a copy of LT400 goes to All"
type textarea "x"
type textarea "Make sure a copy of LT400 goes to All T"
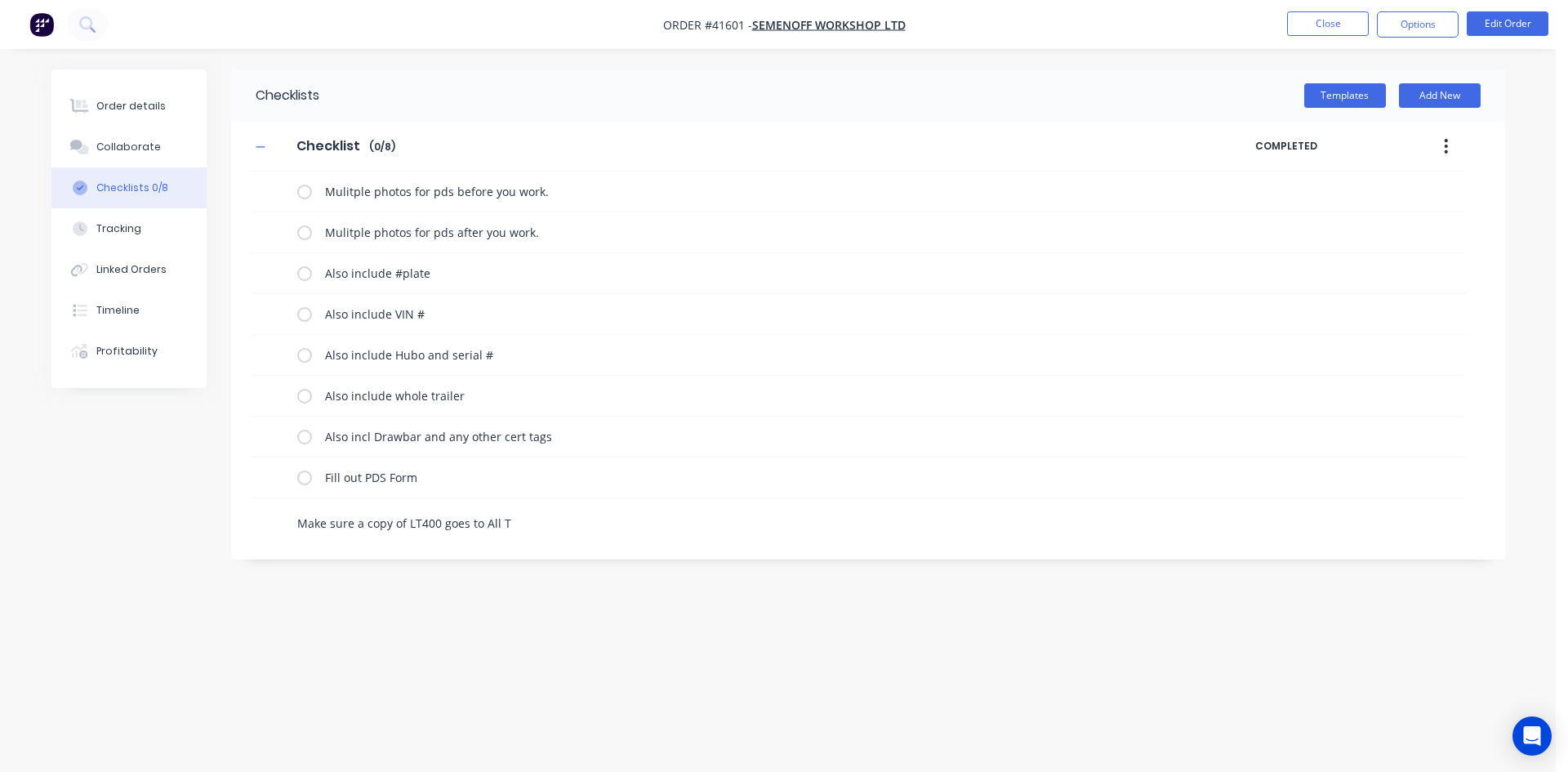
type textarea "x"
type textarea "Make sure a copy of LT400 goes to All Tr"
type textarea "x"
type textarea "Make sure a copy of LT400 goes to All Tru"
type textarea "x"
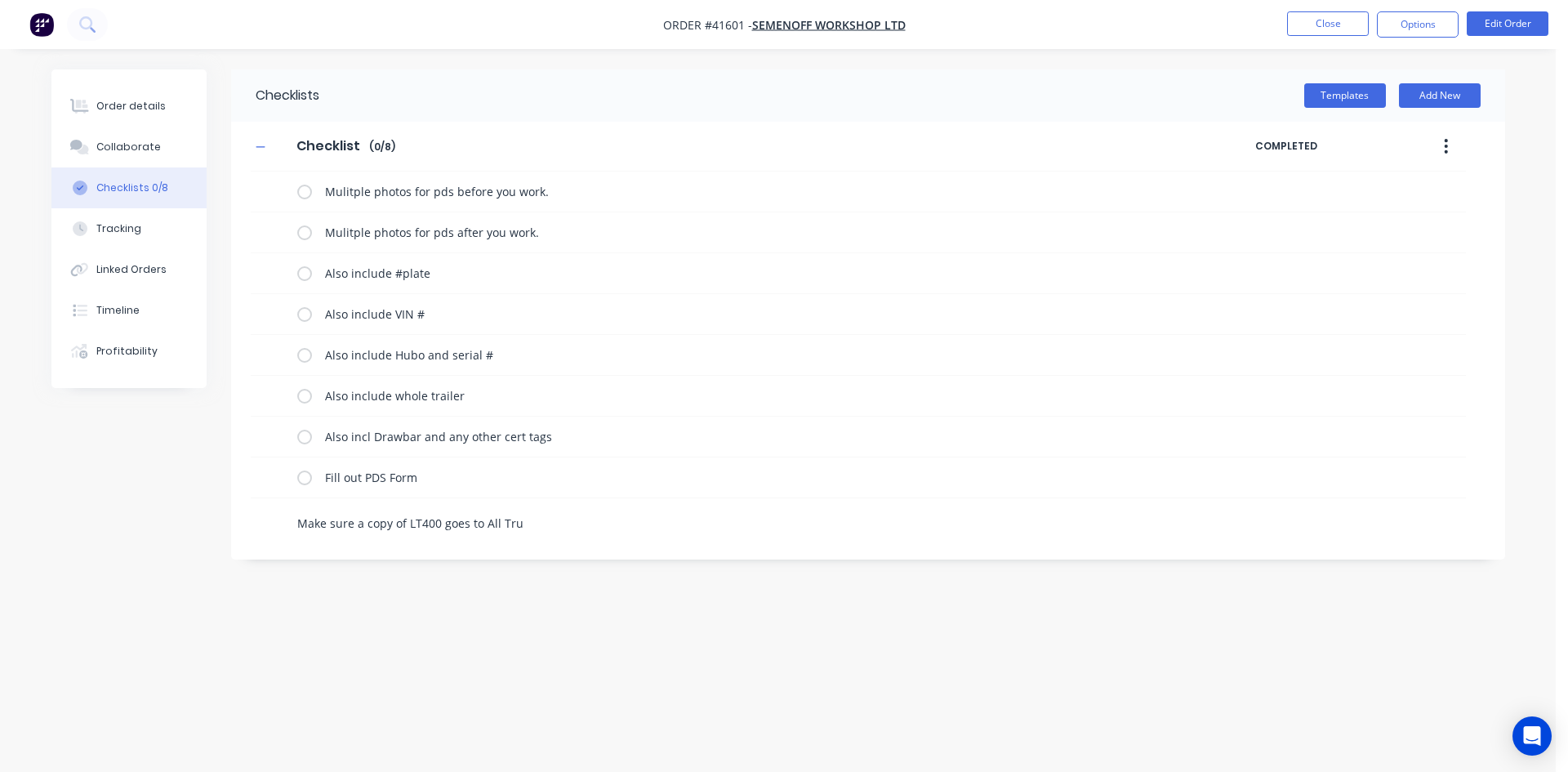
type textarea "Make sure a copy of LT400 goes to All Truc"
type textarea "x"
type textarea "Make sure a copy of LT400 goes to All Truck"
type textarea "x"
type textarea "Make sure a copy of LT400 goes to All Trucks"
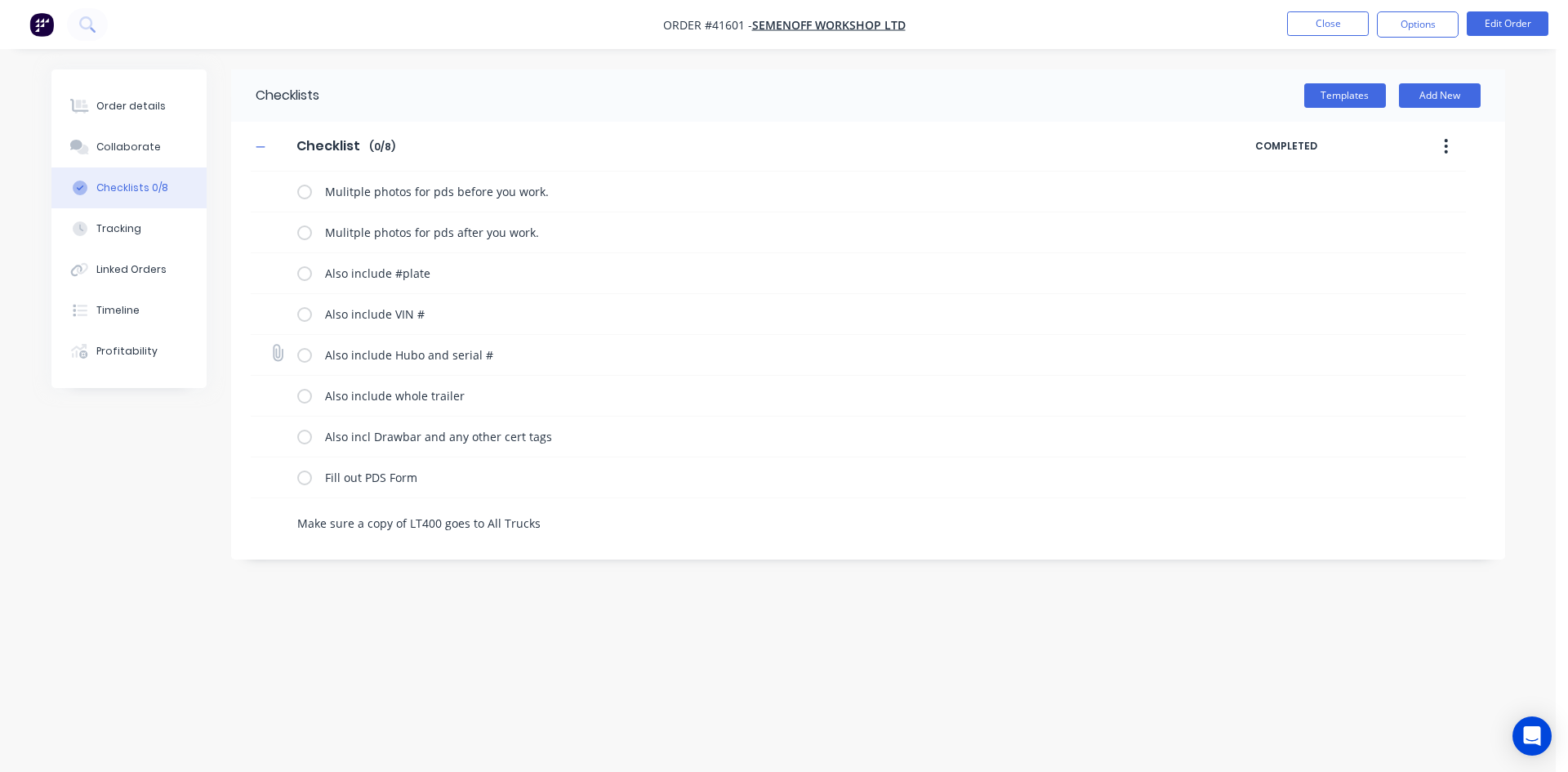
type textarea "x"
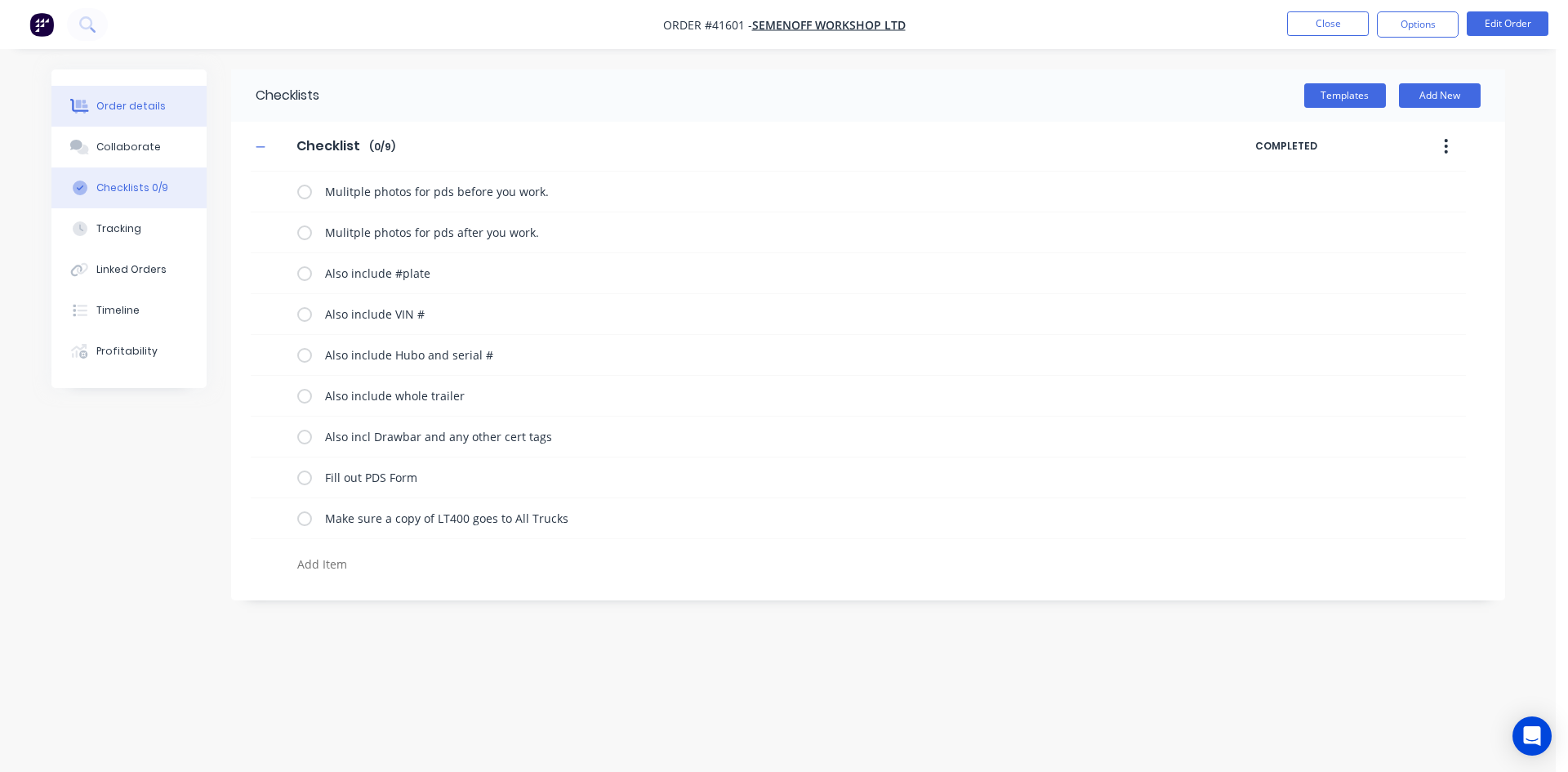
type textarea "x"
click at [140, 114] on button "Order details" at bounding box center [129, 106] width 156 height 41
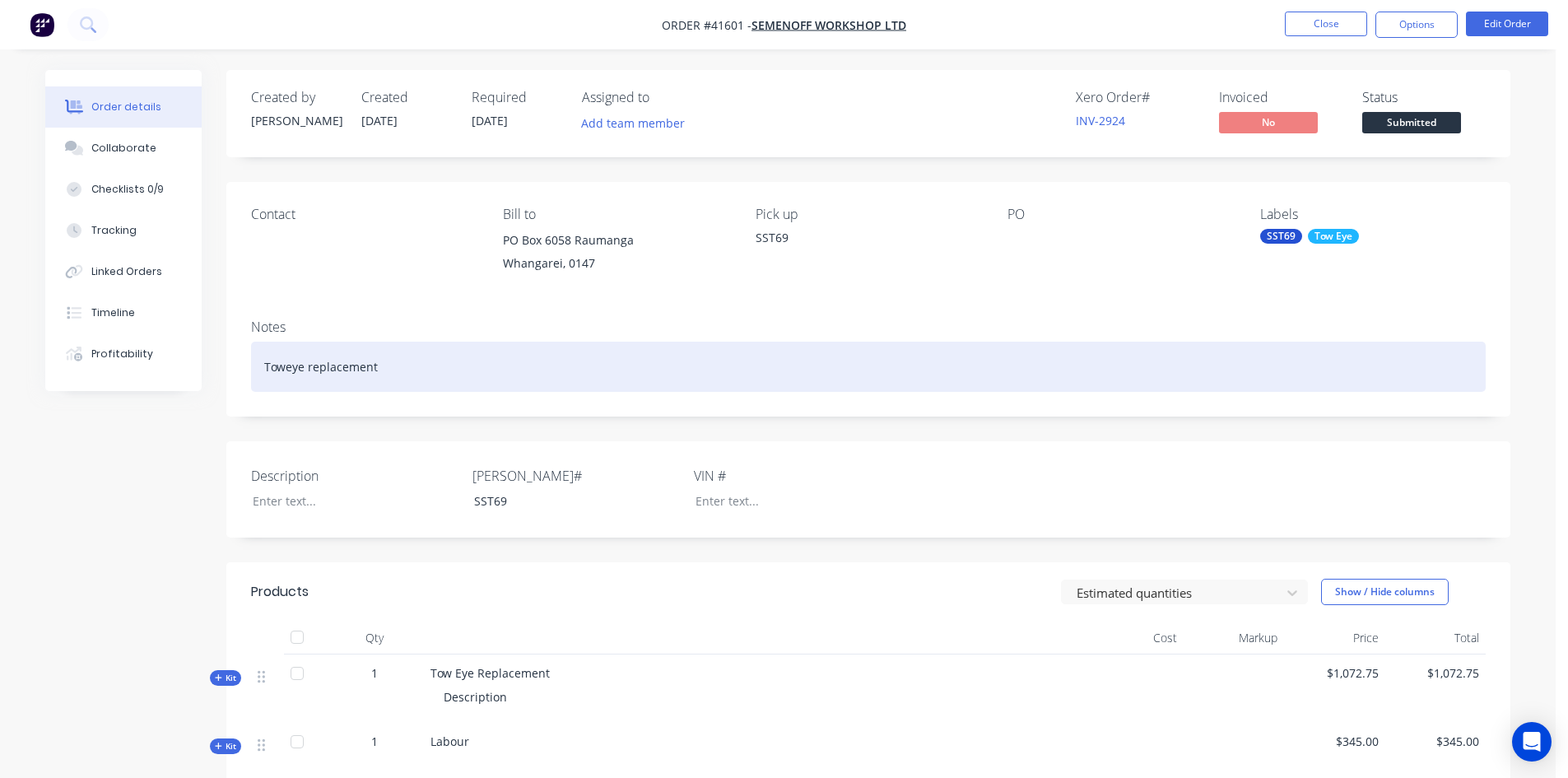
click at [397, 372] on div "Toweye replacement" at bounding box center [868, 366] width 1234 height 50
drag, startPoint x: 436, startPoint y: 372, endPoint x: 479, endPoint y: 373, distance: 43.0
click at [440, 373] on div "Toweye replacement might be [DATE] or [DATE]" at bounding box center [868, 366] width 1234 height 50
click at [590, 374] on div "Toweye replacement might be [DATE] or [DATE]" at bounding box center [868, 366] width 1234 height 50
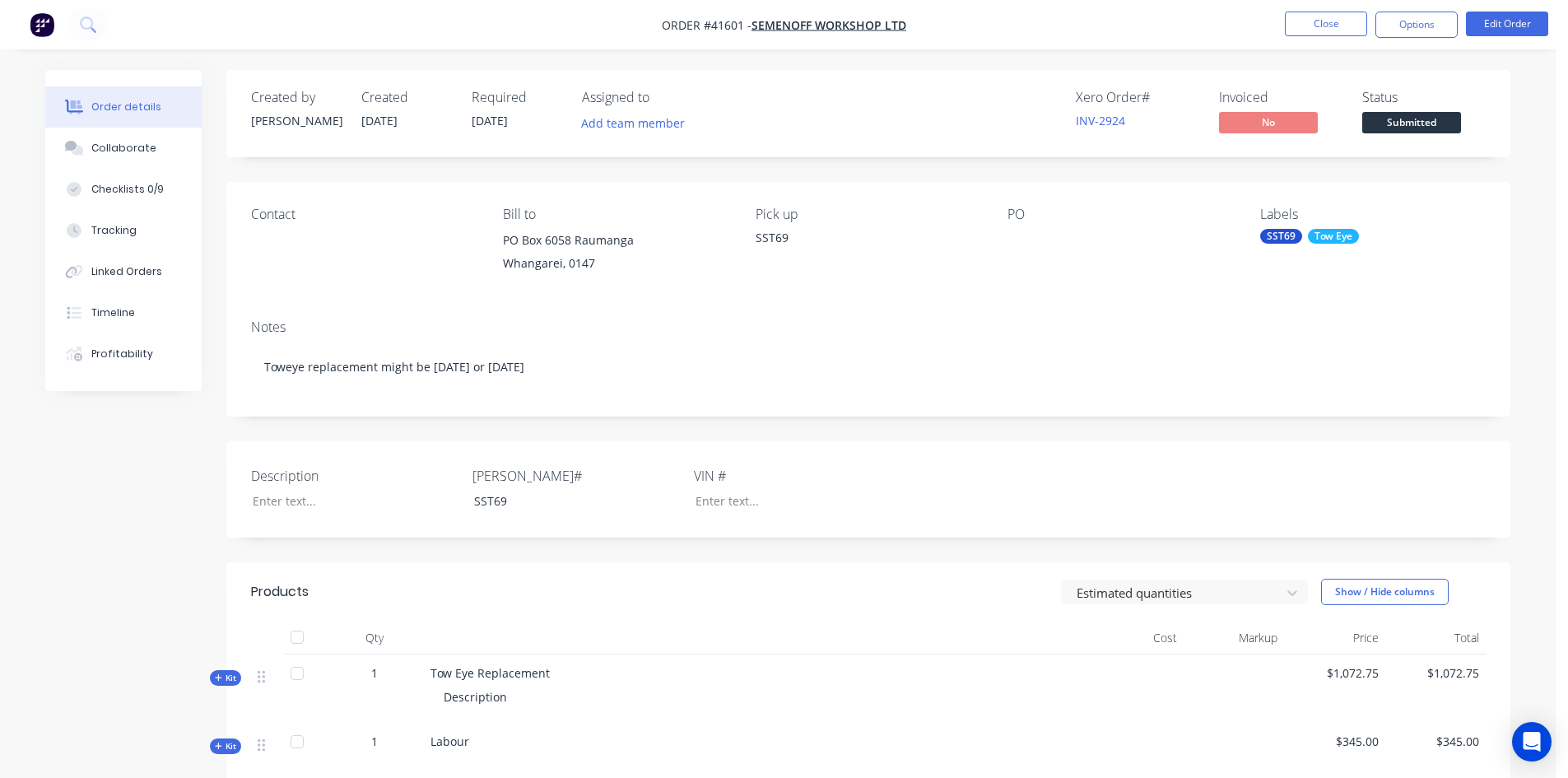
click at [93, 478] on div "Created by [PERSON_NAME] Created [DATE] Required [DATE] Assigned to Add team me…" at bounding box center [777, 602] width 1464 height 1065
click at [1340, 30] on button "Close" at bounding box center [1326, 24] width 83 height 25
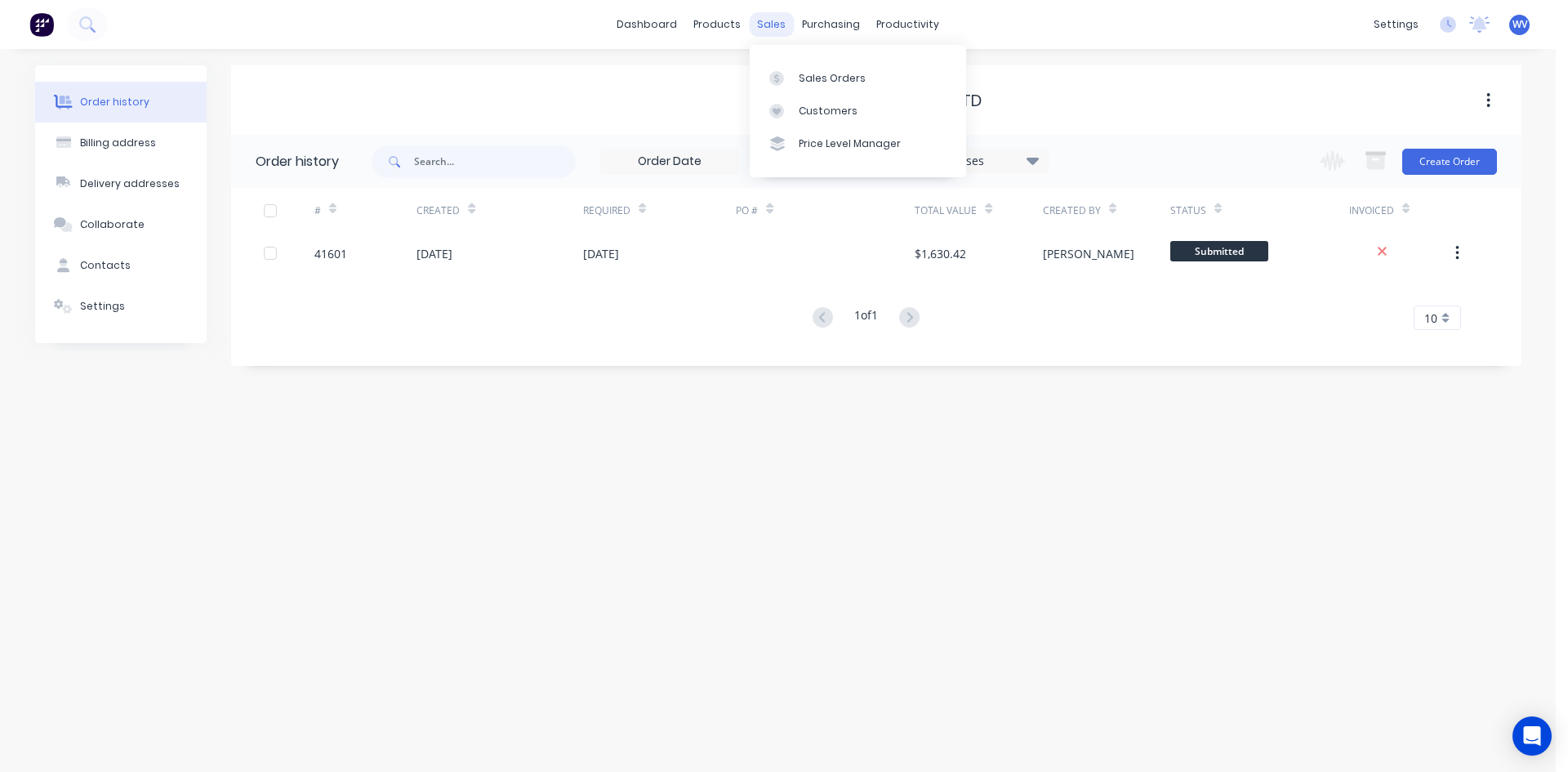
click at [784, 28] on div "sales" at bounding box center [771, 24] width 45 height 25
click at [592, 103] on div "Semenoff Workshop Ltd" at bounding box center [876, 101] width 1290 height 20
click at [802, 72] on div "Sales Orders" at bounding box center [833, 78] width 67 height 15
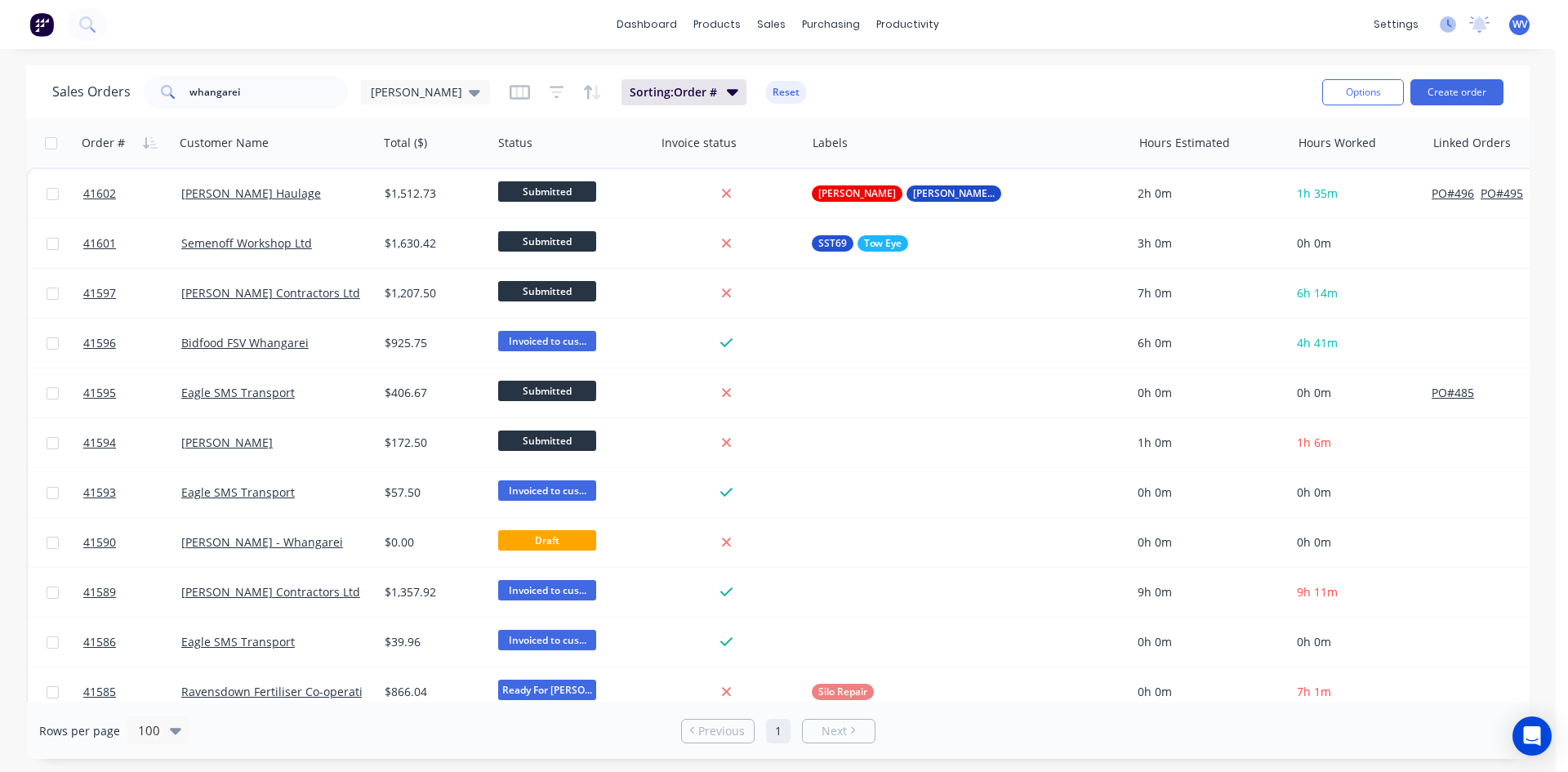
click at [1445, 26] on icon at bounding box center [1448, 25] width 16 height 16
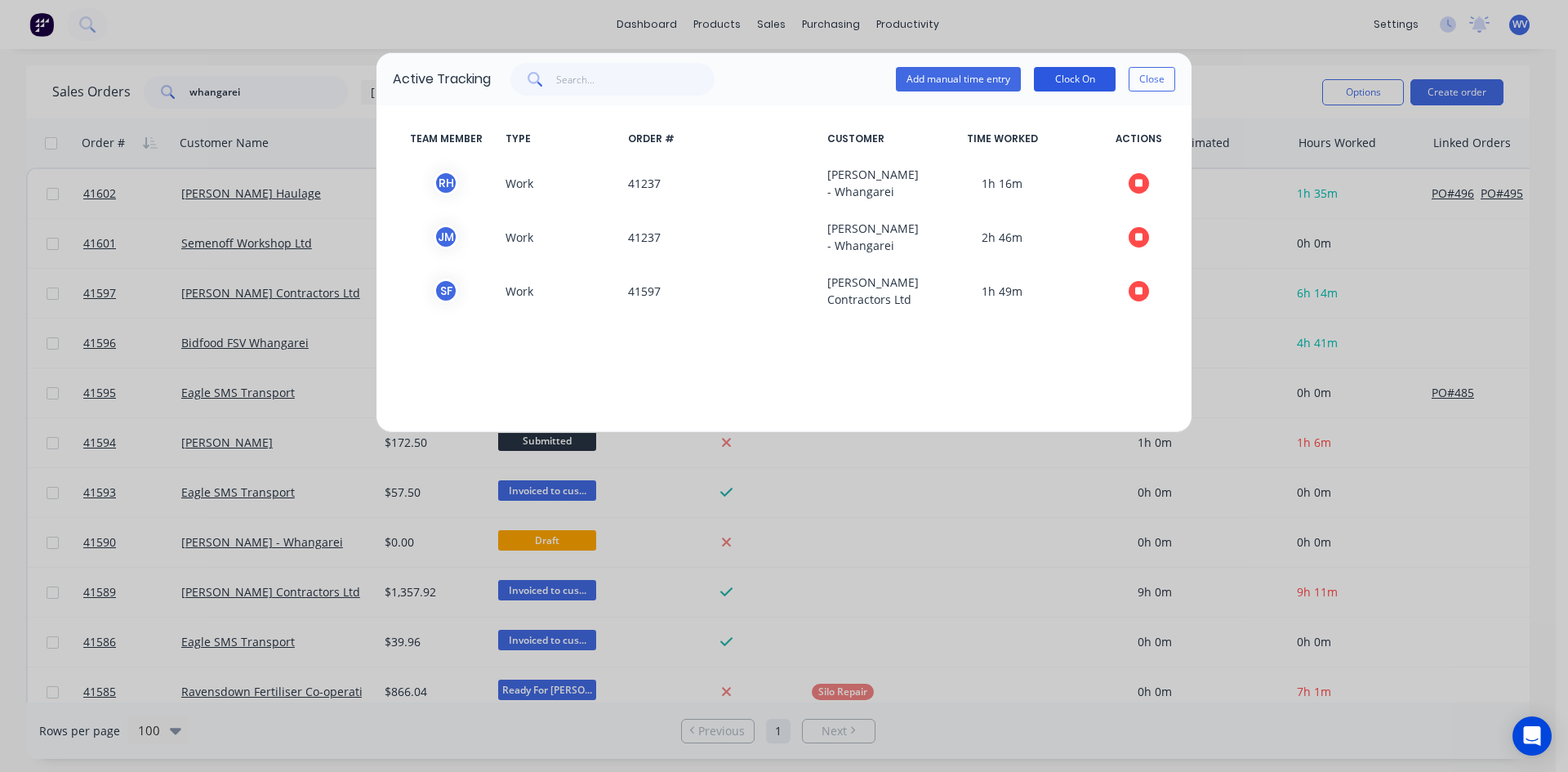
click at [1081, 84] on button "Clock On" at bounding box center [1075, 79] width 82 height 25
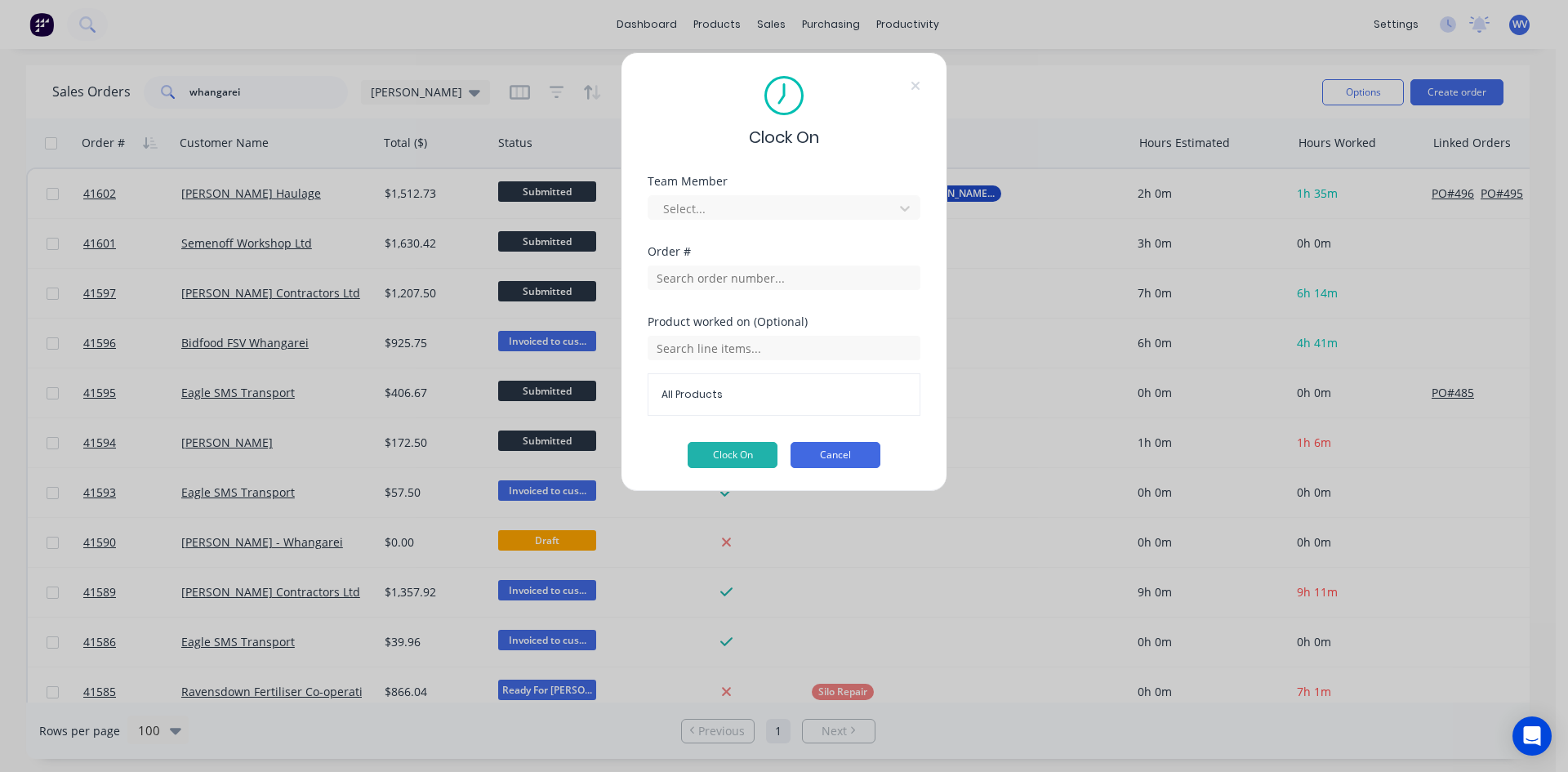
click at [841, 449] on button "Cancel" at bounding box center [835, 455] width 90 height 26
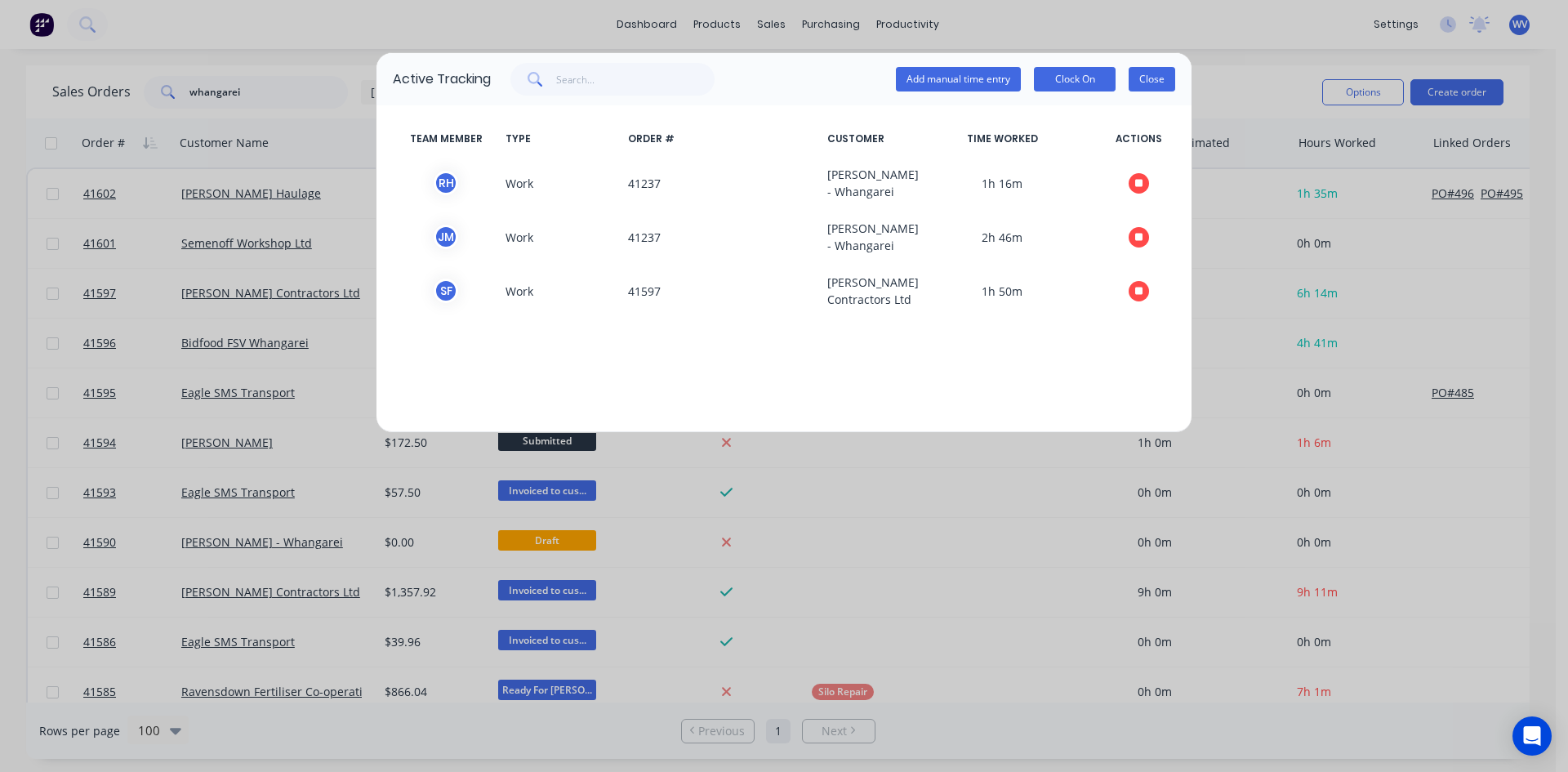
click at [1165, 80] on button "Close" at bounding box center [1151, 79] width 46 height 25
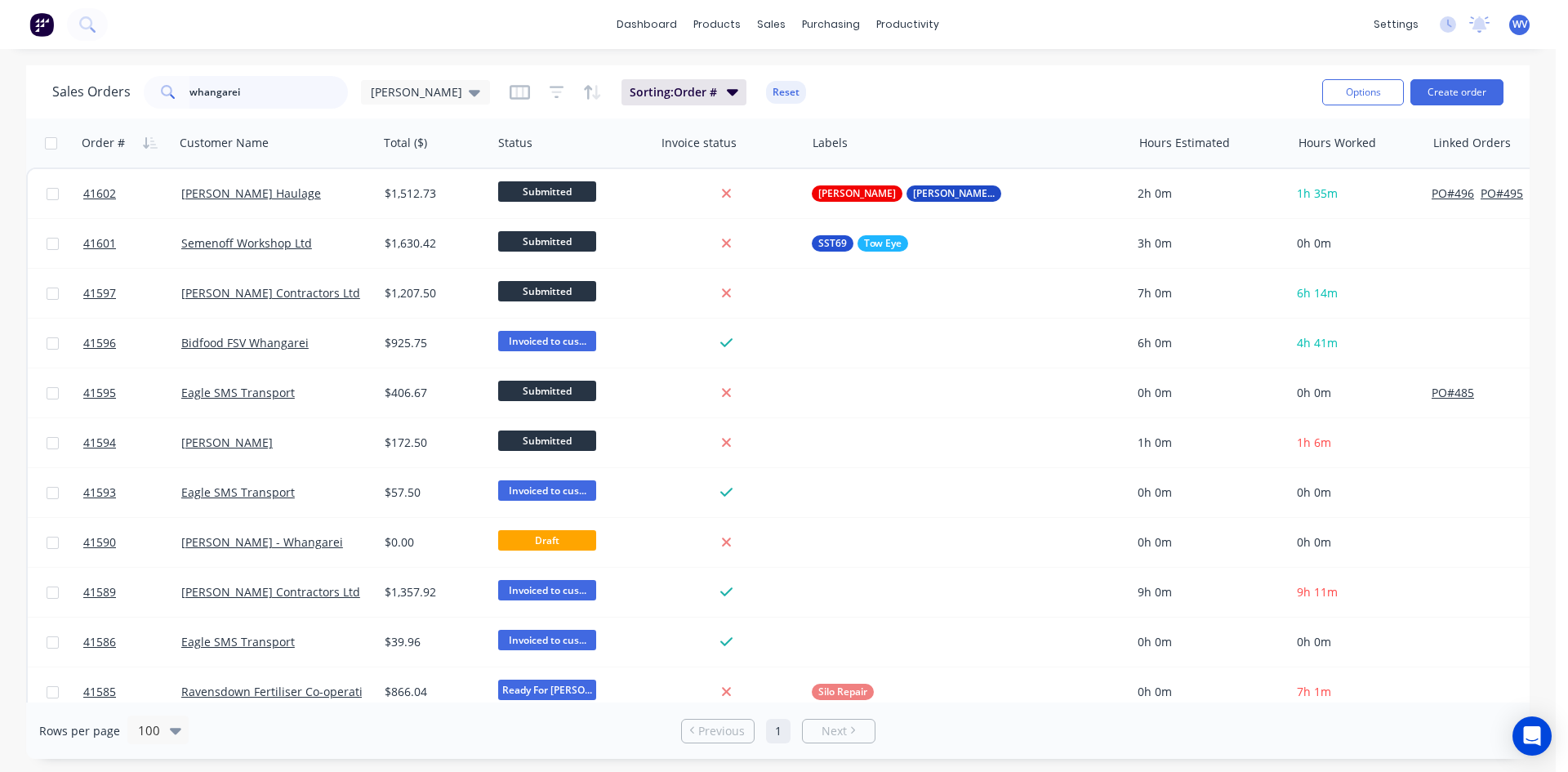
click at [268, 105] on input "whangarei" at bounding box center [268, 92] width 159 height 33
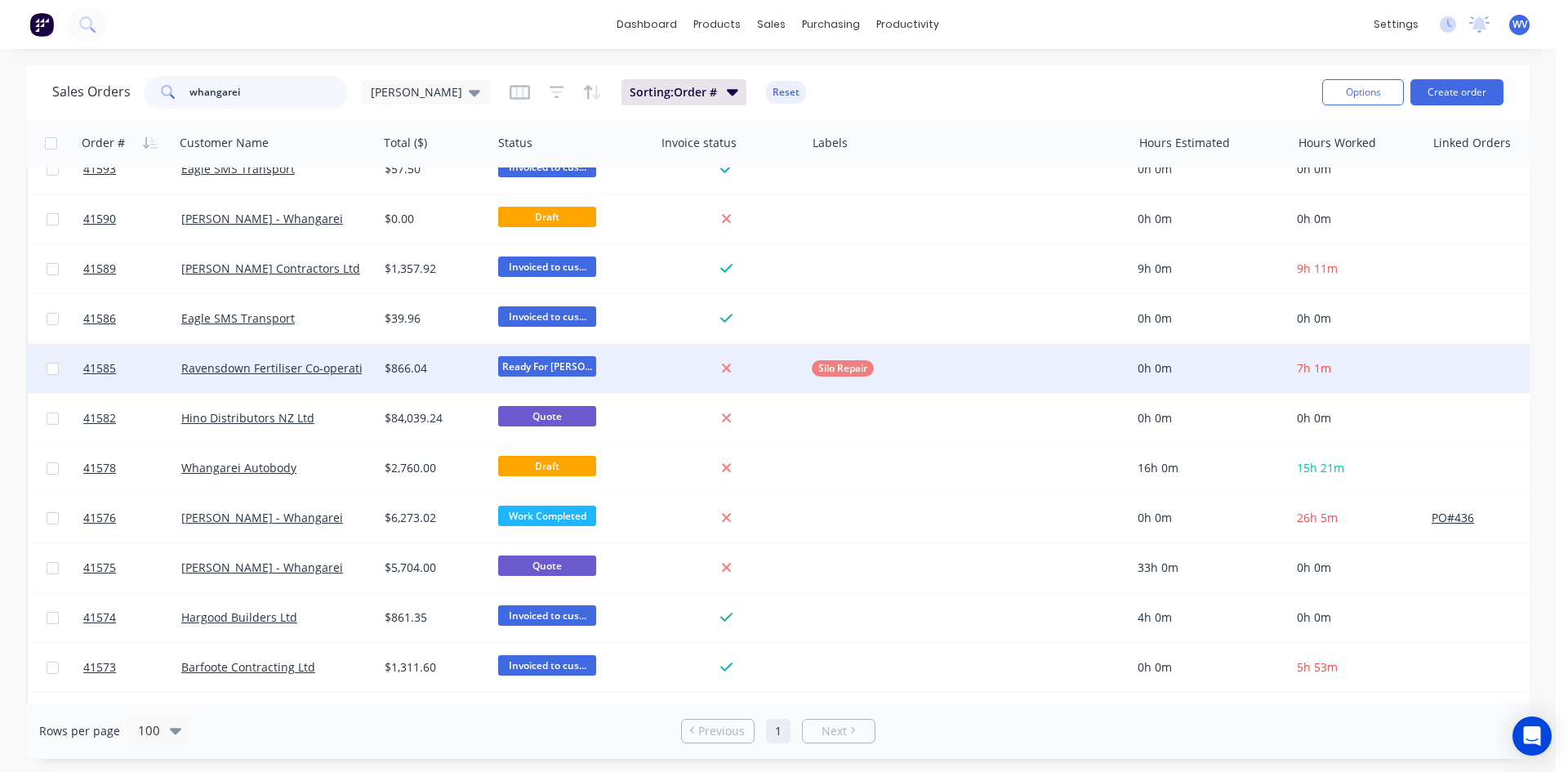
scroll to position [327, 0]
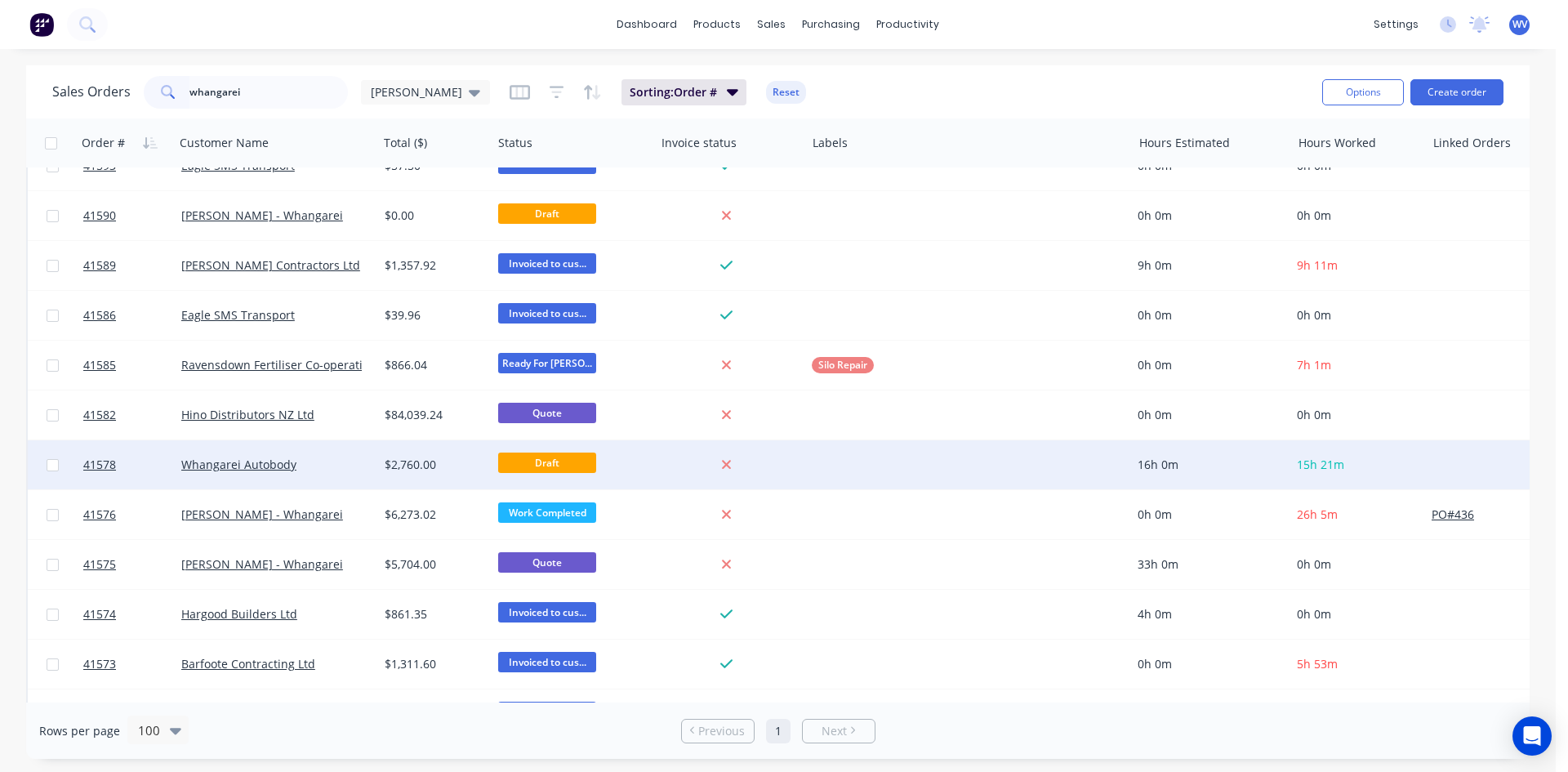
click at [258, 456] on div "Whangarei Autobody" at bounding box center [276, 465] width 203 height 49
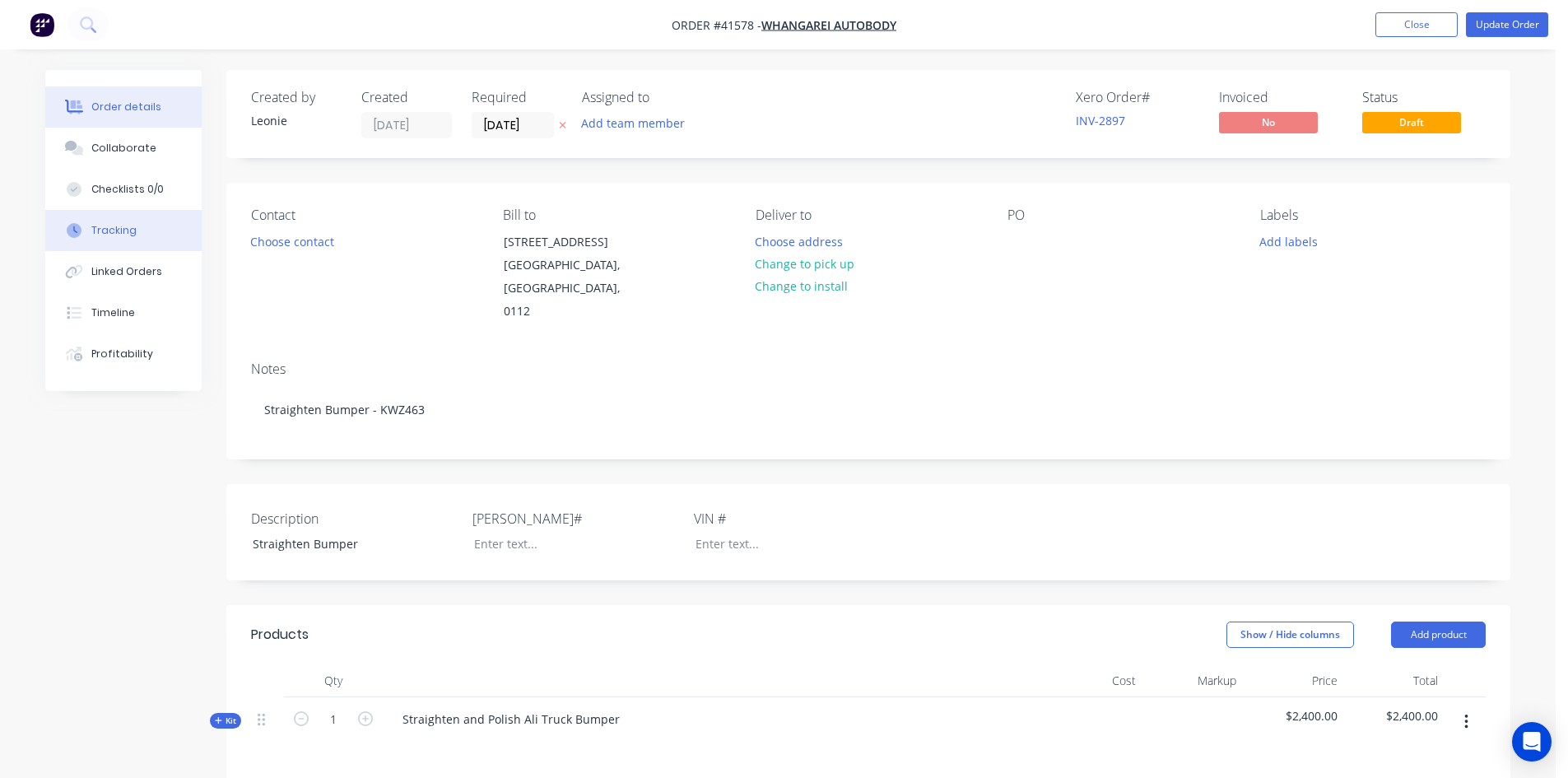
click at [100, 233] on div "Tracking" at bounding box center [114, 230] width 45 height 15
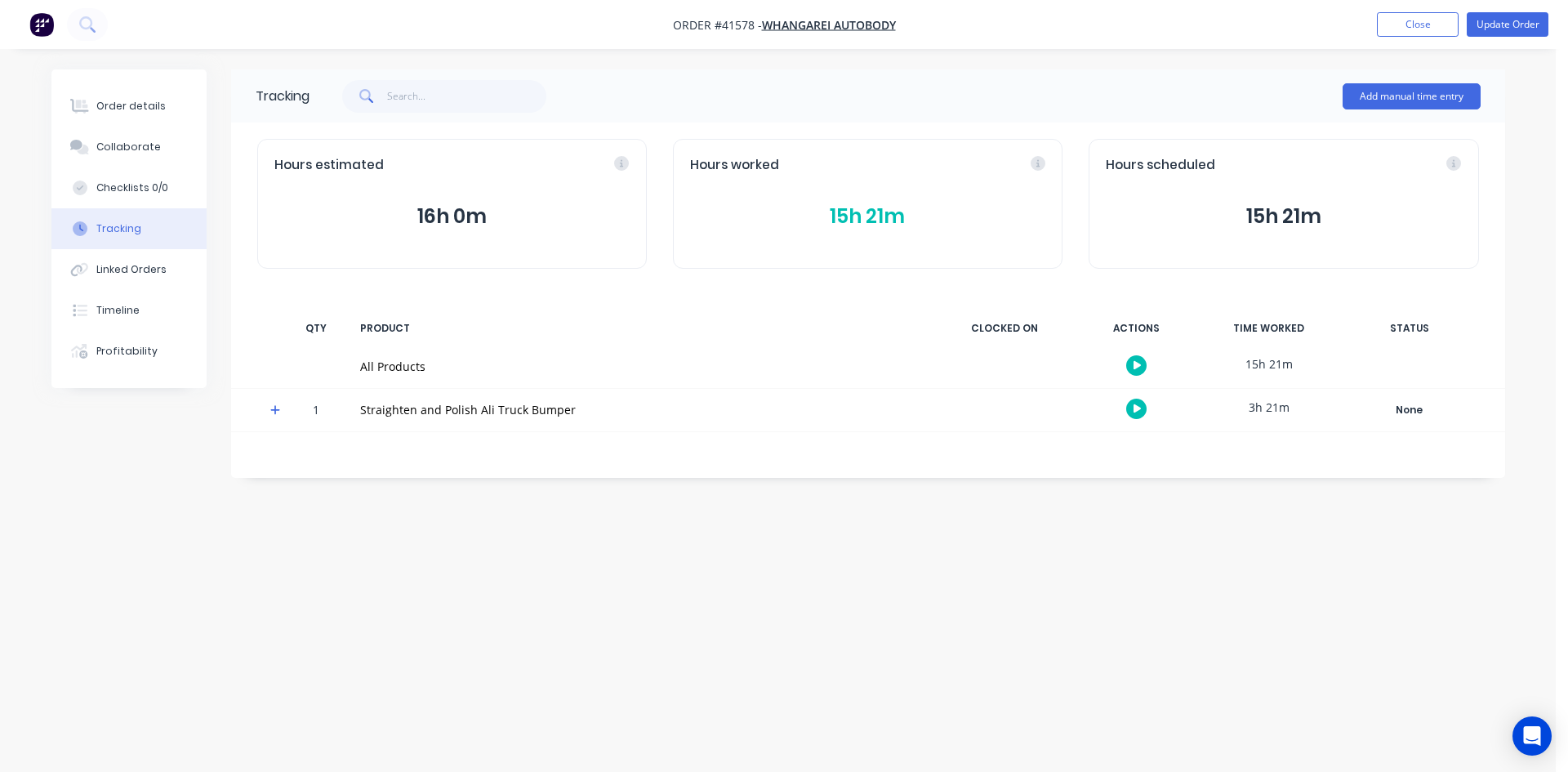
click at [1136, 409] on icon "button" at bounding box center [1138, 409] width 8 height 9
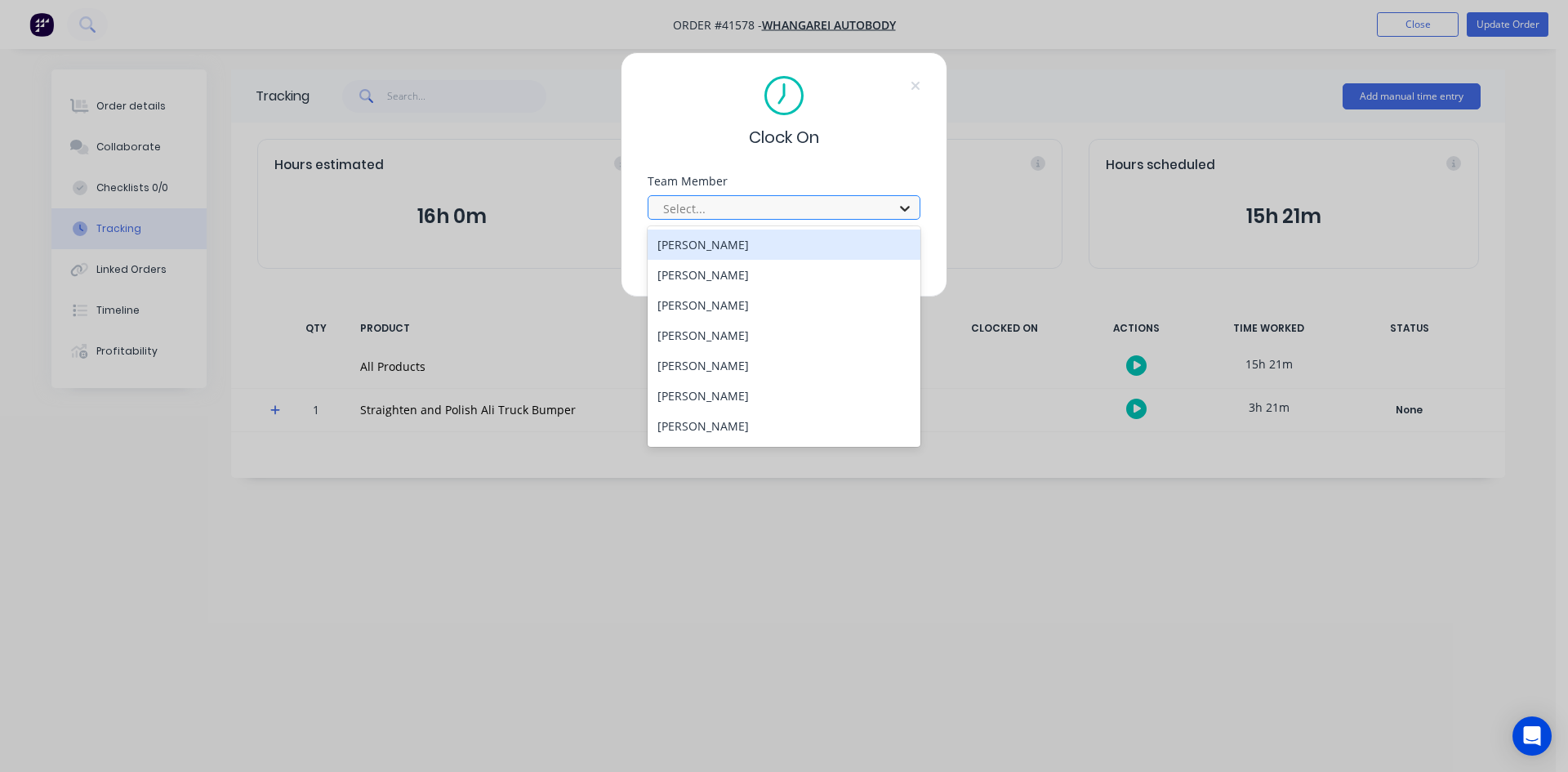
click at [904, 211] on icon at bounding box center [905, 208] width 10 height 5
click at [1049, 451] on div "Clock On Team Member 15 results available. Use Up and Down to choose options, p…" at bounding box center [784, 386] width 1568 height 772
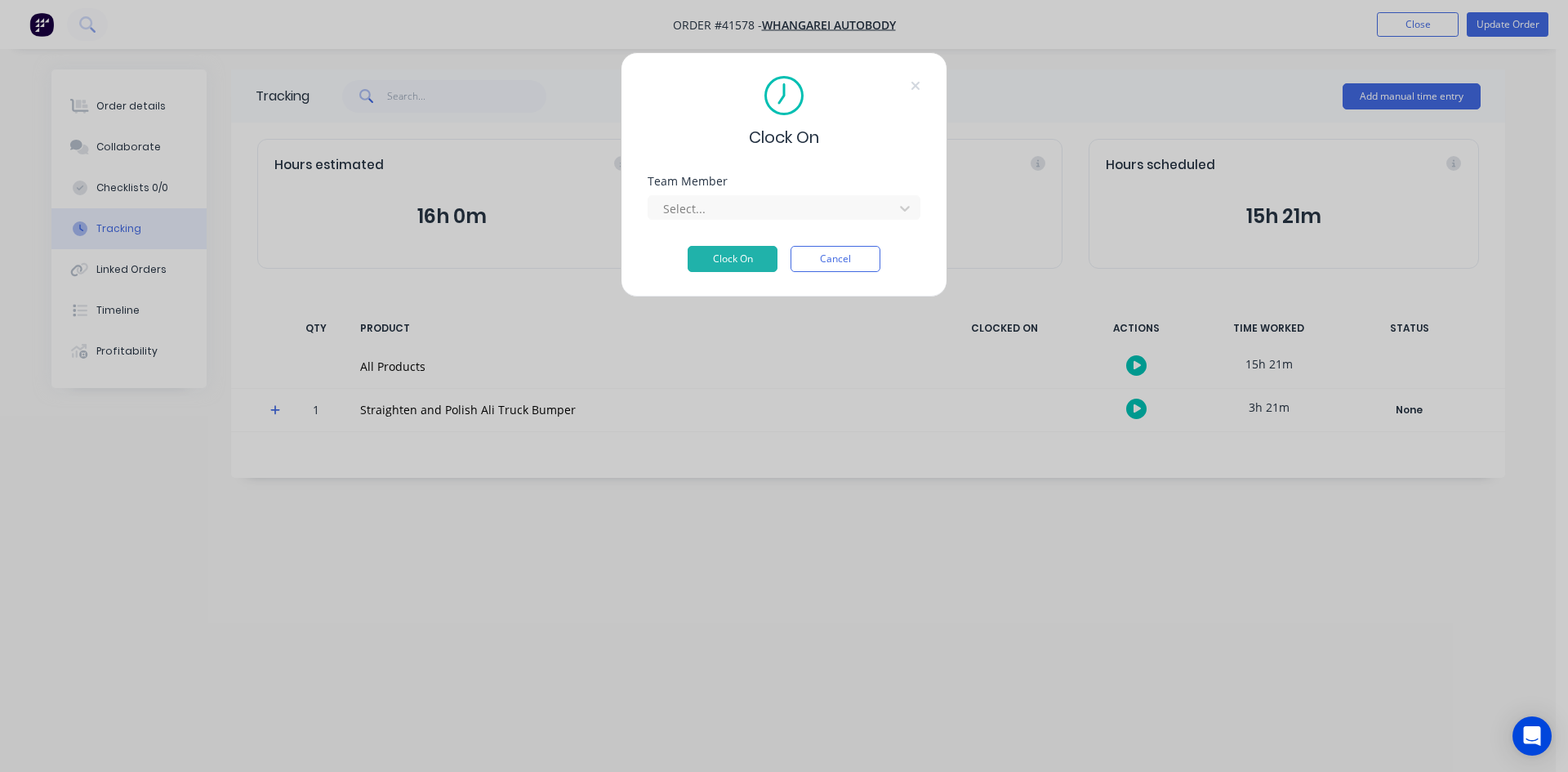
click at [855, 259] on button "Cancel" at bounding box center [835, 259] width 90 height 26
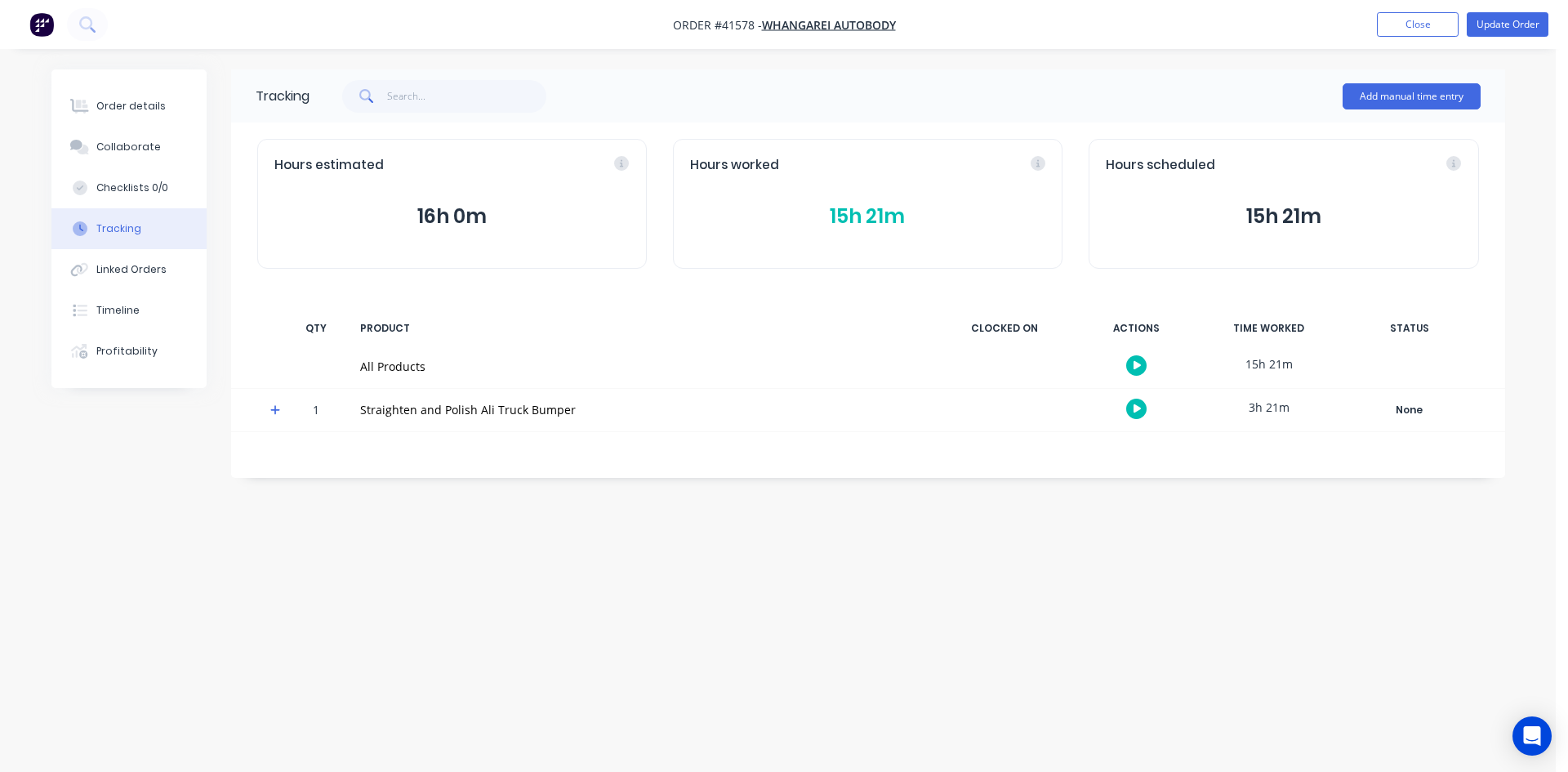
click at [277, 411] on icon at bounding box center [276, 410] width 11 height 12
click at [1139, 451] on icon "button" at bounding box center [1138, 452] width 8 height 9
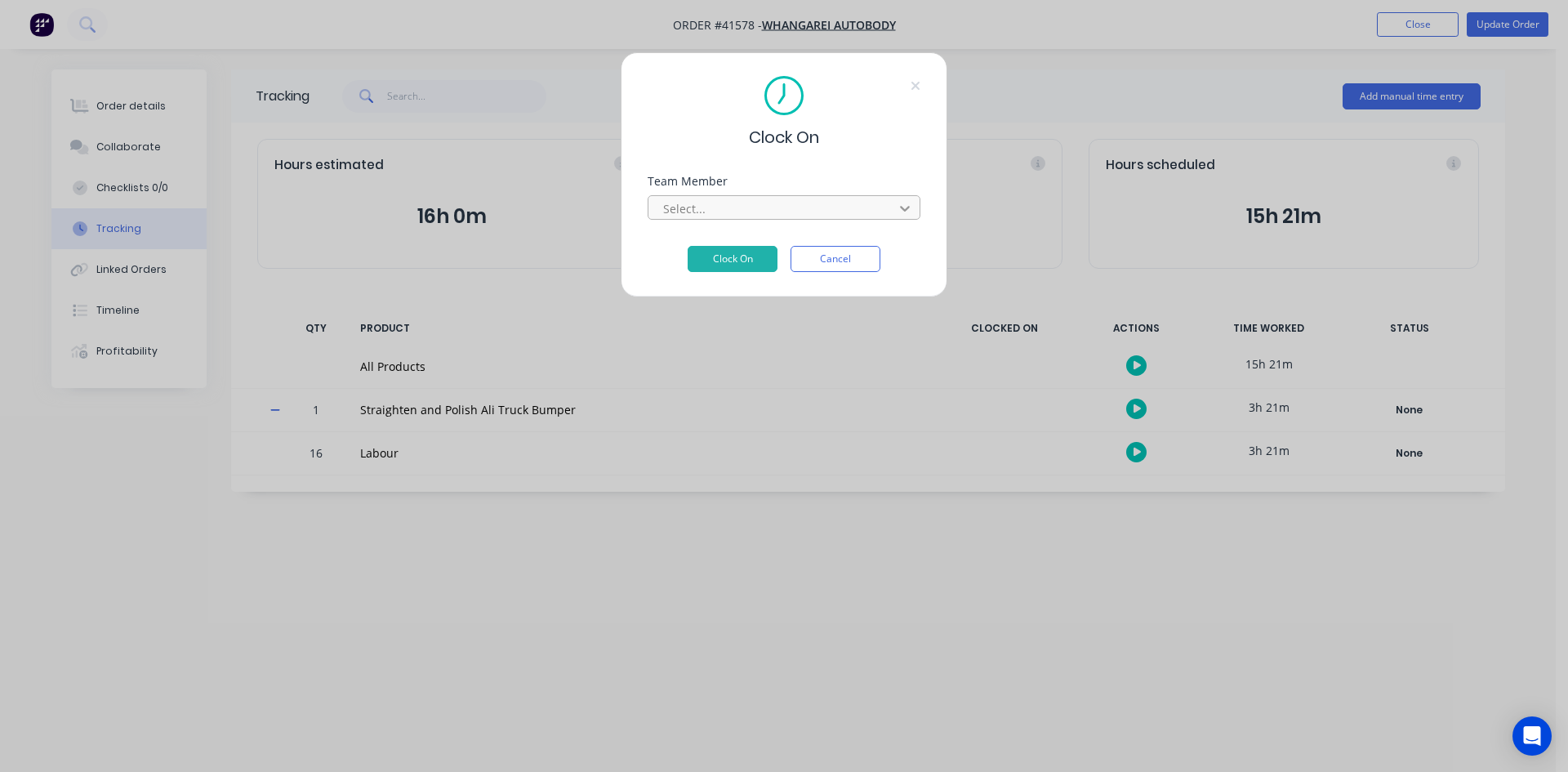
click at [901, 208] on icon at bounding box center [905, 208] width 16 height 16
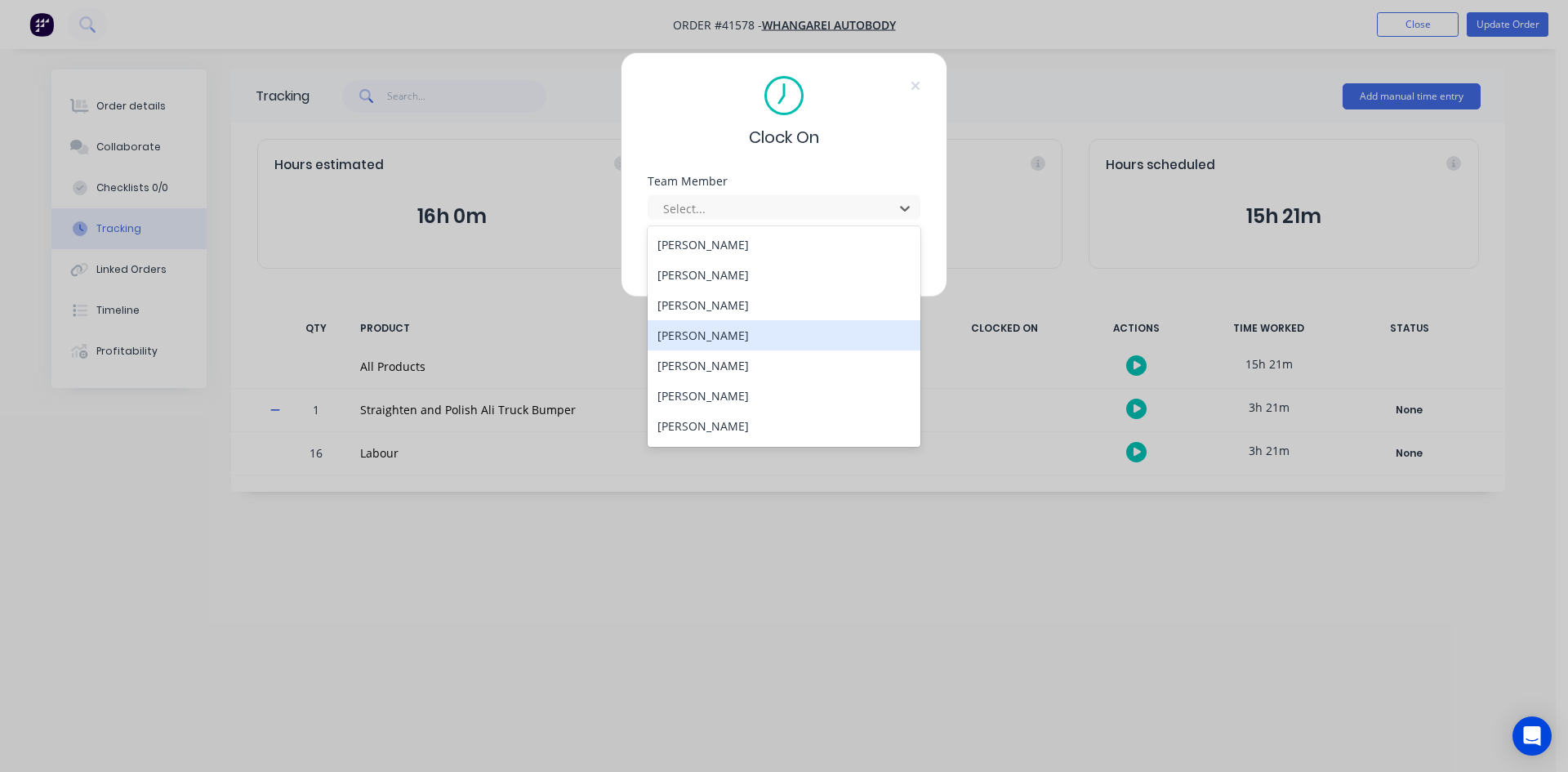
scroll to position [239, 0]
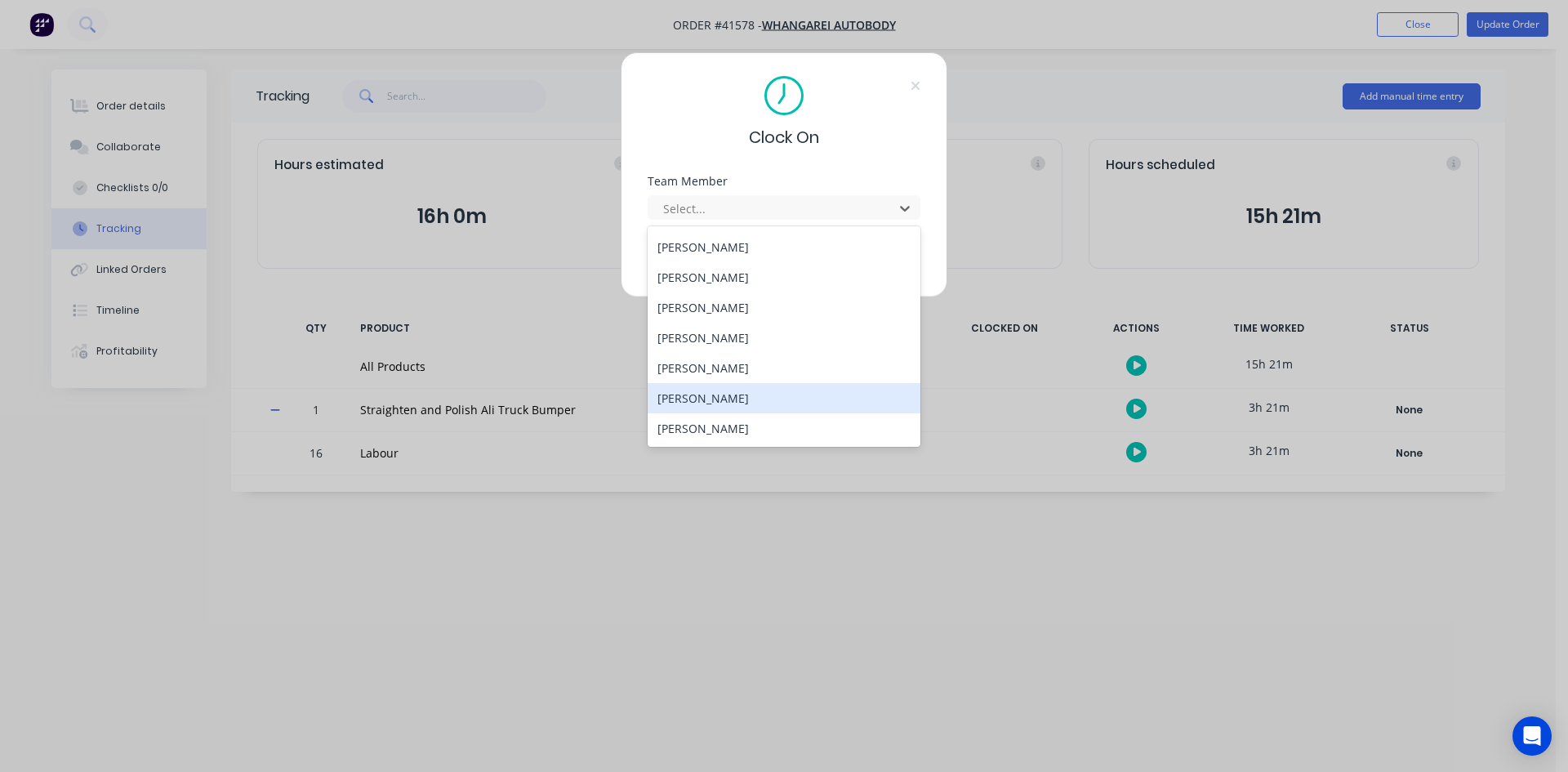
click at [706, 394] on div "[PERSON_NAME]" at bounding box center [784, 398] width 273 height 30
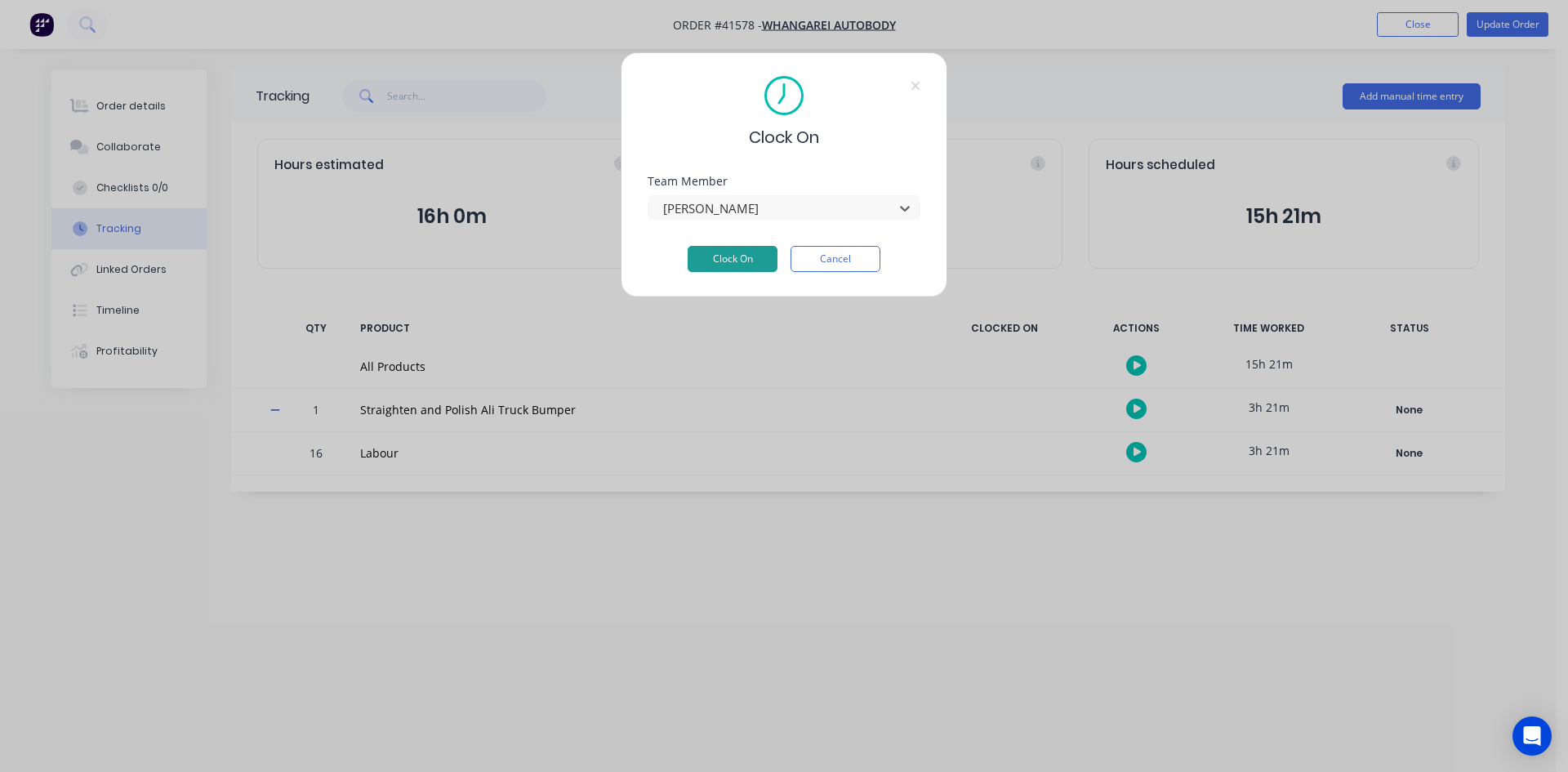
click at [730, 257] on button "Clock On" at bounding box center [733, 259] width 90 height 26
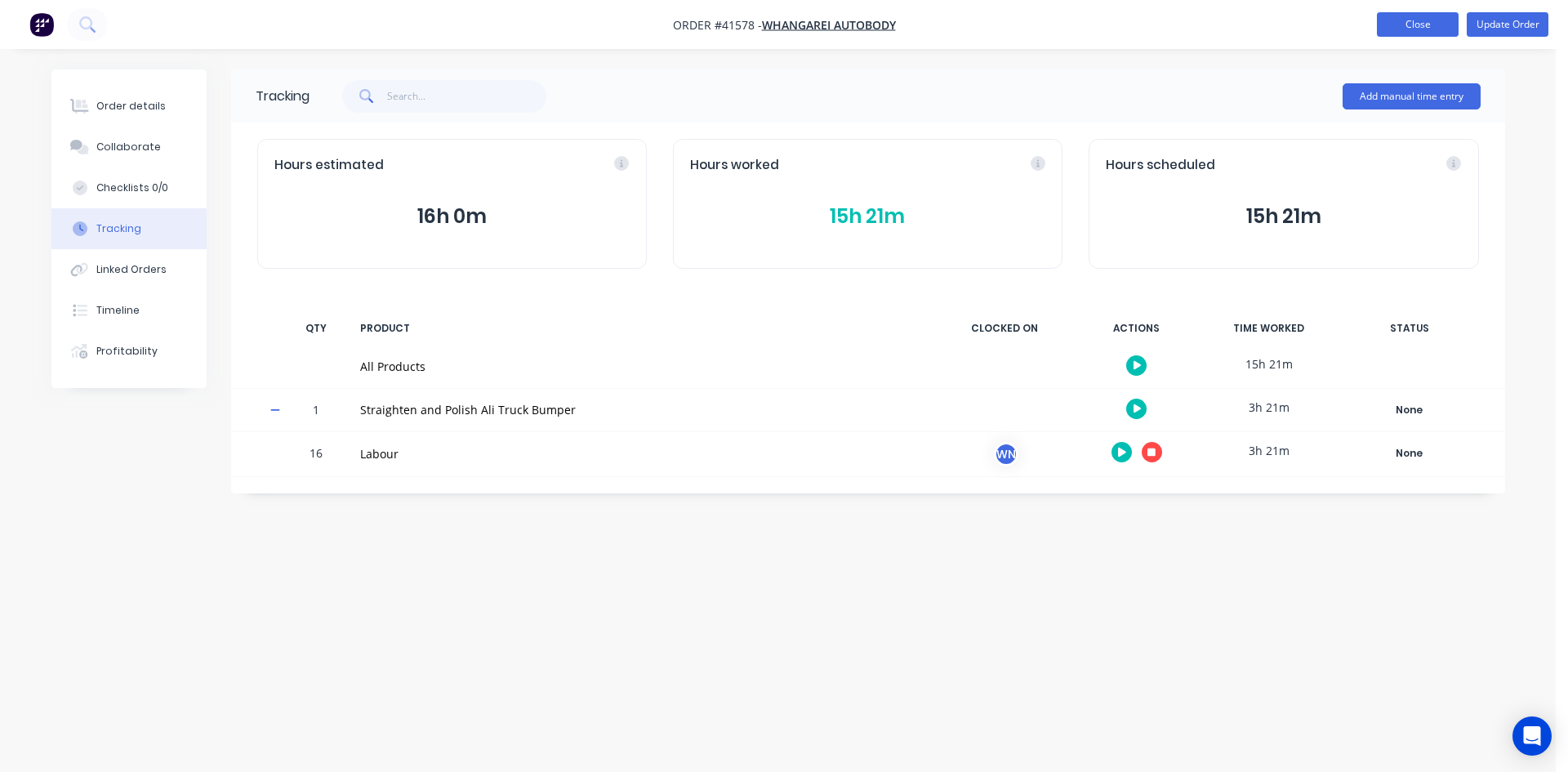
click at [1423, 26] on button "Close" at bounding box center [1418, 24] width 82 height 25
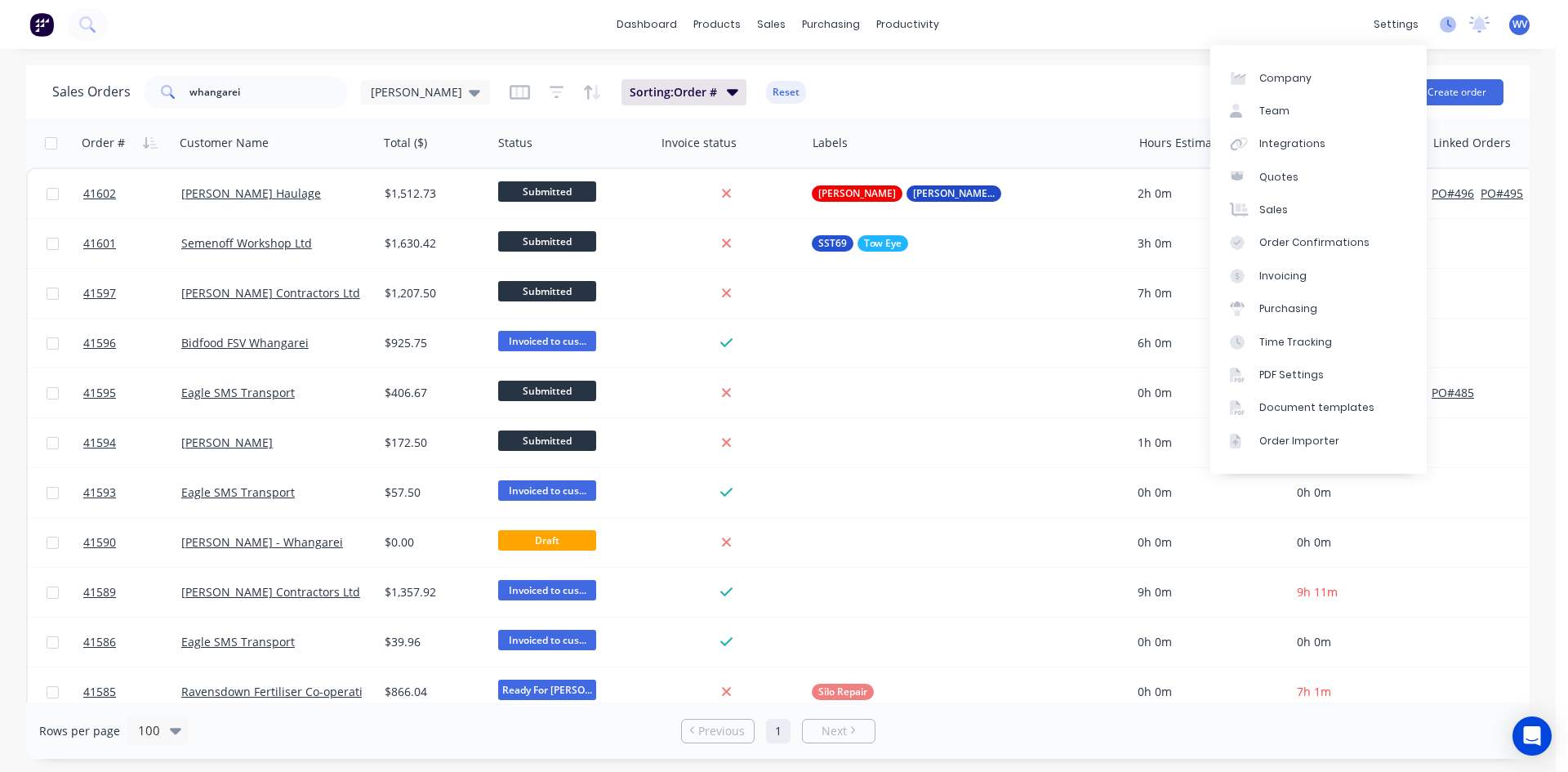
click at [1444, 24] on icon at bounding box center [1448, 25] width 16 height 16
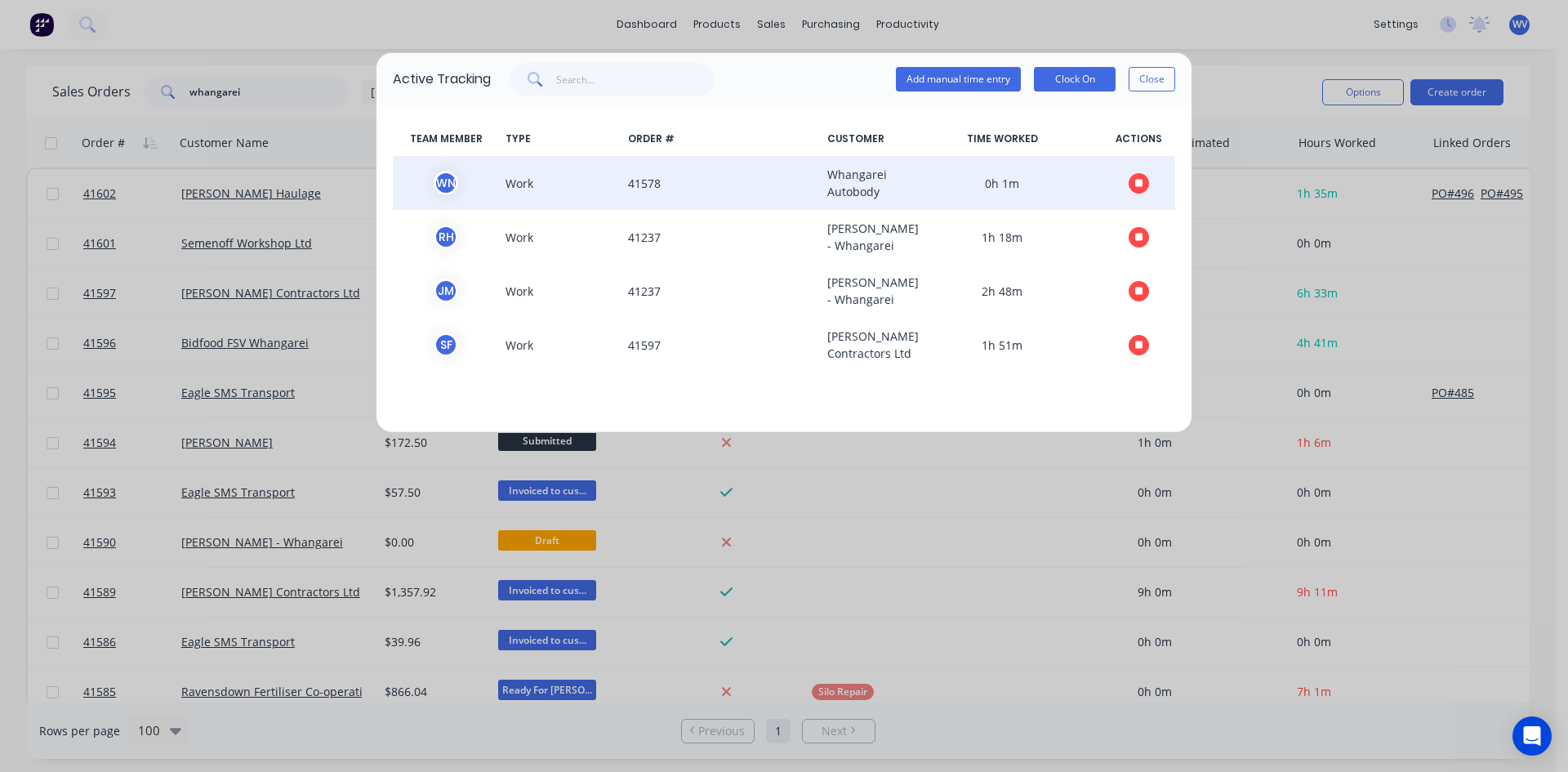
click at [880, 185] on span "Whangarei Autobody" at bounding box center [862, 183] width 82 height 35
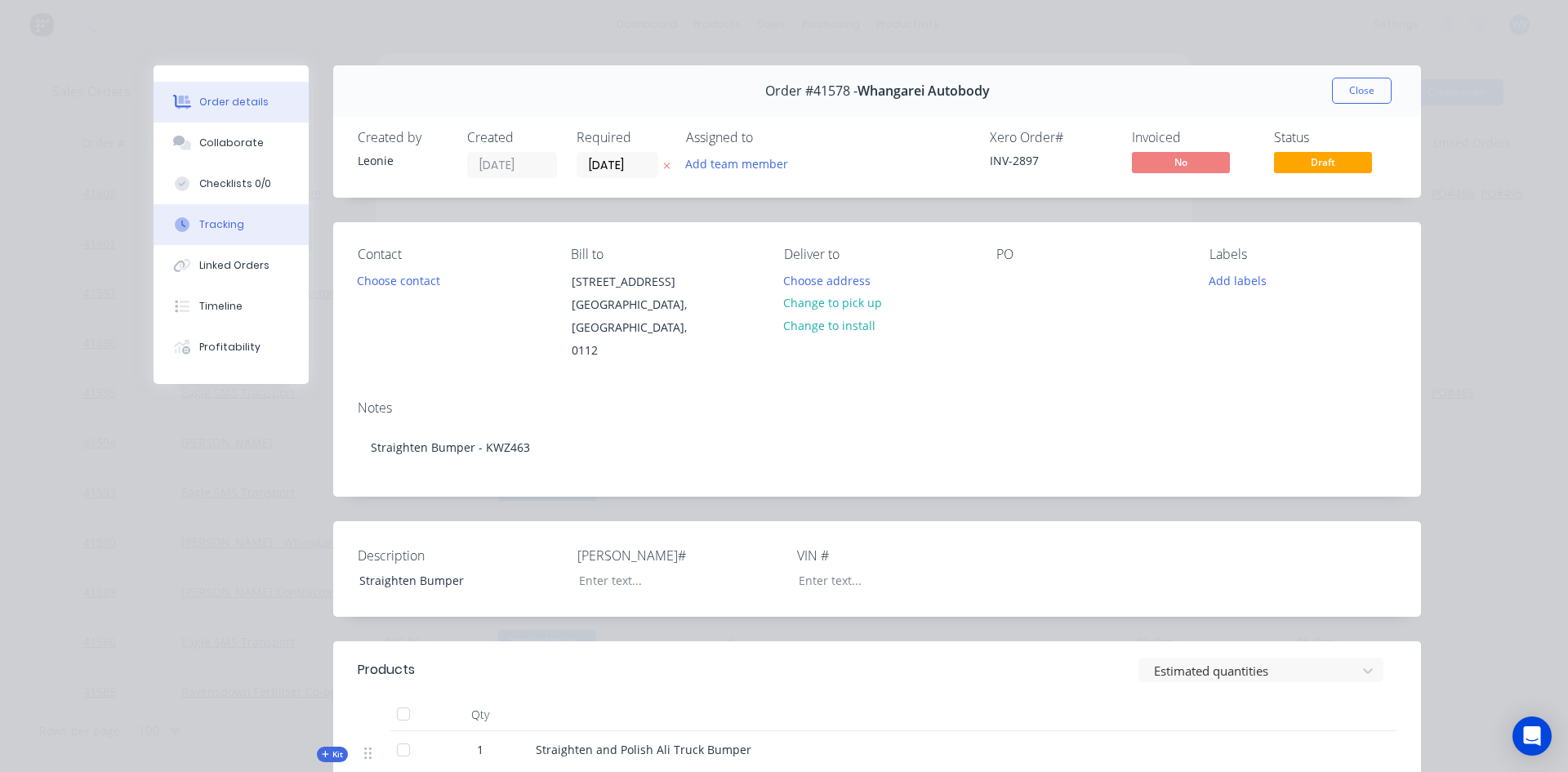
click at [227, 222] on div "Tracking" at bounding box center [221, 225] width 45 height 15
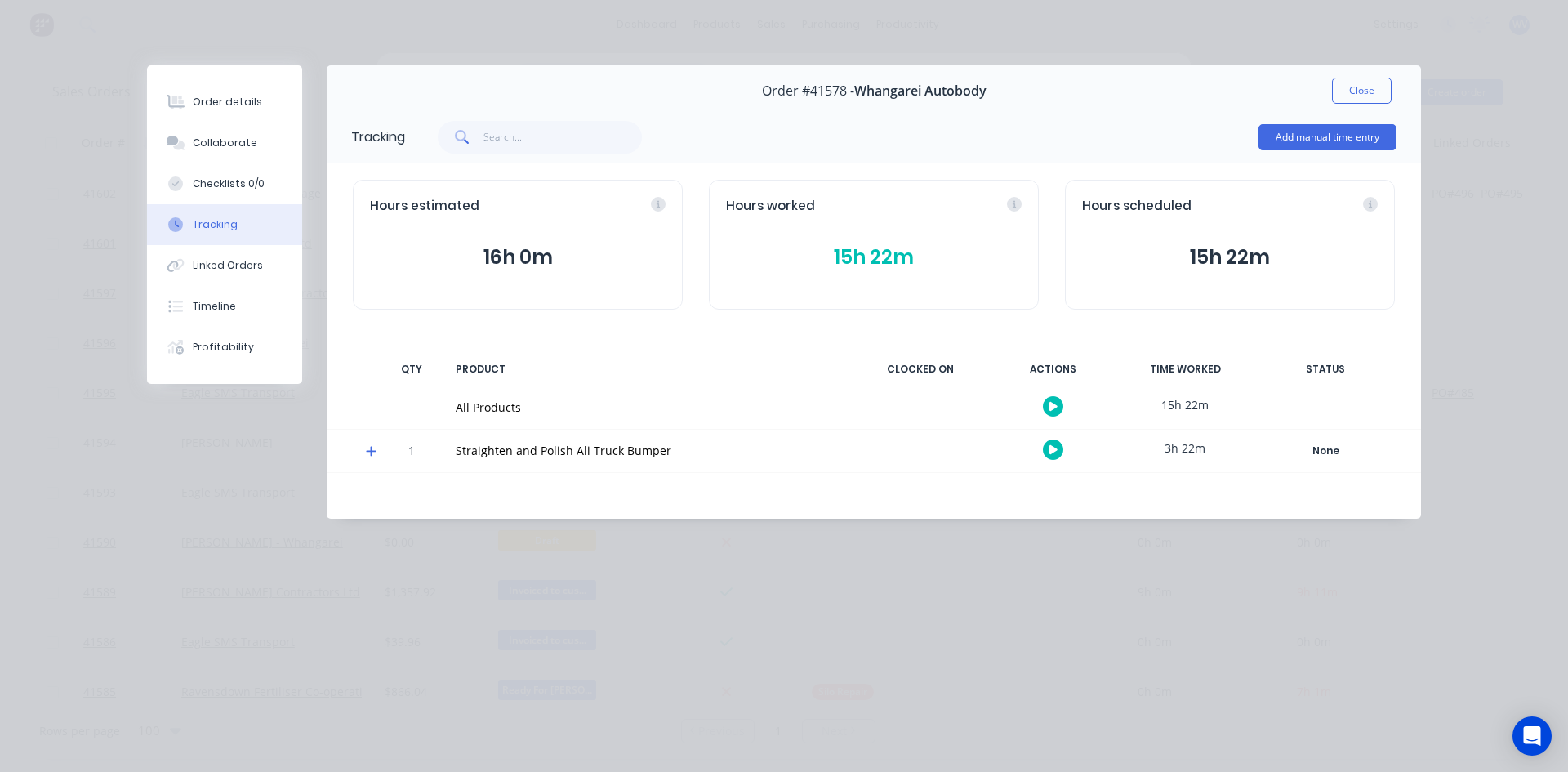
click at [973, 245] on button "15h 22m" at bounding box center [874, 258] width 296 height 31
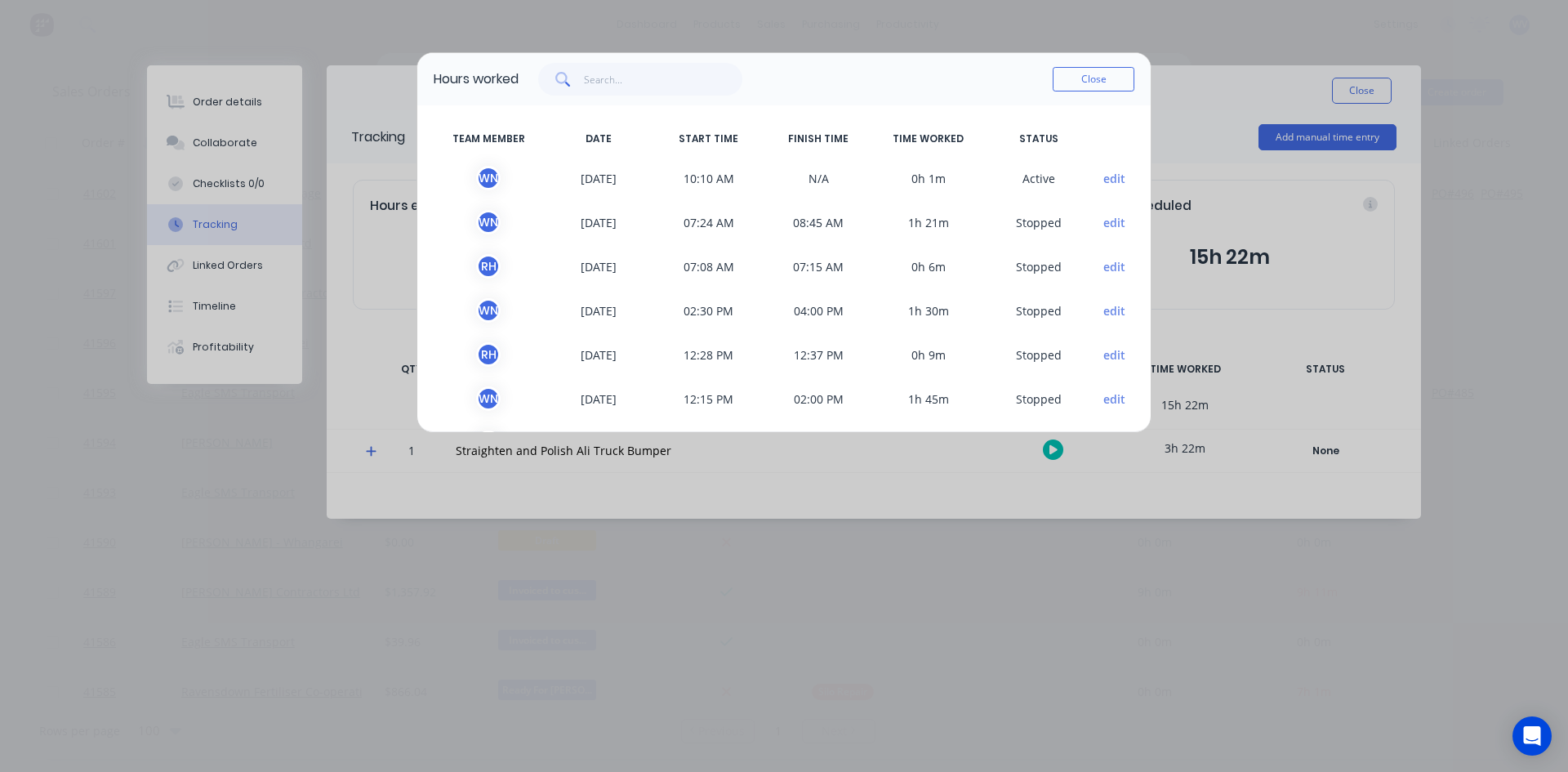
click at [1103, 178] on button "edit" at bounding box center [1114, 178] width 22 height 17
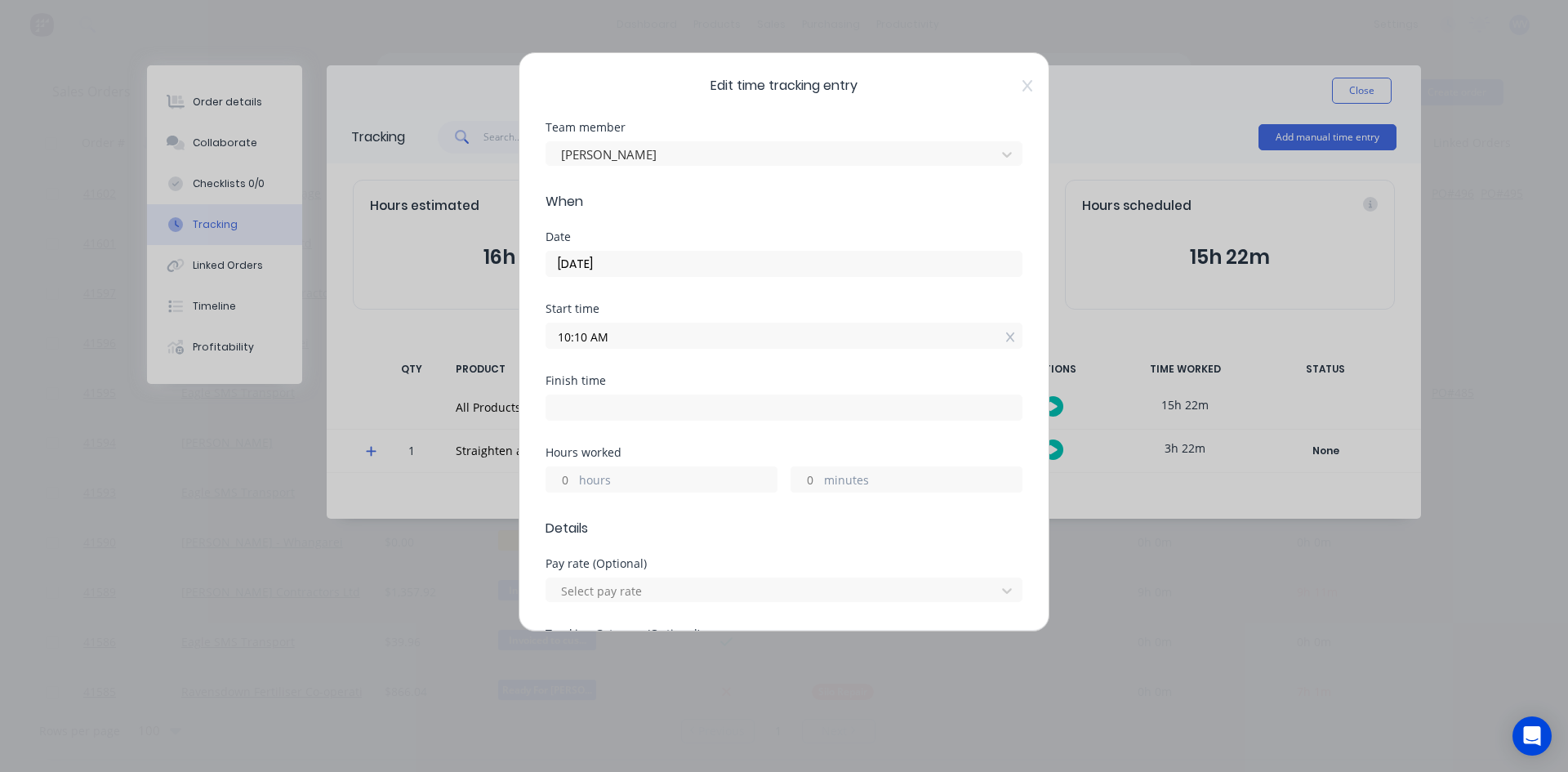
click at [587, 335] on input "10:10 AM" at bounding box center [784, 335] width 475 height 25
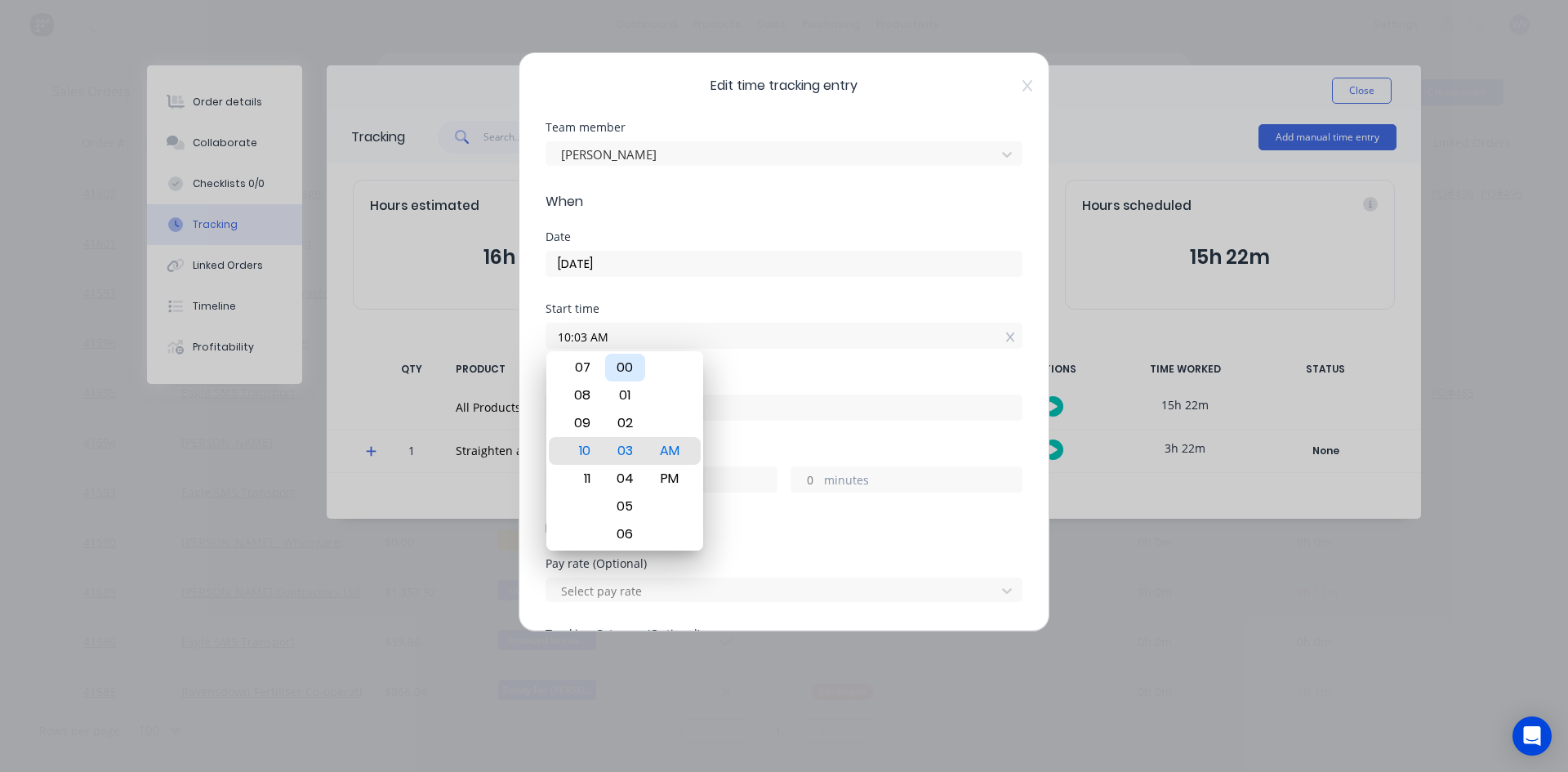
click at [625, 371] on div "00" at bounding box center [625, 368] width 40 height 28
type input "10:00 AM"
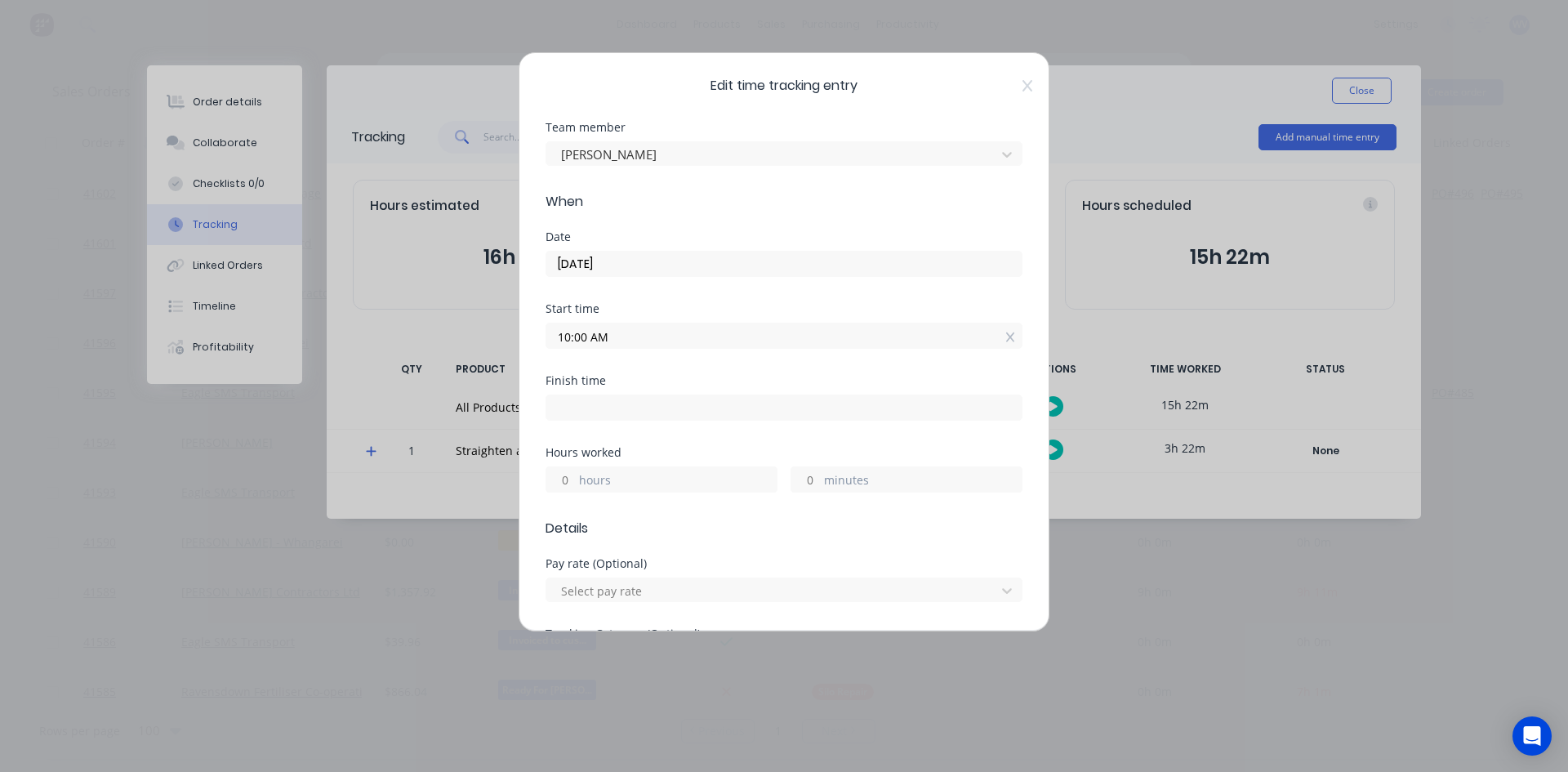
click at [774, 260] on input "[DATE]" at bounding box center [784, 263] width 475 height 25
click at [854, 237] on div "Date" at bounding box center [784, 237] width 477 height 12
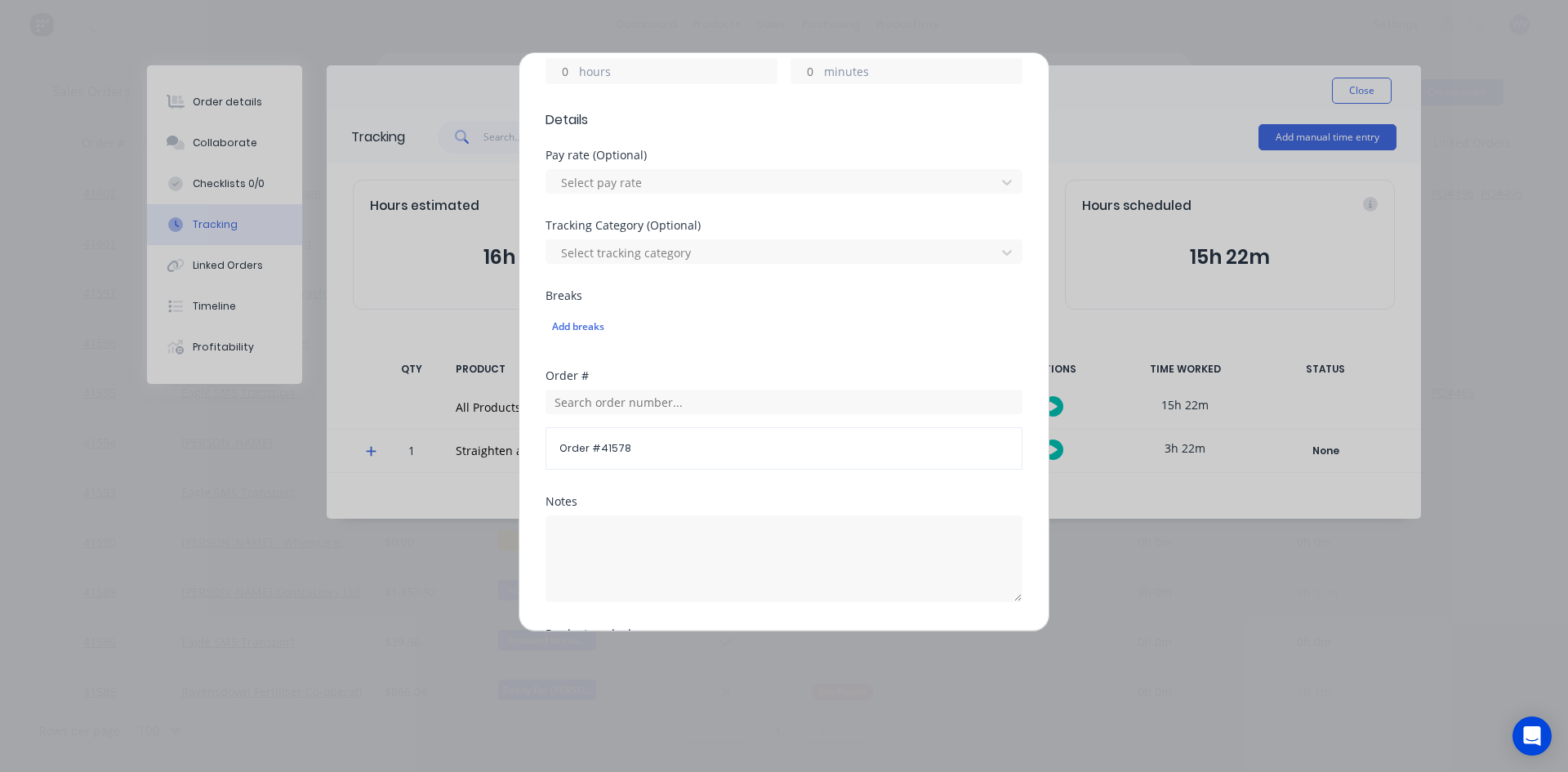
scroll to position [581, 0]
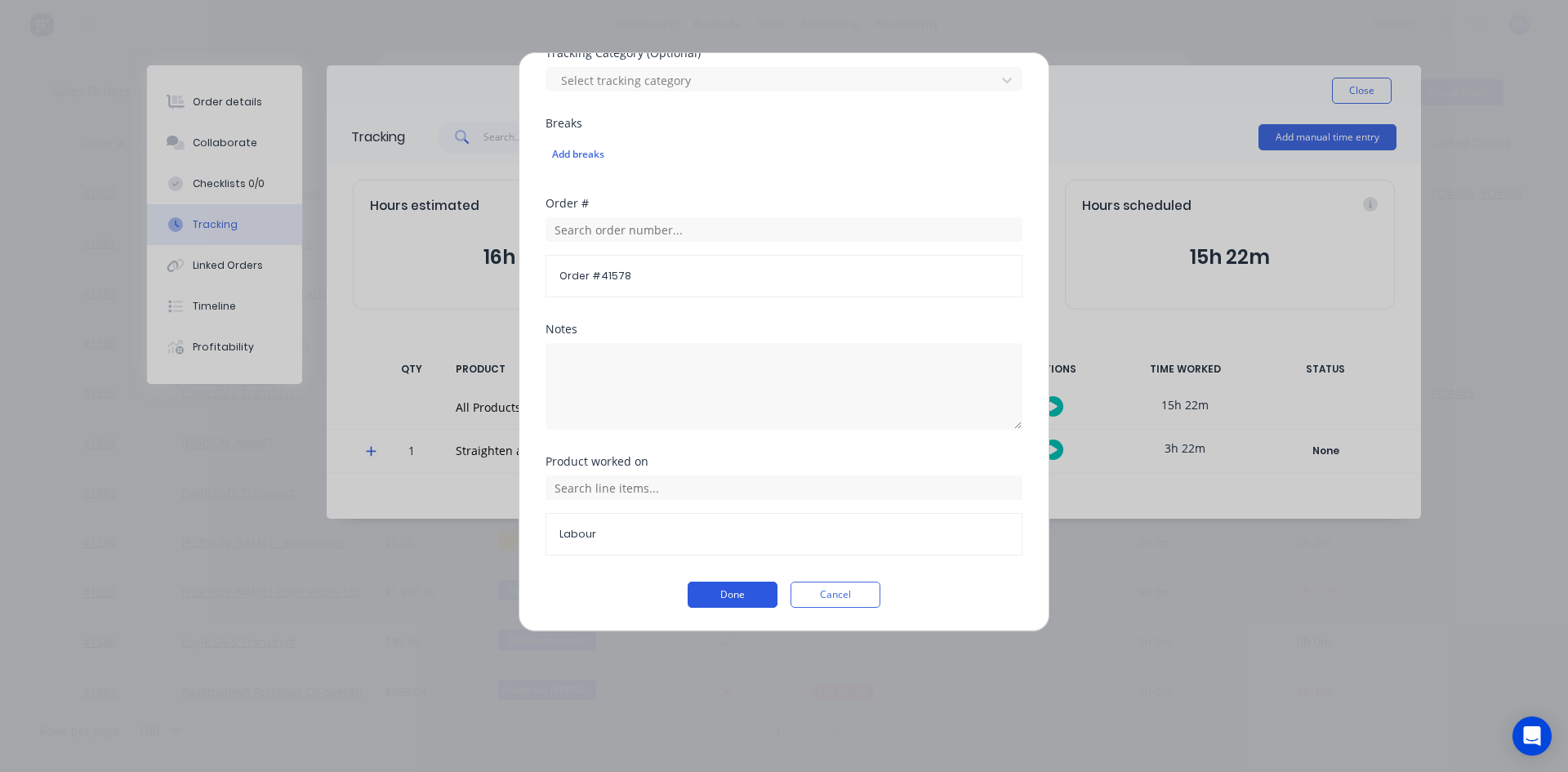
click at [744, 594] on button "Done" at bounding box center [733, 594] width 90 height 26
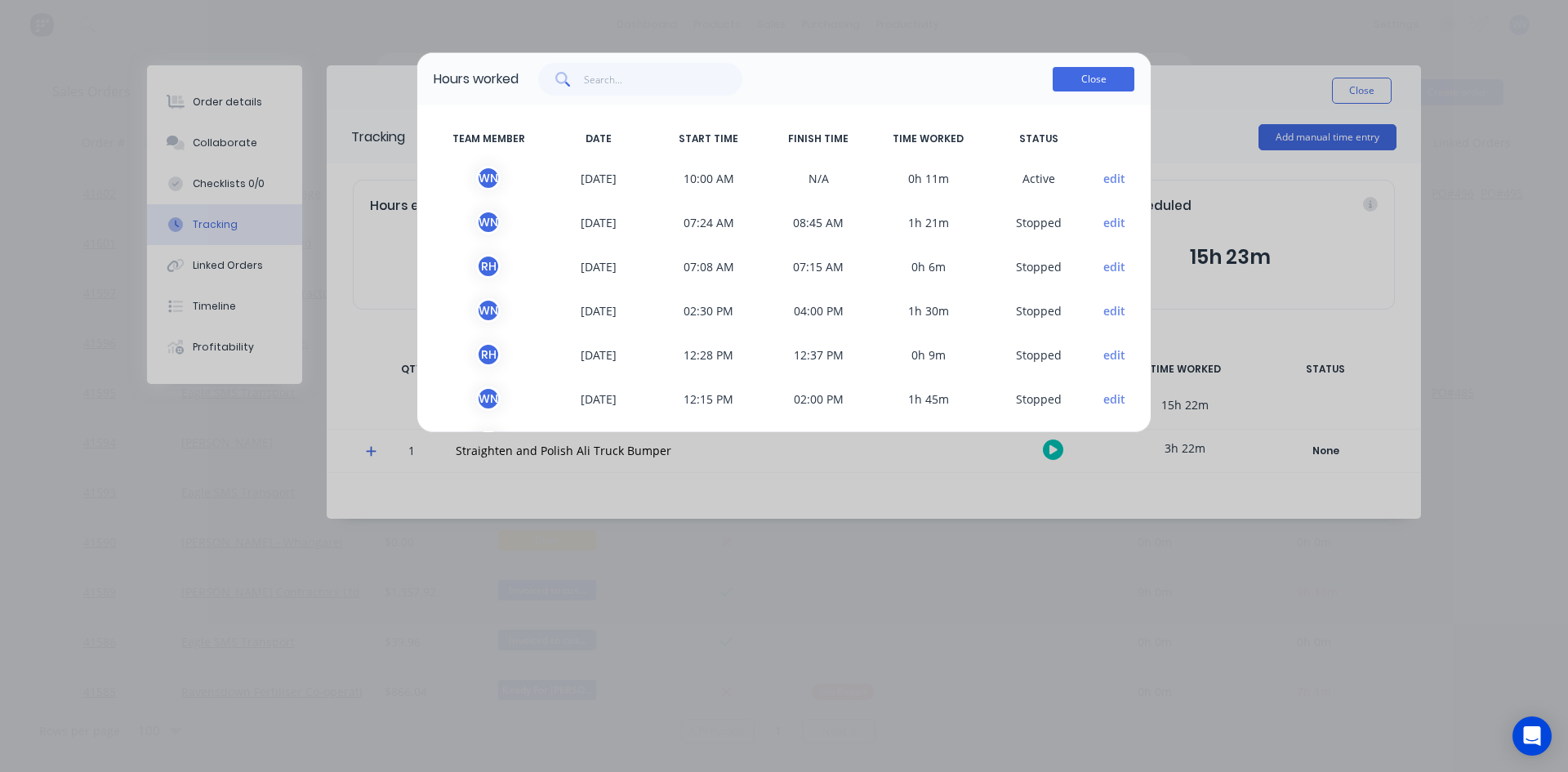
click at [1108, 68] on button "Close" at bounding box center [1094, 79] width 82 height 25
